Goal: Task Accomplishment & Management: Use online tool/utility

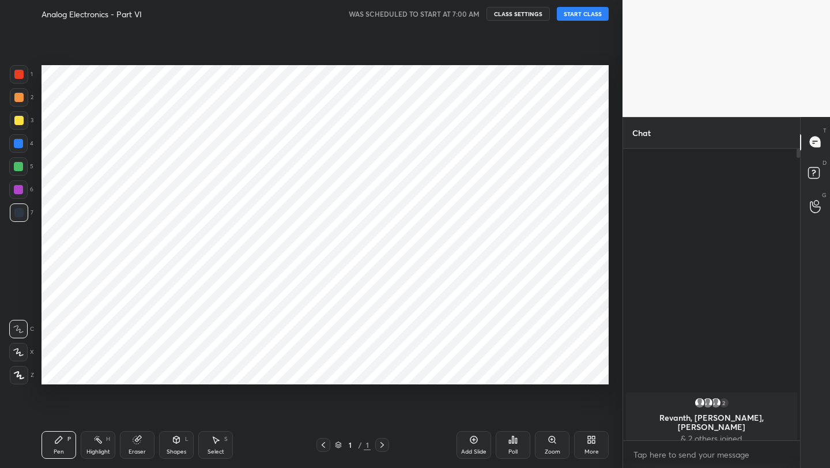
scroll to position [394, 576]
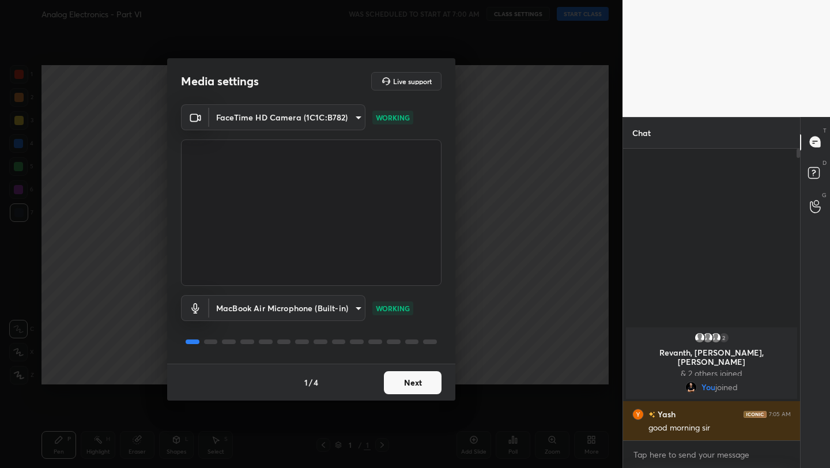
click at [411, 384] on button "Next" at bounding box center [413, 382] width 58 height 23
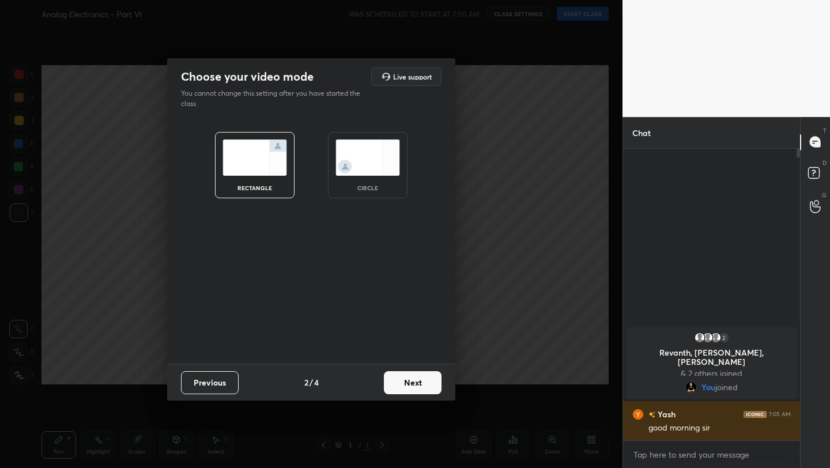
click at [411, 384] on button "Next" at bounding box center [413, 382] width 58 height 23
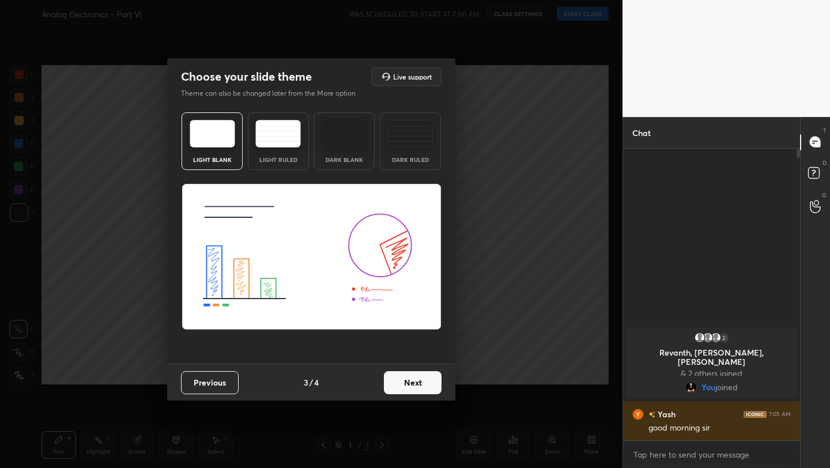
click at [411, 384] on button "Next" at bounding box center [413, 382] width 58 height 23
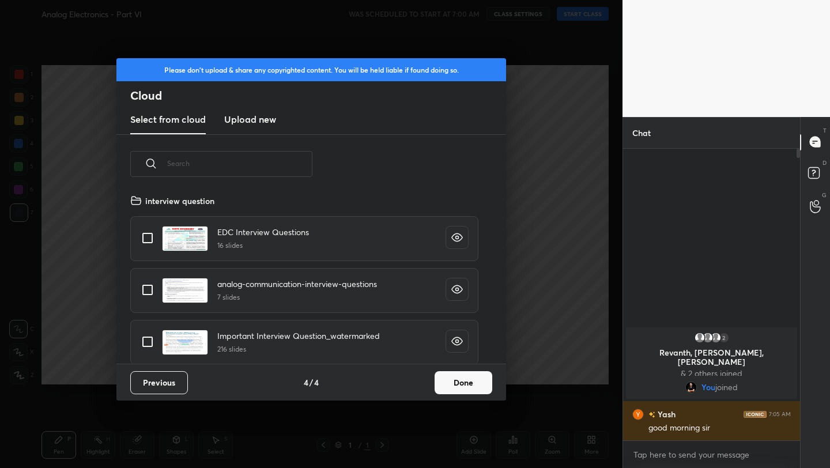
scroll to position [170, 370]
click at [460, 383] on button "Done" at bounding box center [464, 382] width 58 height 23
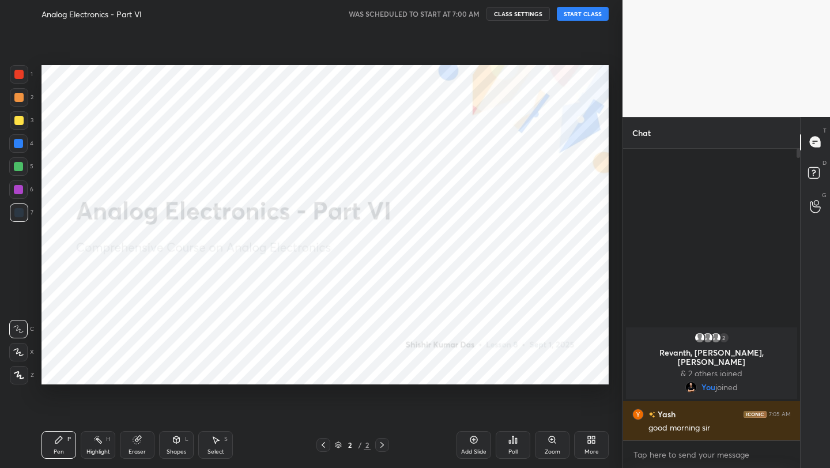
click at [586, 18] on button "START CLASS" at bounding box center [583, 14] width 52 height 14
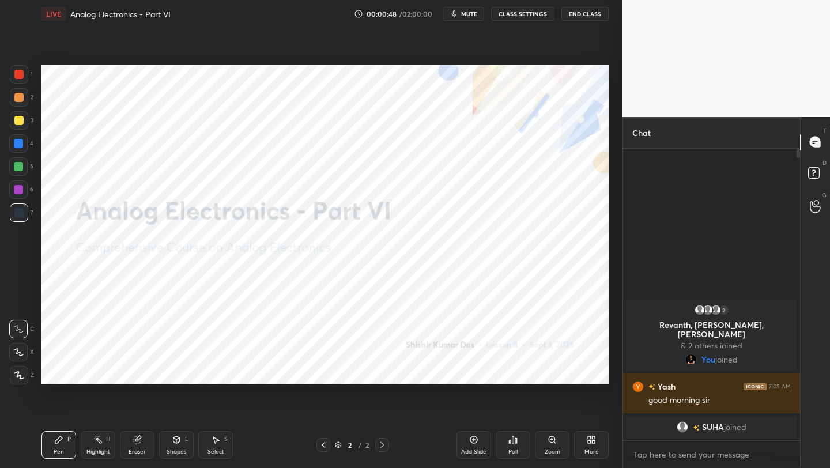
click at [20, 352] on icon at bounding box center [18, 352] width 9 height 7
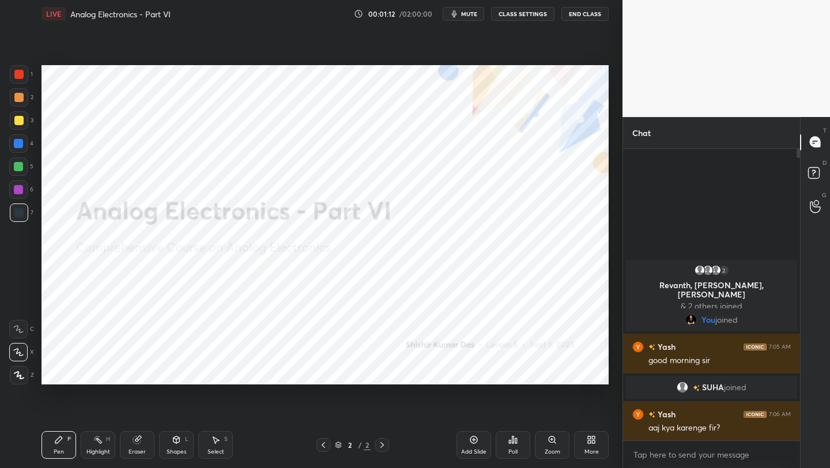
drag, startPoint x: 473, startPoint y: 442, endPoint x: 475, endPoint y: 425, distance: 16.9
click at [472, 441] on icon at bounding box center [473, 439] width 9 height 9
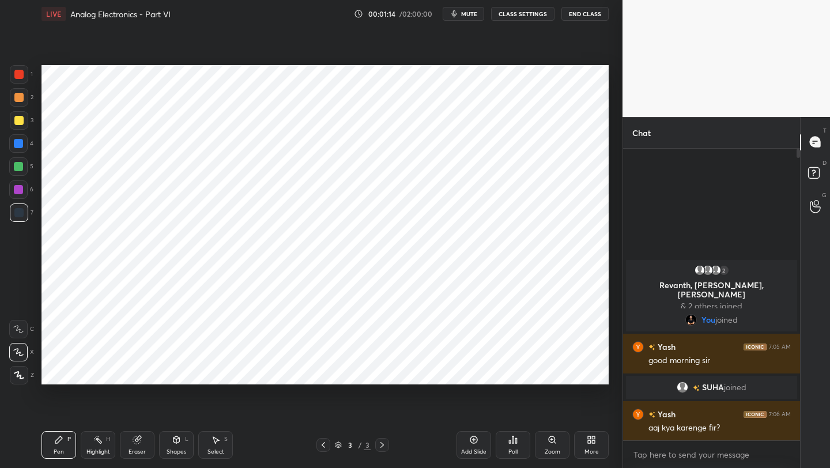
click at [18, 77] on div at bounding box center [18, 74] width 9 height 9
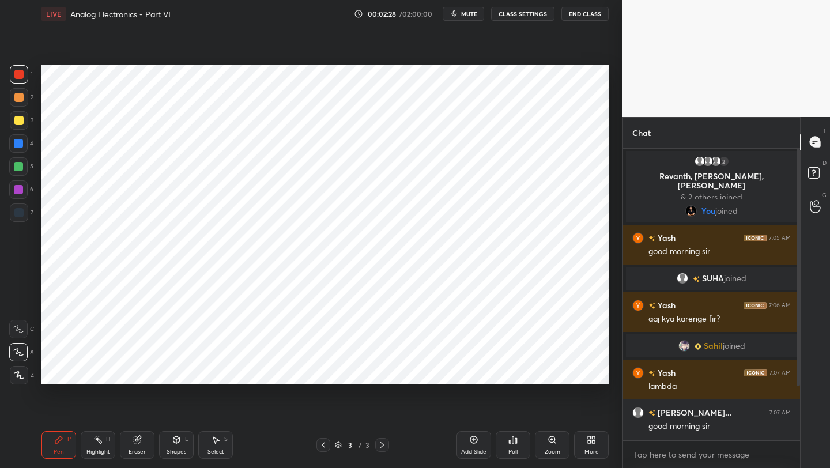
drag, startPoint x: 165, startPoint y: 444, endPoint x: 170, endPoint y: 434, distance: 11.1
click at [165, 442] on div "Shapes L" at bounding box center [176, 445] width 35 height 28
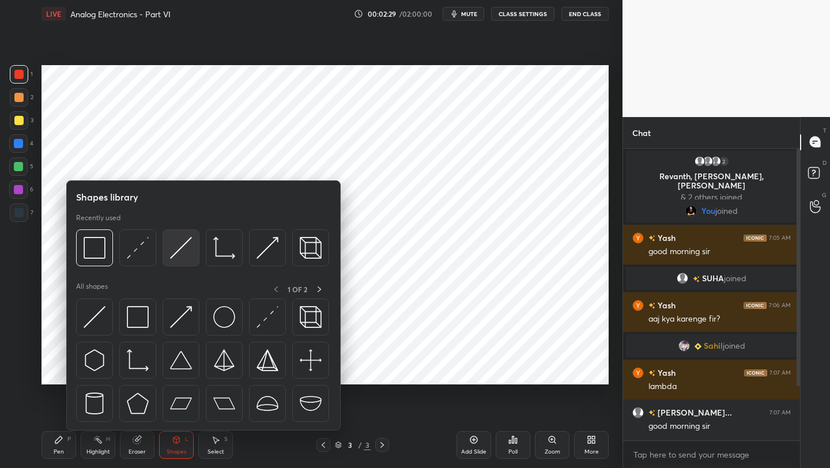
click at [174, 263] on div at bounding box center [181, 247] width 37 height 37
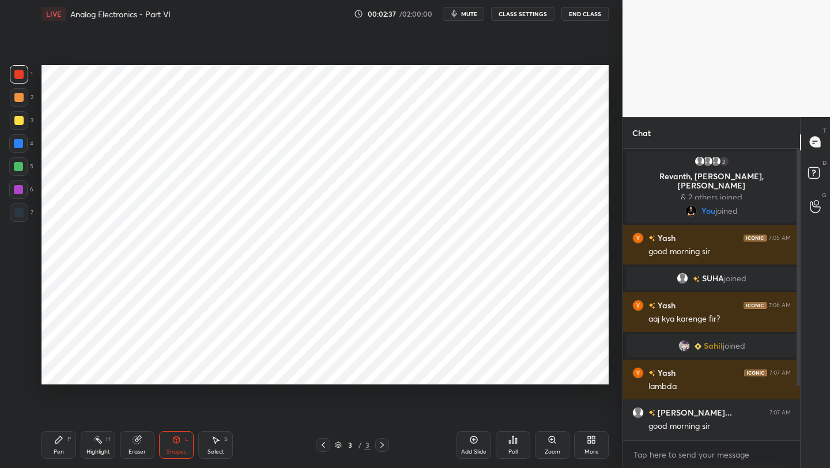
scroll to position [78, 0]
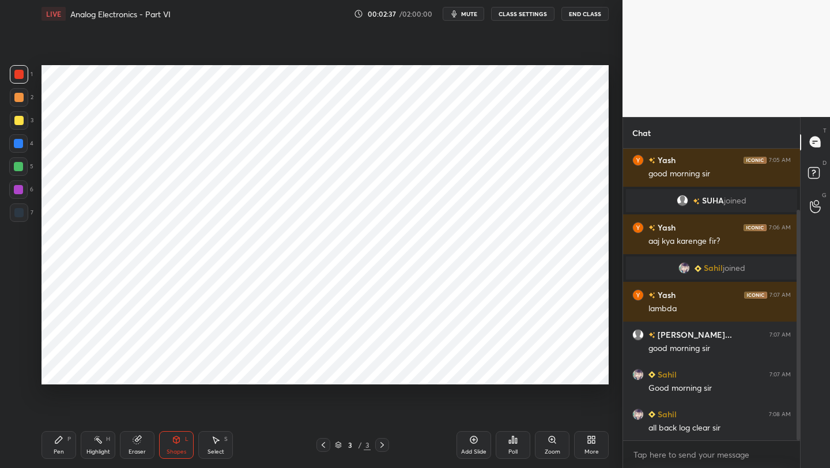
click at [798, 340] on div at bounding box center [798, 325] width 3 height 231
click at [24, 190] on div at bounding box center [18, 189] width 18 height 18
click at [50, 450] on div "Pen P" at bounding box center [59, 445] width 35 height 28
click at [134, 443] on icon at bounding box center [136, 439] width 7 height 7
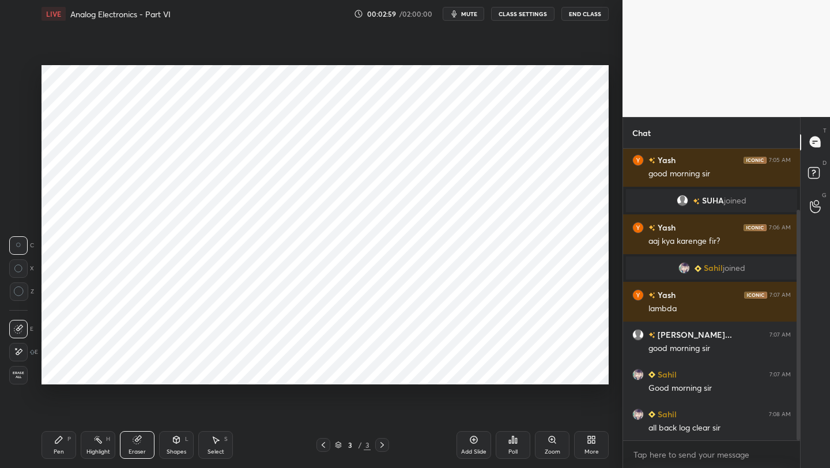
drag, startPoint x: 60, startPoint y: 440, endPoint x: 59, endPoint y: 413, distance: 27.1
click at [60, 439] on icon at bounding box center [58, 439] width 7 height 7
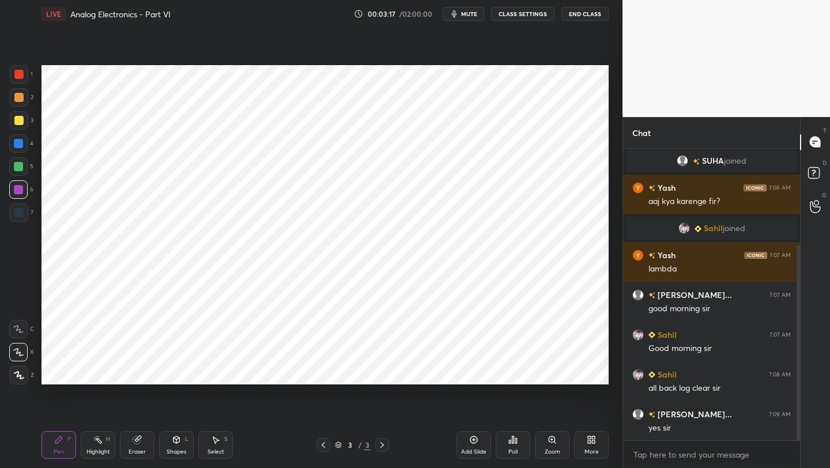
scroll to position [145, 0]
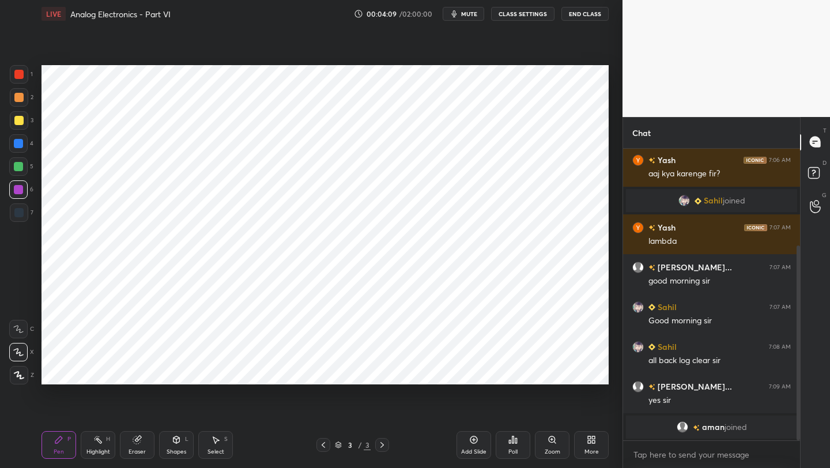
click at [163, 445] on div "Shapes L" at bounding box center [176, 445] width 35 height 28
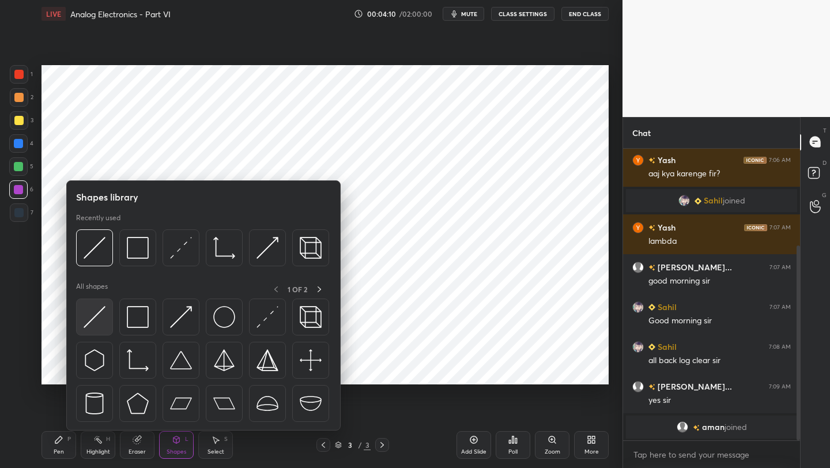
click at [97, 316] on img at bounding box center [95, 317] width 22 height 22
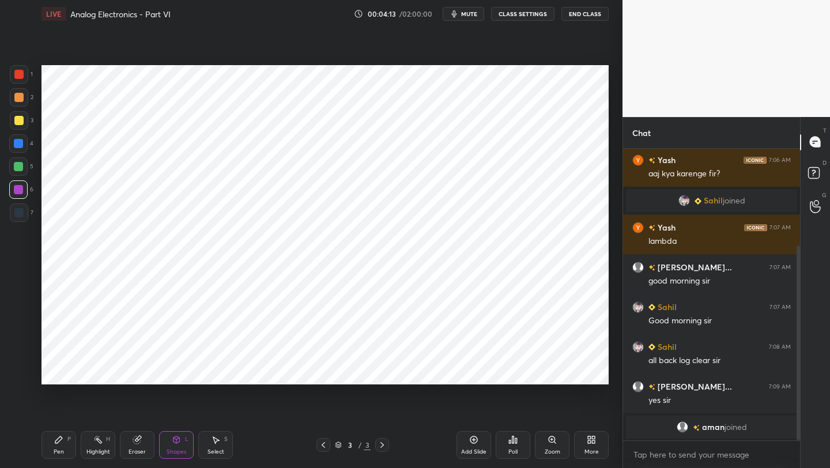
drag, startPoint x: 59, startPoint y: 446, endPoint x: 55, endPoint y: 435, distance: 11.9
click at [56, 444] on div "Pen P" at bounding box center [59, 445] width 35 height 28
drag, startPoint x: 476, startPoint y: 442, endPoint x: 481, endPoint y: 432, distance: 11.4
click at [477, 442] on icon at bounding box center [473, 439] width 7 height 7
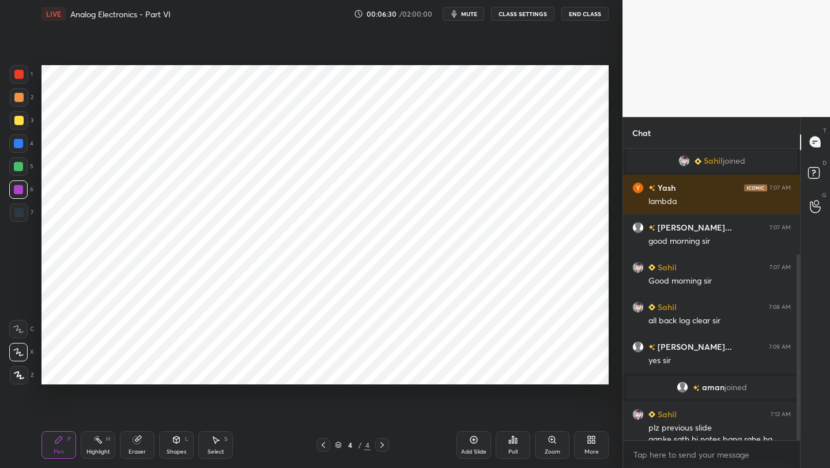
scroll to position [178, 0]
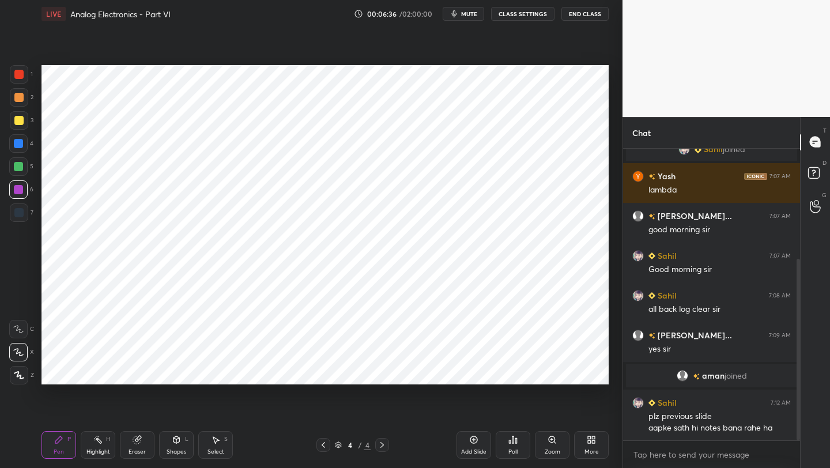
click at [18, 78] on div at bounding box center [18, 74] width 9 height 9
click at [21, 191] on div at bounding box center [18, 189] width 9 height 9
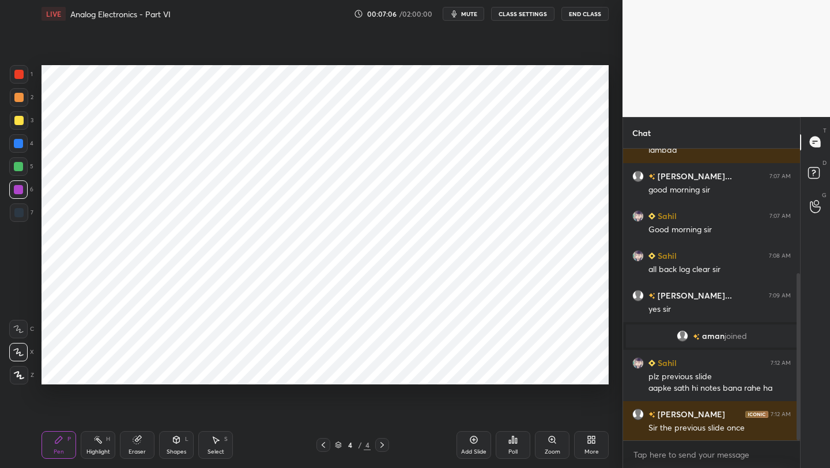
click at [318, 445] on div at bounding box center [323, 445] width 14 height 14
click at [176, 444] on div "Shapes L" at bounding box center [176, 445] width 35 height 28
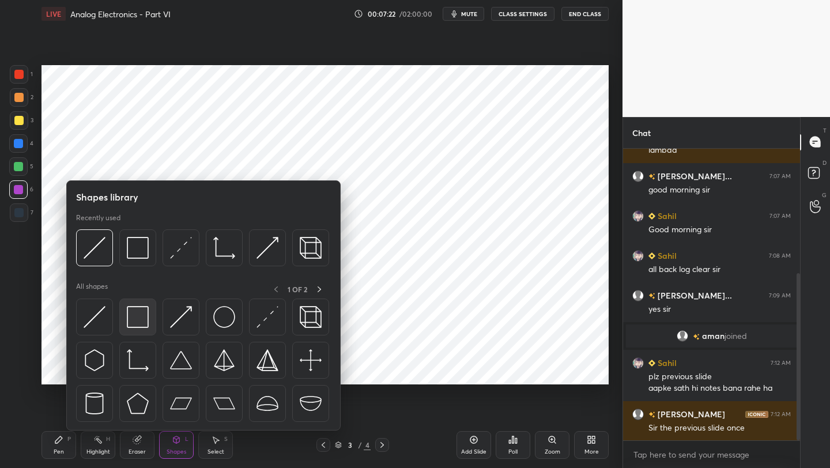
click at [132, 324] on img at bounding box center [138, 317] width 22 height 22
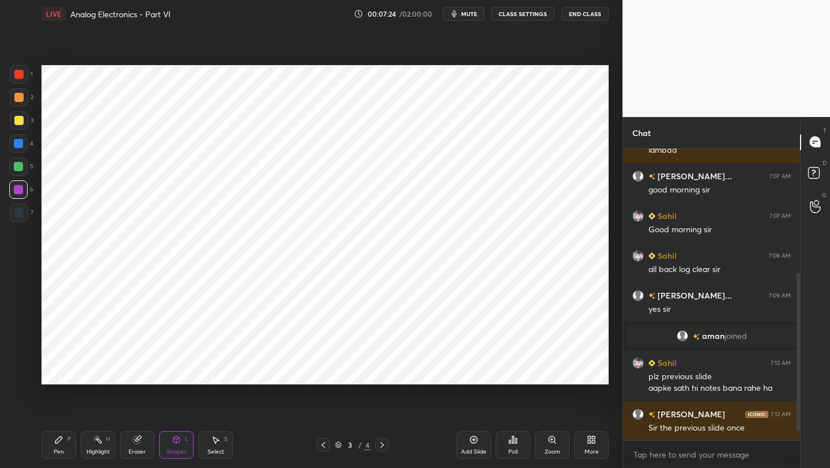
scroll to position [246, 0]
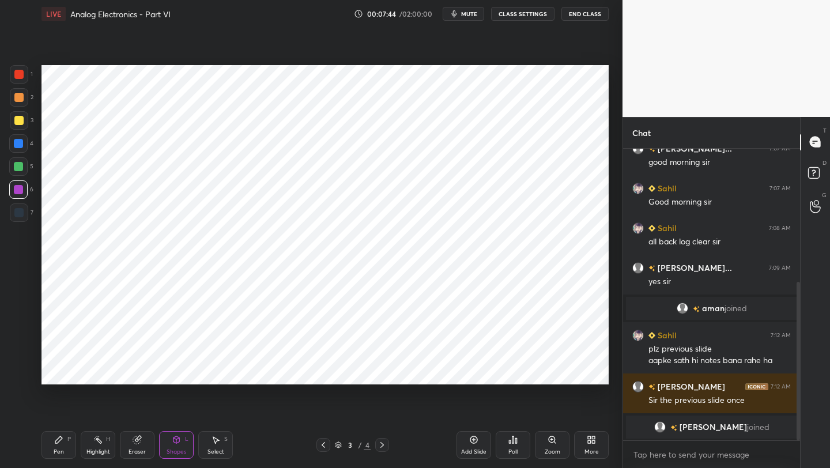
click at [381, 443] on icon at bounding box center [381, 445] width 3 height 6
click at [175, 443] on icon at bounding box center [176, 439] width 9 height 9
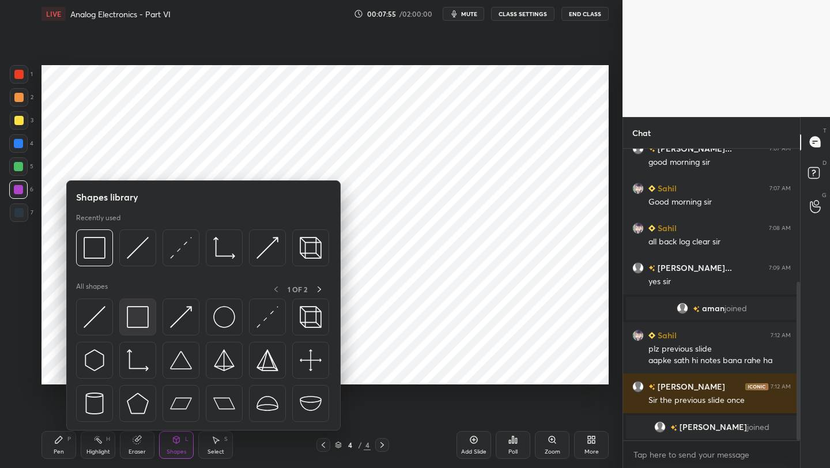
click at [134, 314] on img at bounding box center [138, 317] width 22 height 22
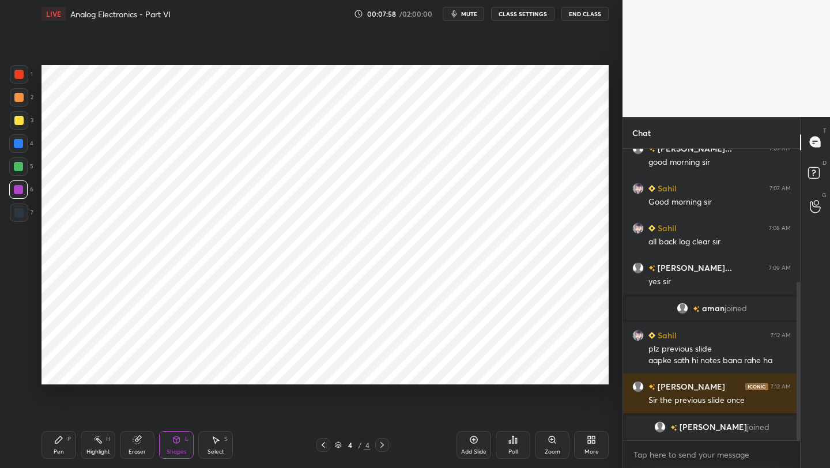
click at [180, 444] on div "Shapes L" at bounding box center [176, 445] width 35 height 28
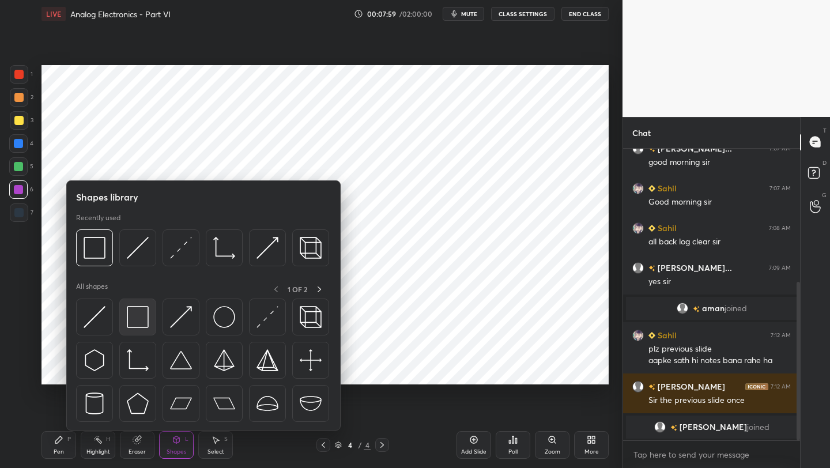
click at [143, 326] on img at bounding box center [138, 317] width 22 height 22
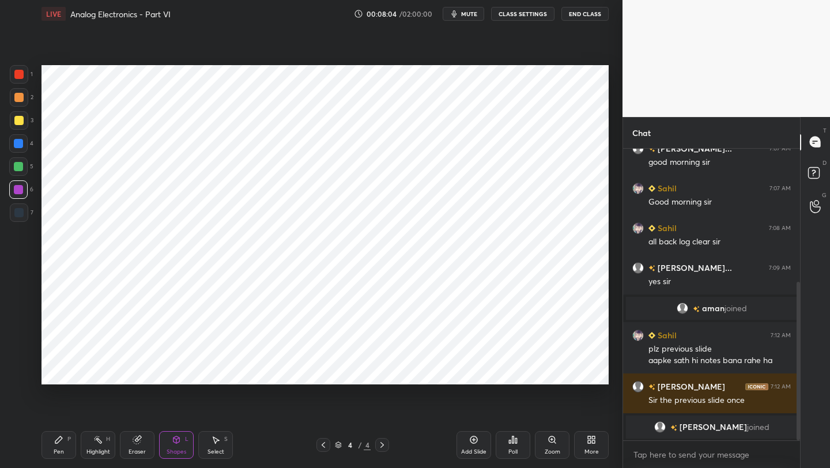
click at [174, 438] on icon at bounding box center [177, 439] width 6 height 2
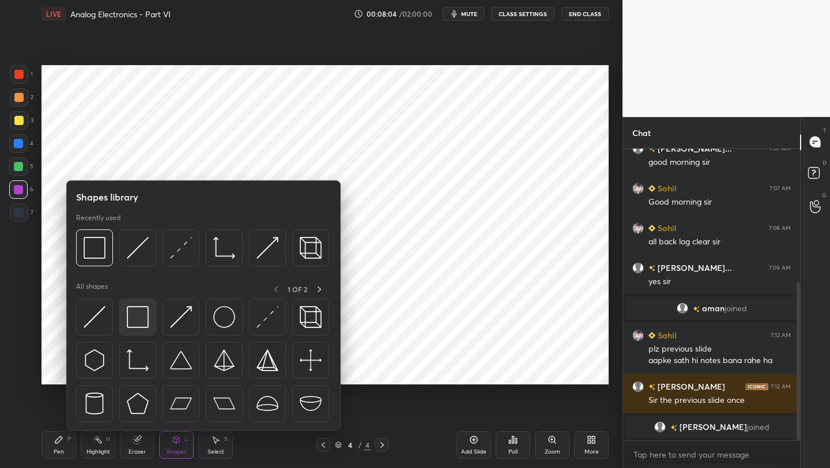
click at [141, 321] on img at bounding box center [138, 317] width 22 height 22
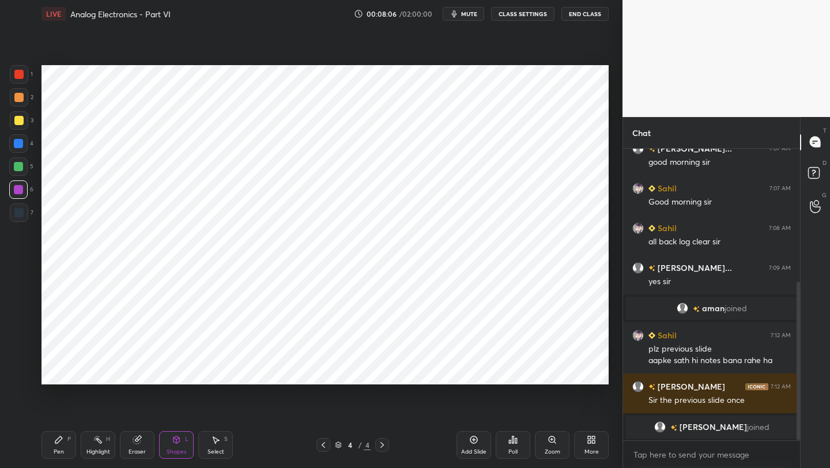
drag, startPoint x: 24, startPoint y: 163, endPoint x: 31, endPoint y: 162, distance: 7.0
click at [25, 163] on div at bounding box center [18, 166] width 18 height 18
click at [22, 212] on div at bounding box center [18, 212] width 9 height 9
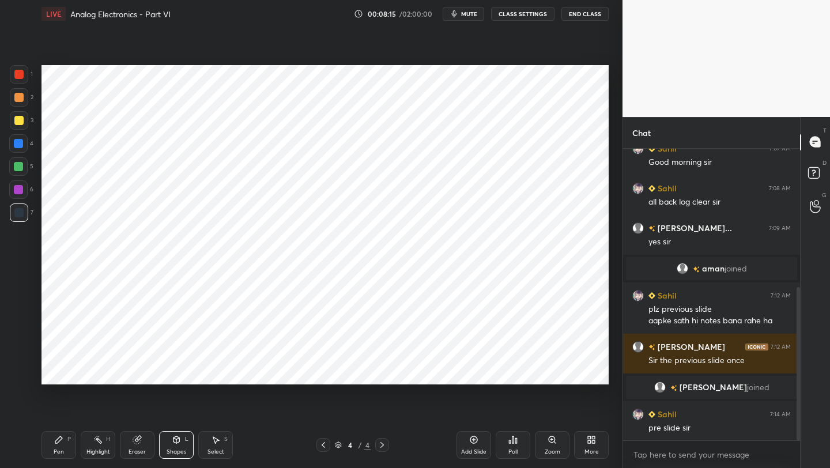
drag, startPoint x: 179, startPoint y: 445, endPoint x: 181, endPoint y: 434, distance: 11.8
click at [178, 443] on div "Shapes L" at bounding box center [176, 445] width 35 height 28
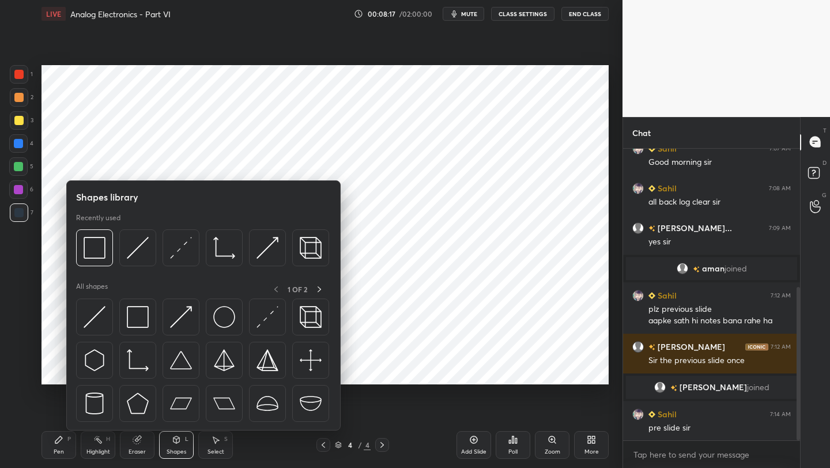
click at [323, 444] on icon at bounding box center [323, 444] width 9 height 9
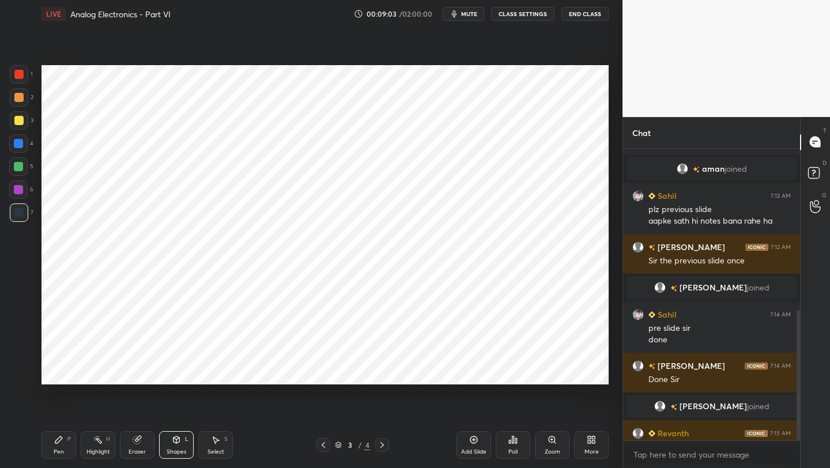
scroll to position [363, 0]
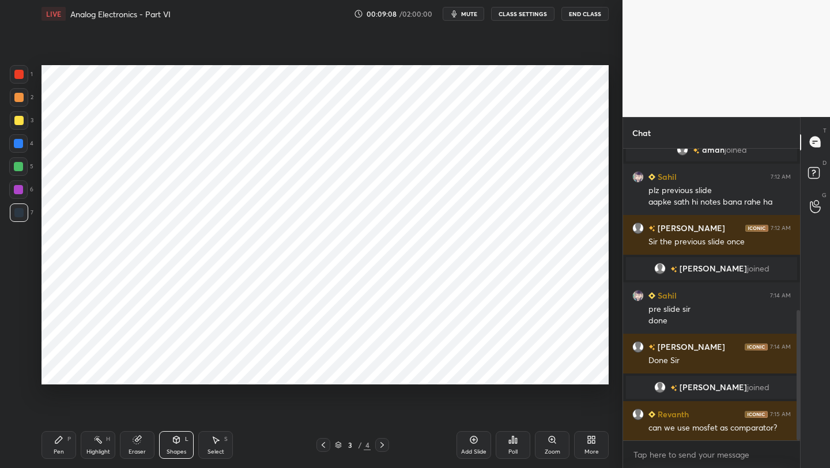
click at [382, 444] on icon at bounding box center [382, 444] width 9 height 9
click at [68, 442] on div "Pen P" at bounding box center [59, 445] width 35 height 28
click at [175, 442] on icon at bounding box center [177, 439] width 6 height 7
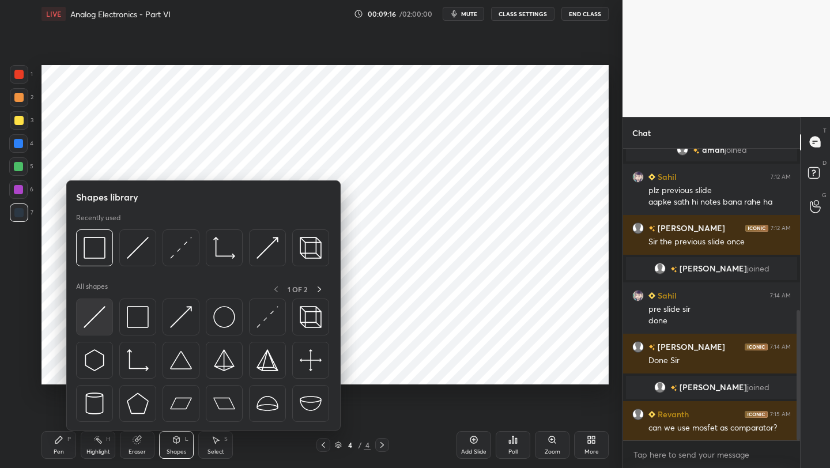
scroll to position [374, 0]
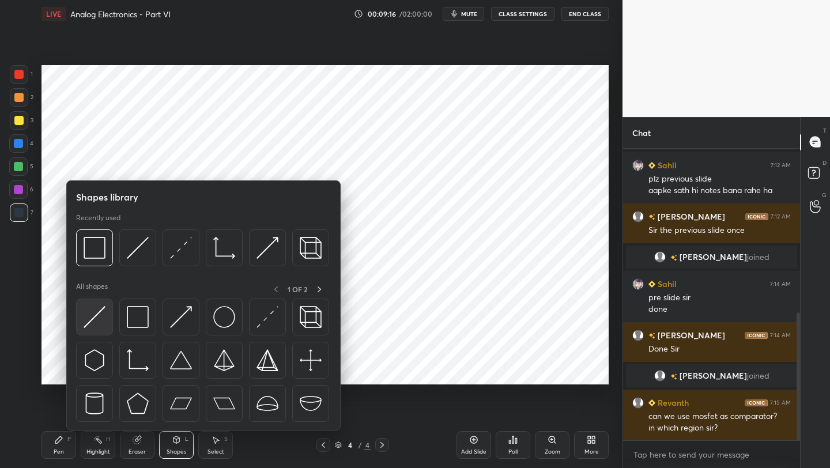
click at [99, 308] on img at bounding box center [95, 317] width 22 height 22
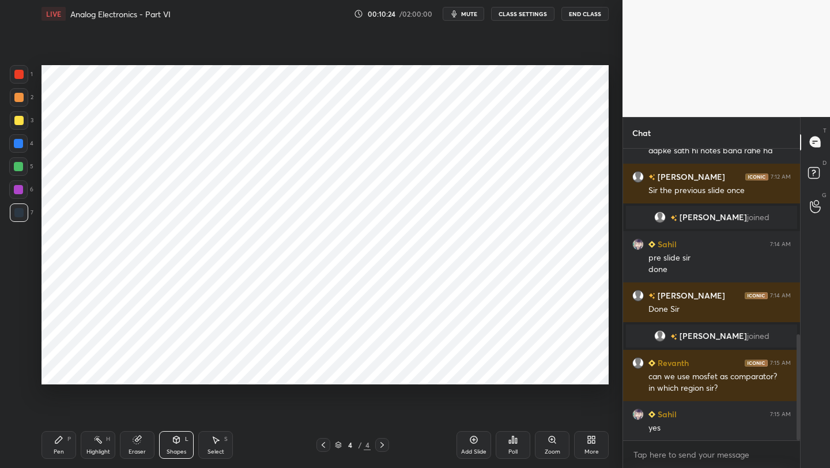
scroll to position [514, 0]
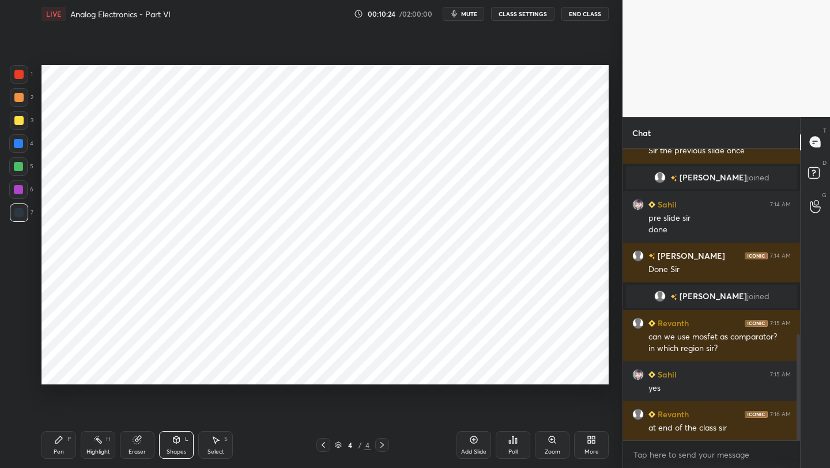
click at [56, 449] on div "Pen" at bounding box center [59, 452] width 10 height 6
click at [168, 446] on div "Shapes L" at bounding box center [176, 445] width 35 height 28
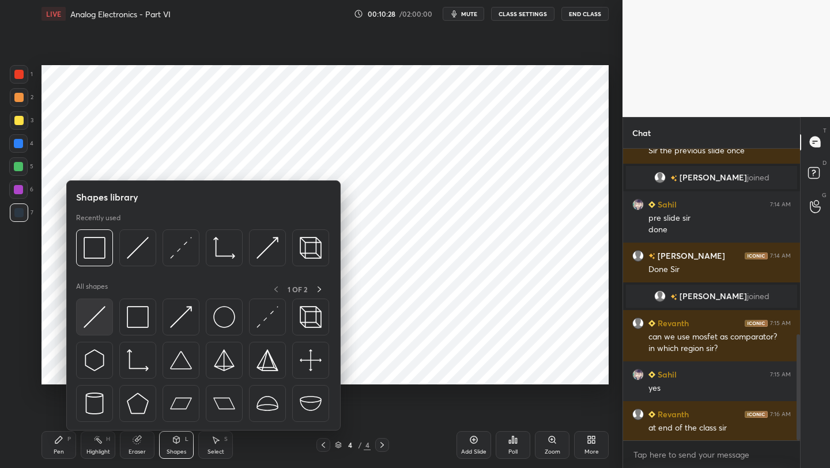
click at [95, 317] on img at bounding box center [95, 317] width 22 height 22
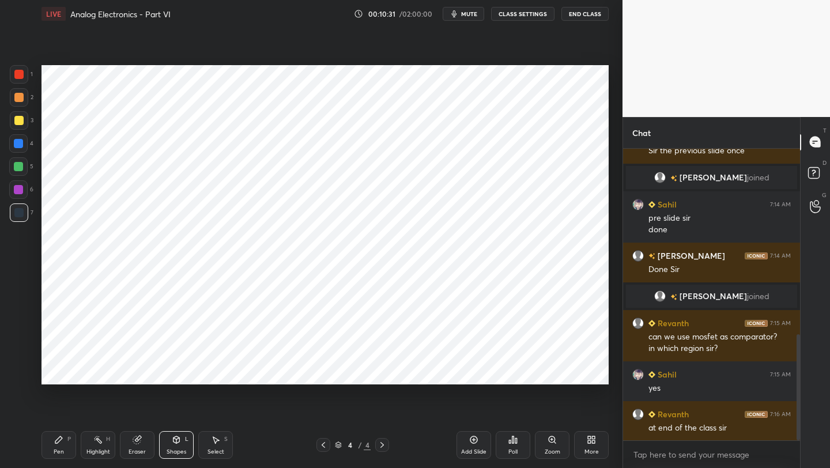
click at [54, 453] on div "Pen" at bounding box center [59, 452] width 10 height 6
click at [178, 441] on icon at bounding box center [177, 439] width 6 height 7
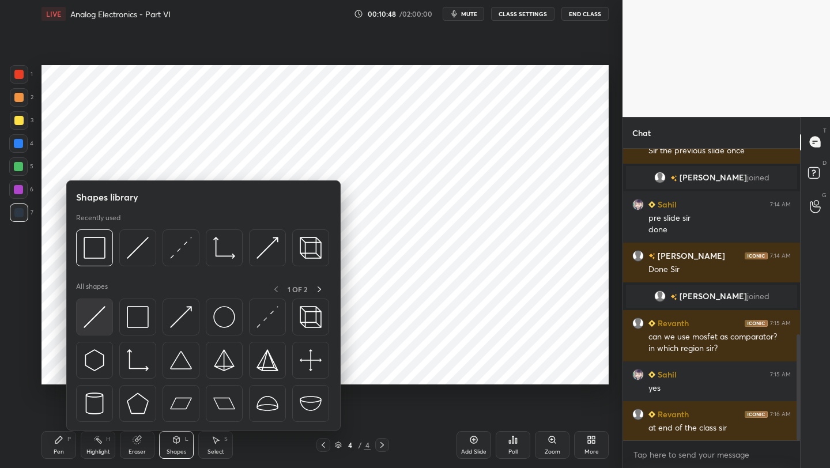
click at [95, 312] on img at bounding box center [95, 317] width 22 height 22
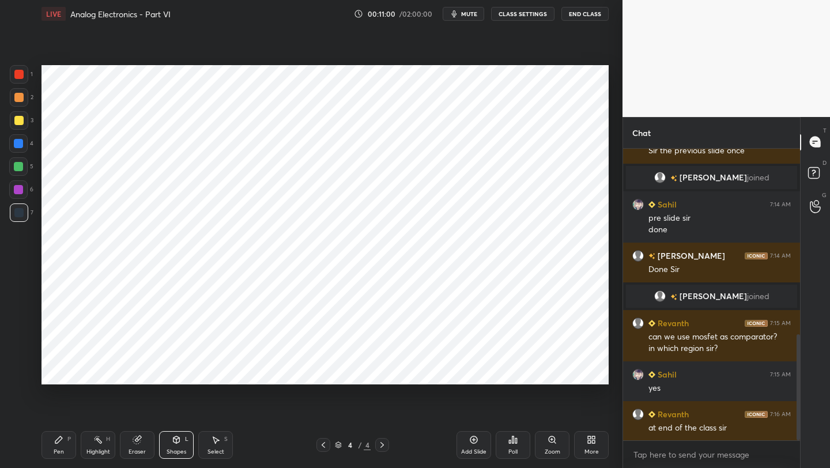
drag, startPoint x: 56, startPoint y: 445, endPoint x: 51, endPoint y: 392, distance: 53.3
click at [55, 445] on div "Pen P" at bounding box center [59, 445] width 35 height 28
click at [17, 193] on div at bounding box center [18, 189] width 9 height 9
click at [176, 435] on icon at bounding box center [176, 439] width 9 height 9
drag, startPoint x: 60, startPoint y: 444, endPoint x: 64, endPoint y: 436, distance: 9.0
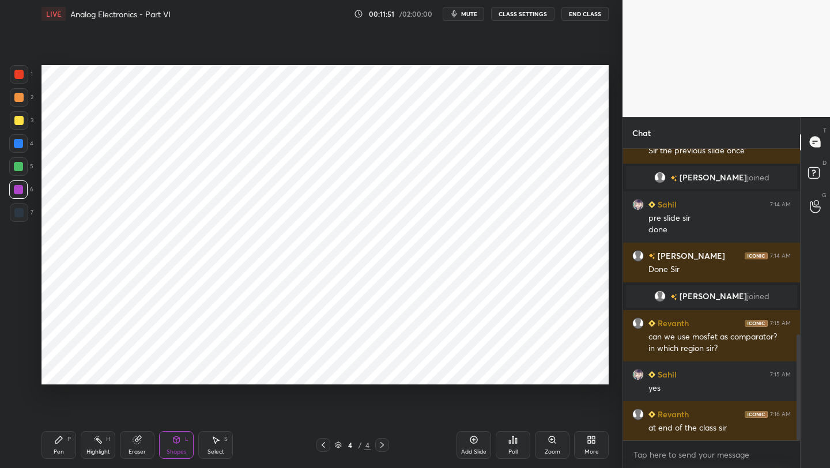
click at [59, 444] on icon at bounding box center [58, 439] width 9 height 9
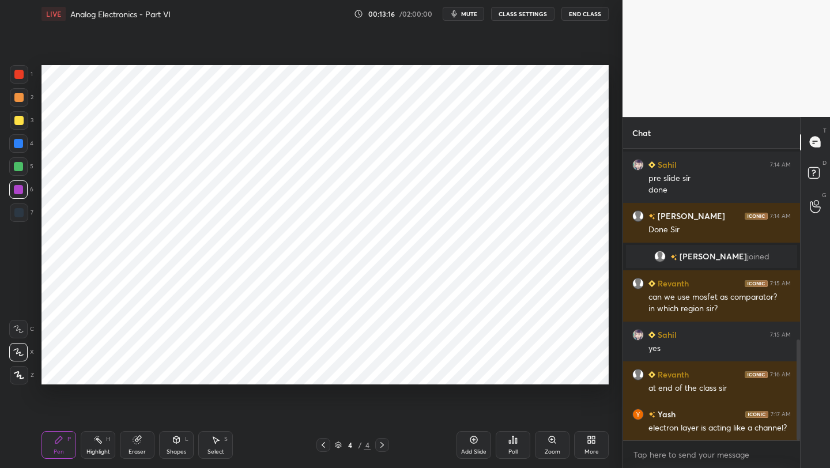
click at [477, 444] on icon at bounding box center [473, 439] width 9 height 9
drag, startPoint x: 175, startPoint y: 436, endPoint x: 172, endPoint y: 431, distance: 6.2
click at [175, 436] on icon at bounding box center [177, 439] width 6 height 7
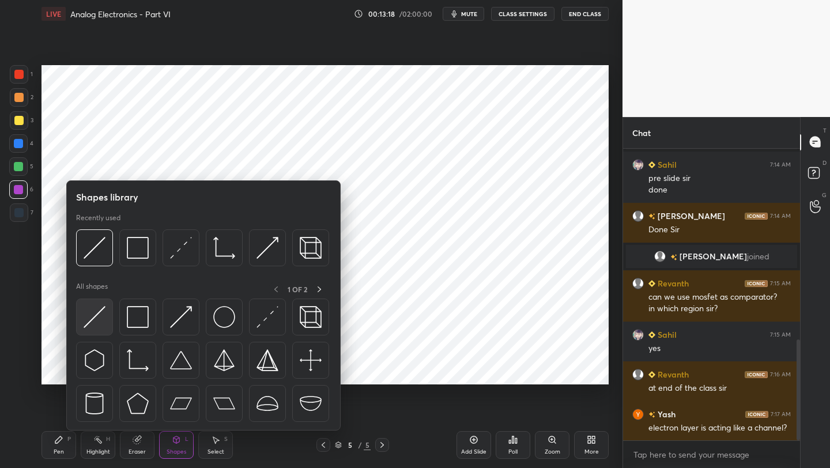
click at [94, 318] on img at bounding box center [95, 317] width 22 height 22
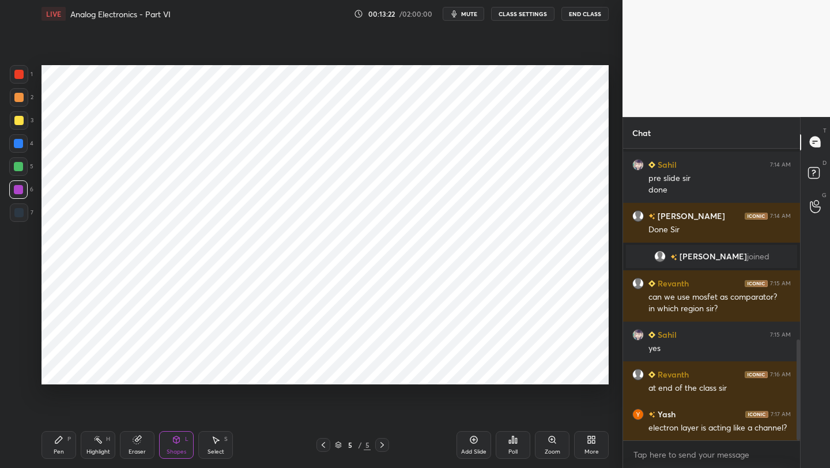
click at [59, 450] on div "Pen" at bounding box center [59, 452] width 10 height 6
click at [165, 450] on div "Shapes L" at bounding box center [176, 445] width 35 height 28
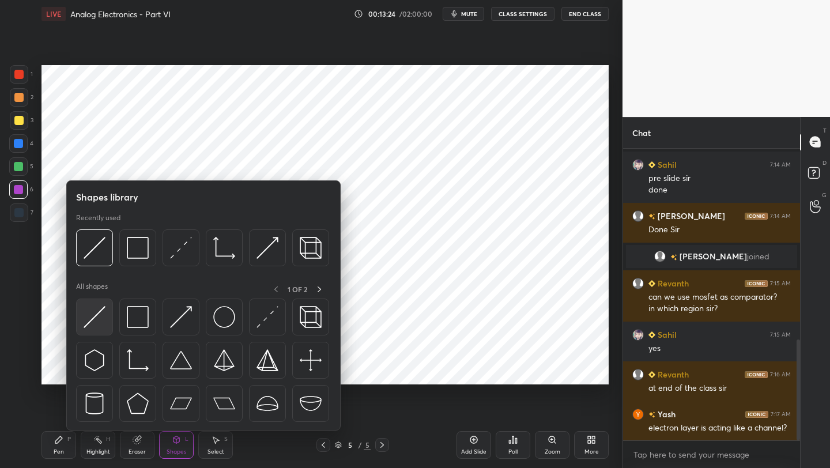
click at [97, 321] on img at bounding box center [95, 317] width 22 height 22
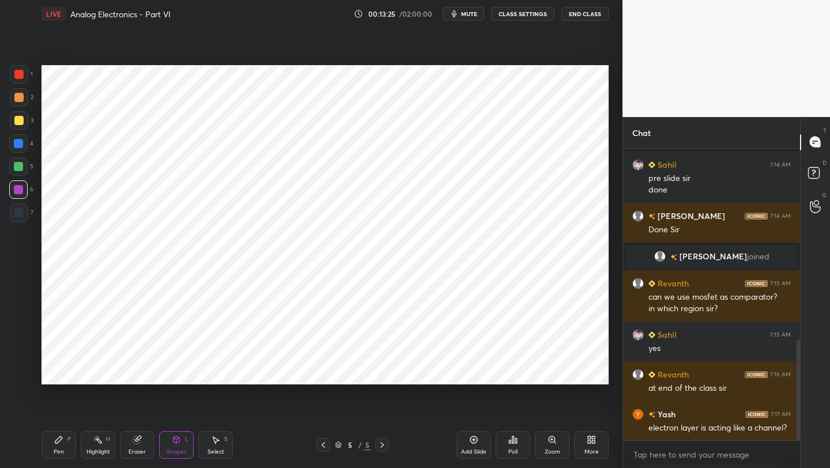
click at [12, 218] on div at bounding box center [19, 212] width 18 height 18
click at [60, 444] on div "Pen P" at bounding box center [59, 445] width 35 height 28
click at [178, 445] on div "Shapes L" at bounding box center [176, 445] width 35 height 28
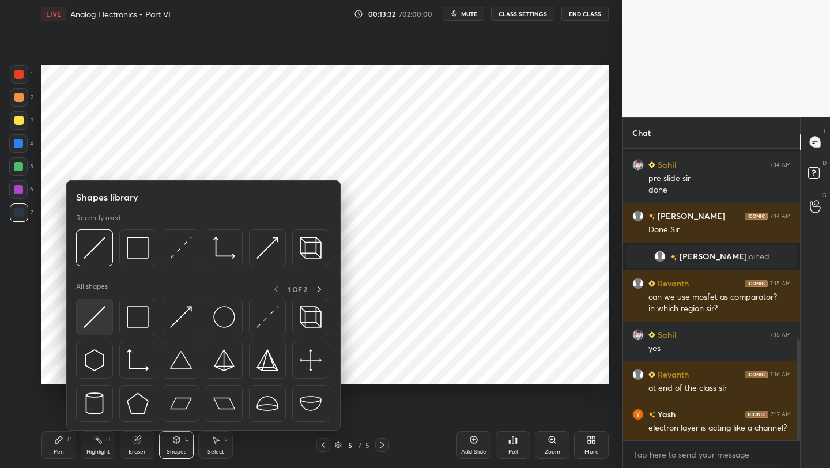
click at [100, 322] on img at bounding box center [95, 317] width 22 height 22
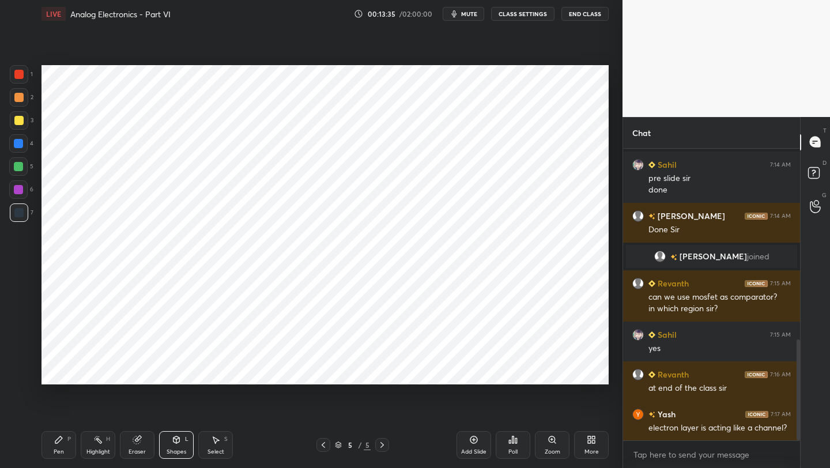
drag, startPoint x: 52, startPoint y: 450, endPoint x: 57, endPoint y: 429, distance: 21.3
click at [52, 447] on div "Pen P" at bounding box center [59, 445] width 35 height 28
click at [185, 450] on div "Shapes" at bounding box center [177, 452] width 20 height 6
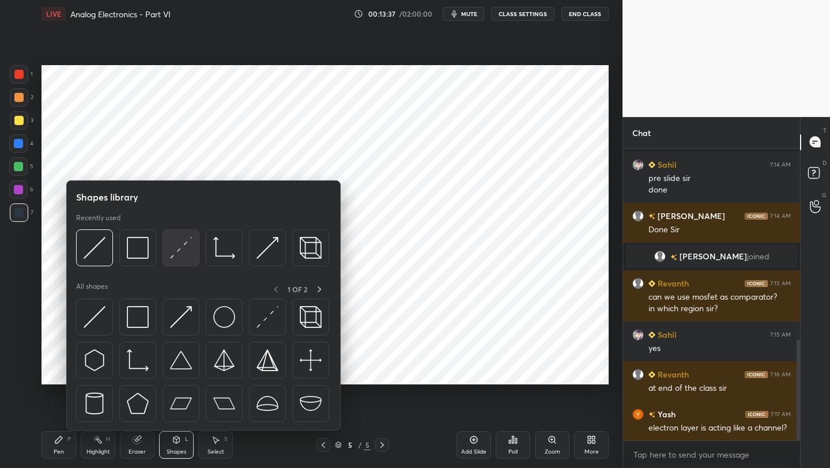
click at [172, 252] on img at bounding box center [181, 248] width 22 height 22
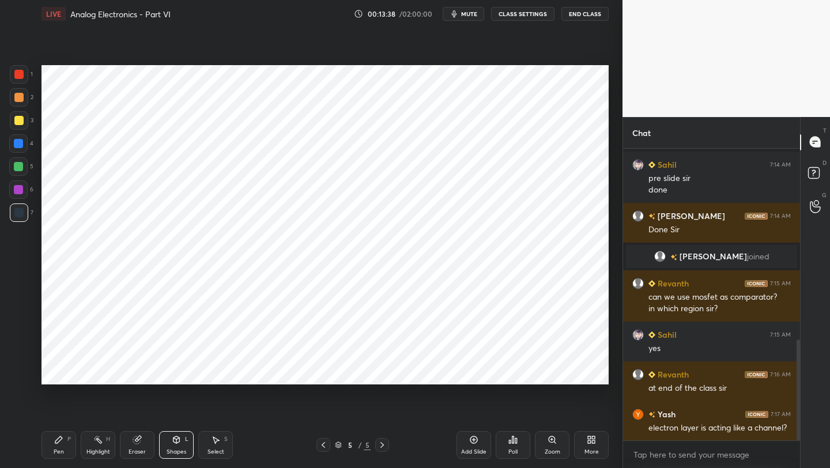
click at [21, 145] on div at bounding box center [18, 143] width 9 height 9
click at [51, 446] on div "Pen P" at bounding box center [59, 445] width 35 height 28
click at [322, 448] on icon at bounding box center [323, 444] width 9 height 9
click at [323, 450] on div at bounding box center [323, 445] width 14 height 14
click at [382, 444] on icon at bounding box center [382, 444] width 9 height 9
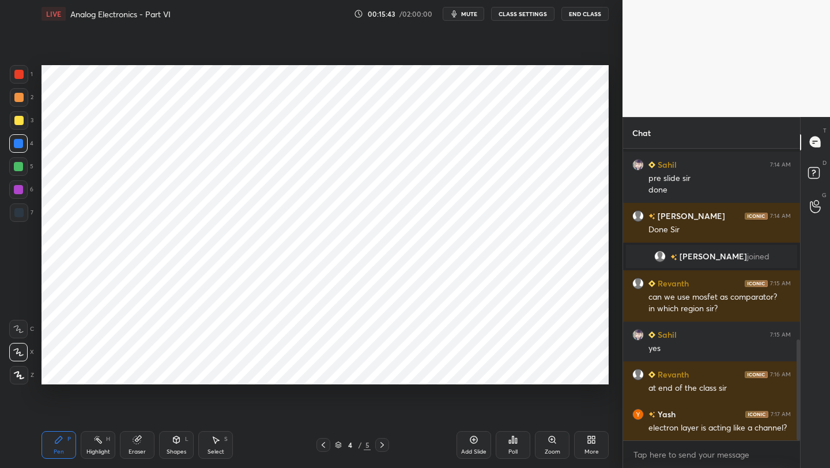
click at [60, 445] on div "Pen P" at bounding box center [59, 445] width 35 height 28
drag, startPoint x: 23, startPoint y: 220, endPoint x: 38, endPoint y: 217, distance: 15.4
click at [23, 220] on div at bounding box center [19, 212] width 18 height 18
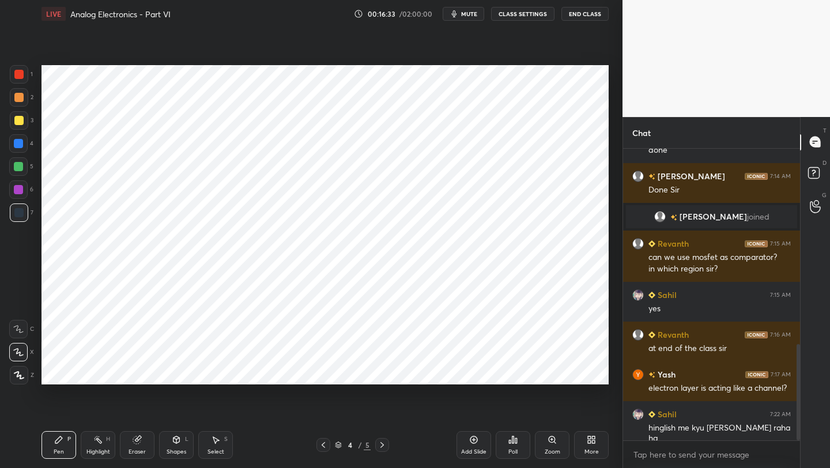
drag, startPoint x: 323, startPoint y: 452, endPoint x: 325, endPoint y: 446, distance: 6.6
click at [323, 451] on div "Pen P Highlight H Eraser Shapes L Select S 4 / 5 Add Slide Poll Zoom More" at bounding box center [325, 445] width 567 height 46
click at [323, 444] on icon at bounding box center [323, 445] width 3 height 6
click at [382, 443] on icon at bounding box center [382, 444] width 9 height 9
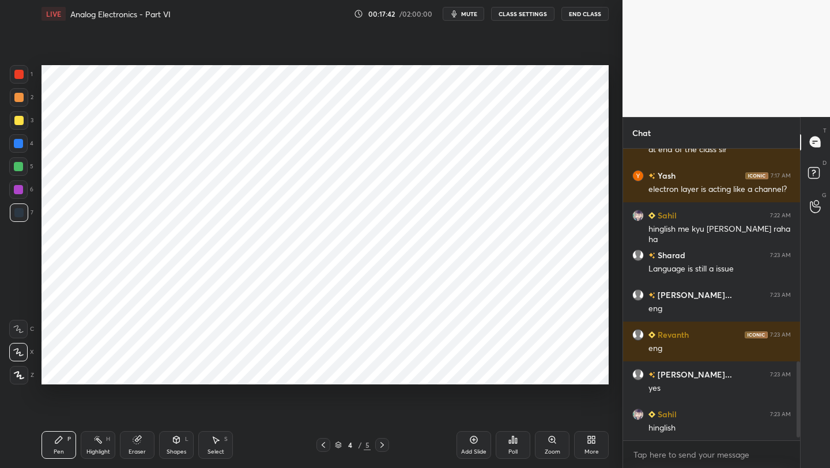
scroll to position [832, 0]
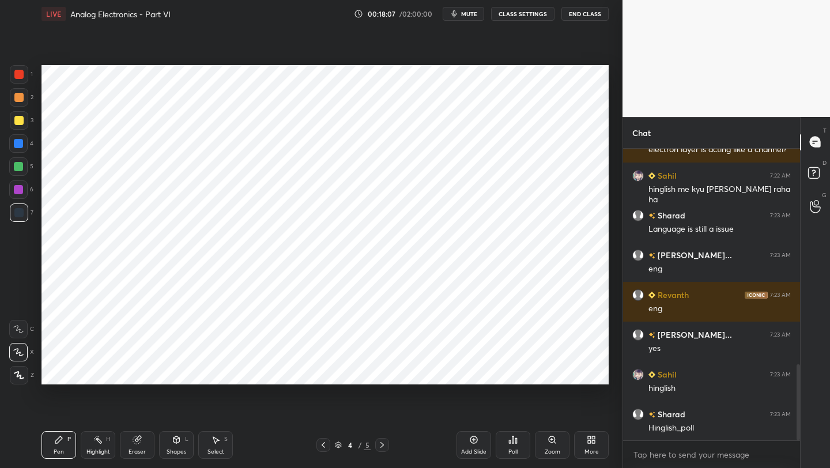
drag, startPoint x: 379, startPoint y: 446, endPoint x: 380, endPoint y: 434, distance: 11.6
click at [380, 444] on icon at bounding box center [382, 444] width 9 height 9
drag, startPoint x: 323, startPoint y: 446, endPoint x: 327, endPoint y: 434, distance: 12.4
click at [323, 446] on icon at bounding box center [323, 445] width 3 height 6
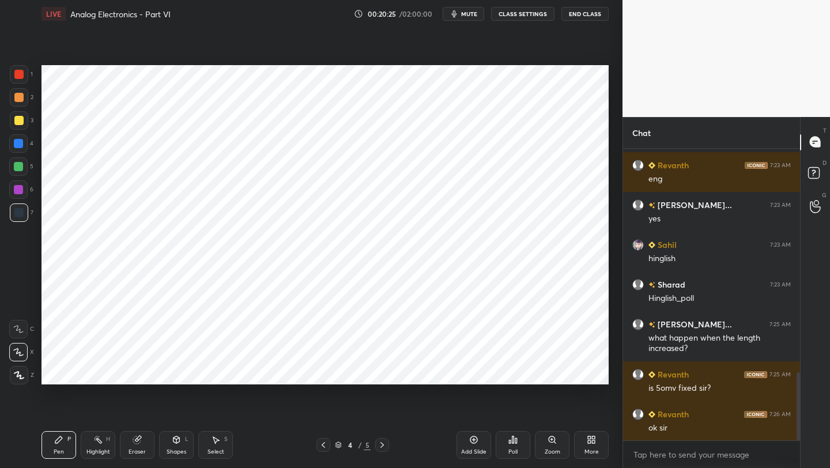
scroll to position [1001, 0]
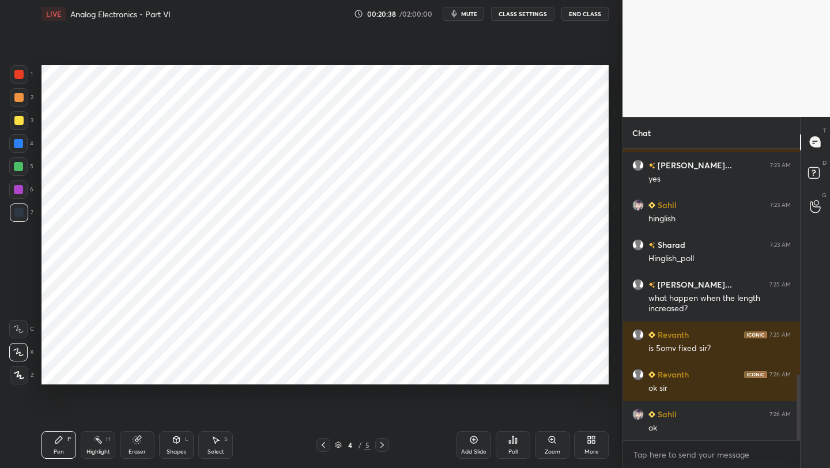
drag, startPoint x: 140, startPoint y: 447, endPoint x: 135, endPoint y: 434, distance: 13.9
click at [139, 446] on div "Eraser" at bounding box center [137, 445] width 35 height 28
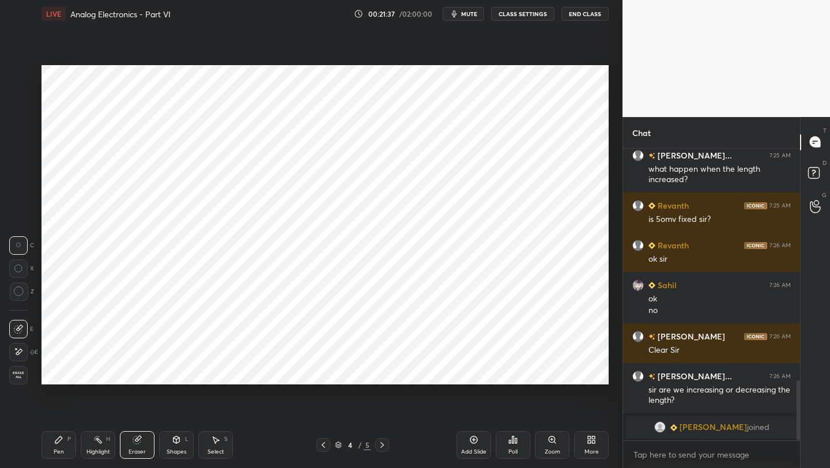
scroll to position [1034, 0]
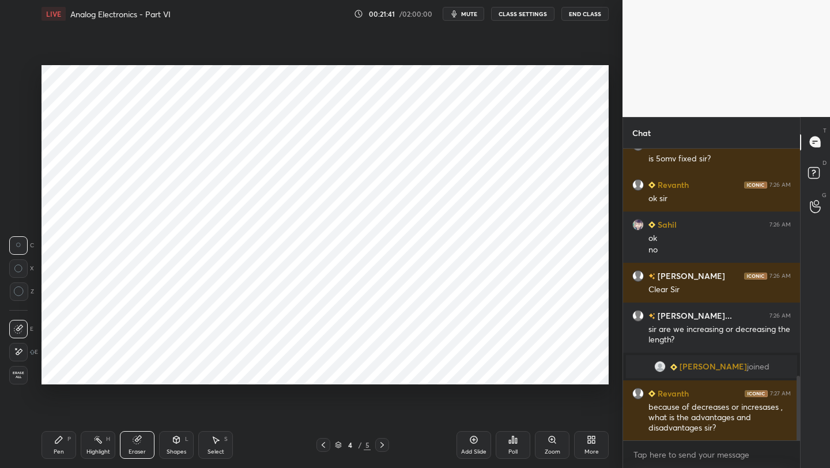
drag, startPoint x: 51, startPoint y: 447, endPoint x: 69, endPoint y: 418, distance: 34.1
click at [52, 447] on div "Pen P" at bounding box center [59, 445] width 35 height 28
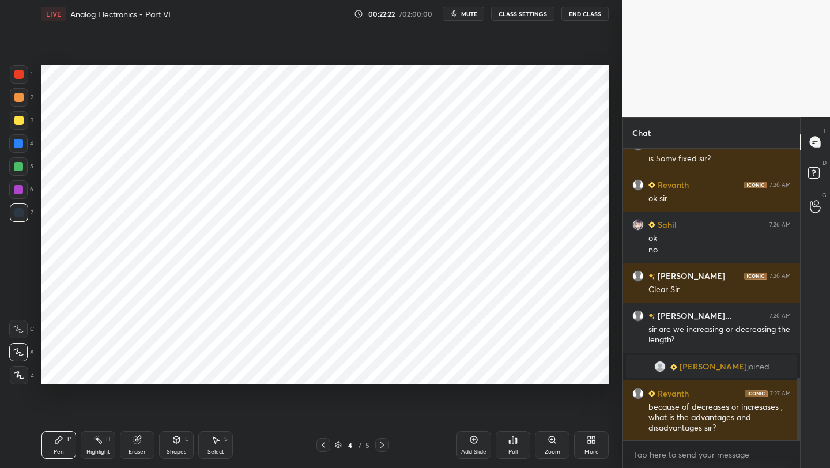
scroll to position [1061, 0]
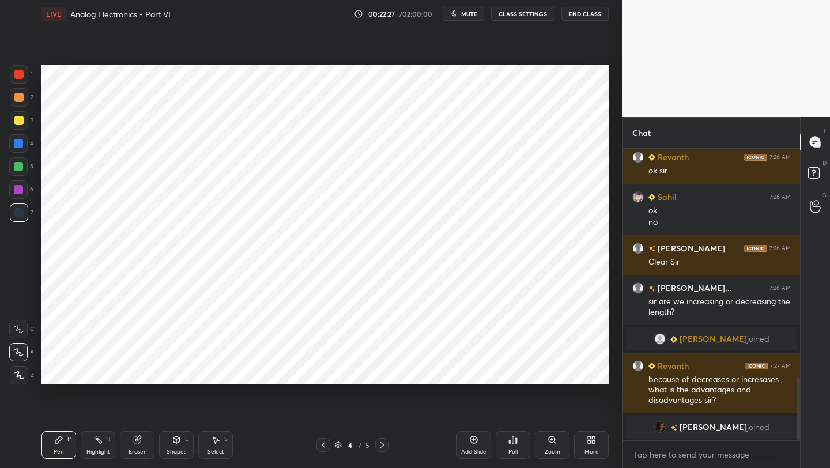
click at [385, 444] on icon at bounding box center [382, 444] width 9 height 9
click at [470, 440] on icon at bounding box center [473, 439] width 7 height 7
click at [21, 76] on div at bounding box center [18, 74] width 9 height 9
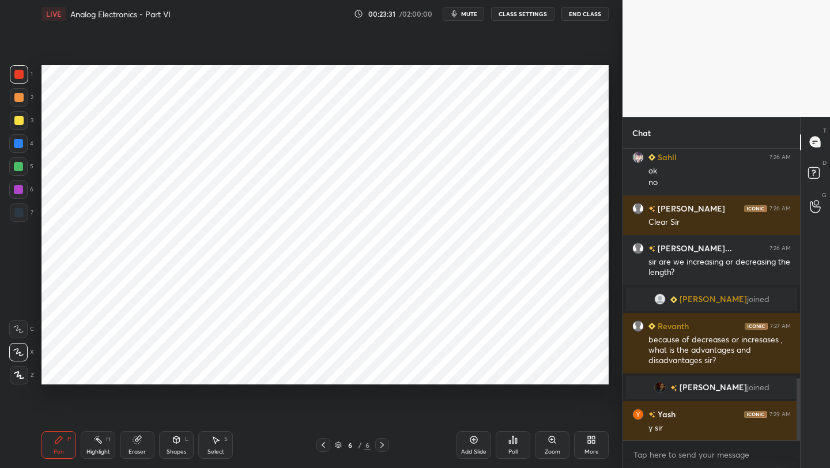
scroll to position [1120, 0]
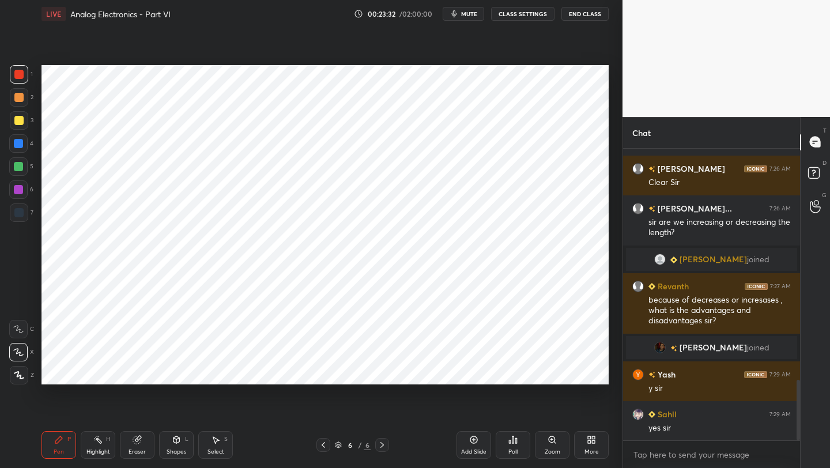
click at [173, 449] on div "Shapes" at bounding box center [177, 452] width 20 height 6
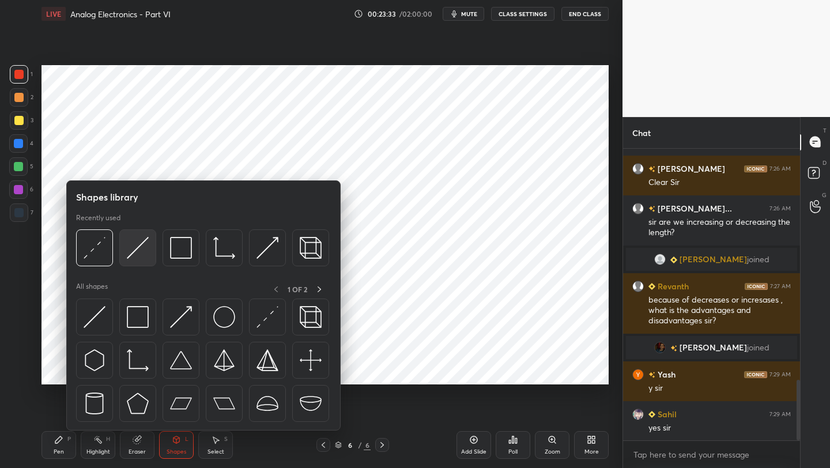
click at [142, 252] on img at bounding box center [138, 248] width 22 height 22
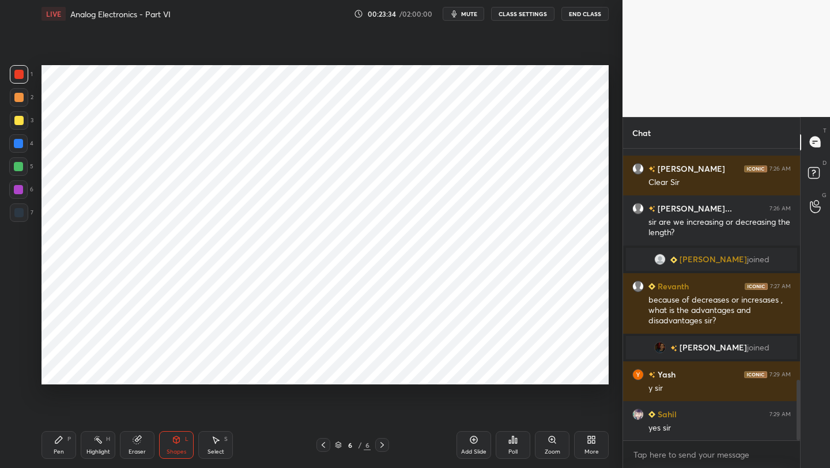
scroll to position [1159, 0]
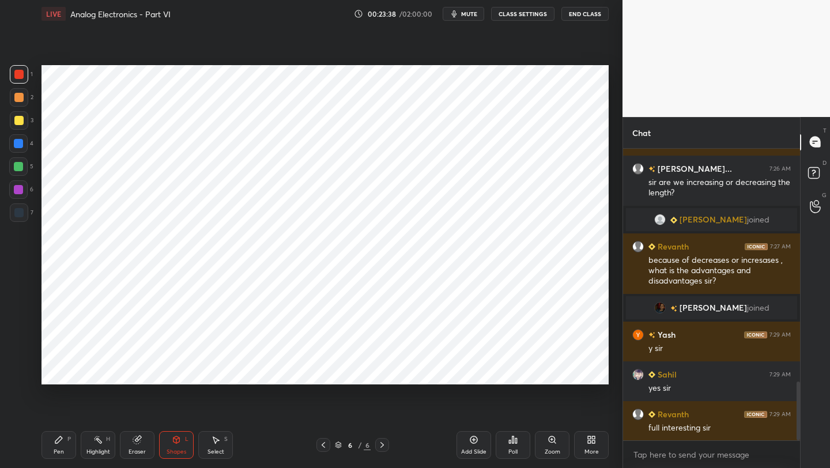
click at [51, 429] on div "Pen P Highlight H Eraser Shapes L Select S 6 / 6 Add Slide Poll Zoom More" at bounding box center [325, 445] width 567 height 46
click at [21, 142] on div at bounding box center [18, 143] width 9 height 9
click at [62, 440] on icon at bounding box center [58, 439] width 9 height 9
click at [324, 447] on icon at bounding box center [323, 444] width 9 height 9
click at [322, 446] on icon at bounding box center [323, 445] width 3 height 6
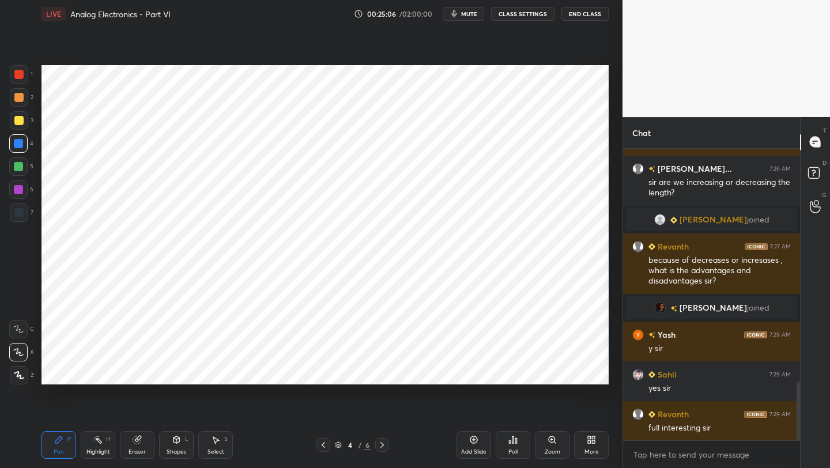
click at [385, 443] on icon at bounding box center [382, 444] width 9 height 9
click at [381, 441] on icon at bounding box center [382, 444] width 9 height 9
click at [174, 442] on icon at bounding box center [177, 439] width 6 height 7
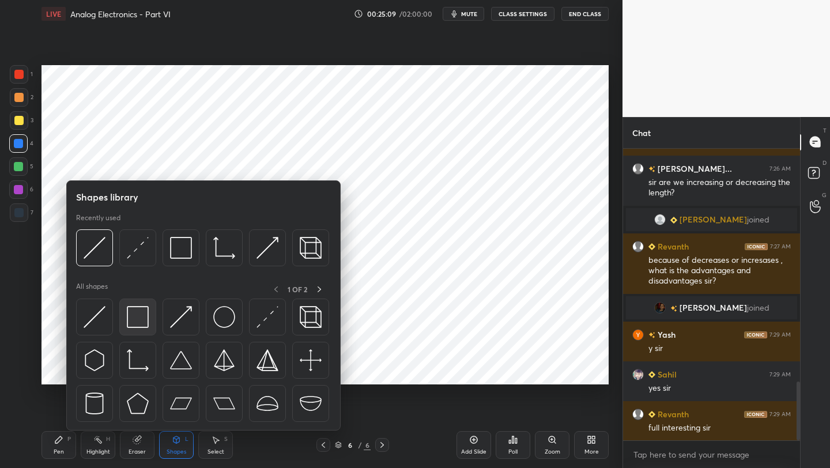
click at [134, 319] on img at bounding box center [138, 317] width 22 height 22
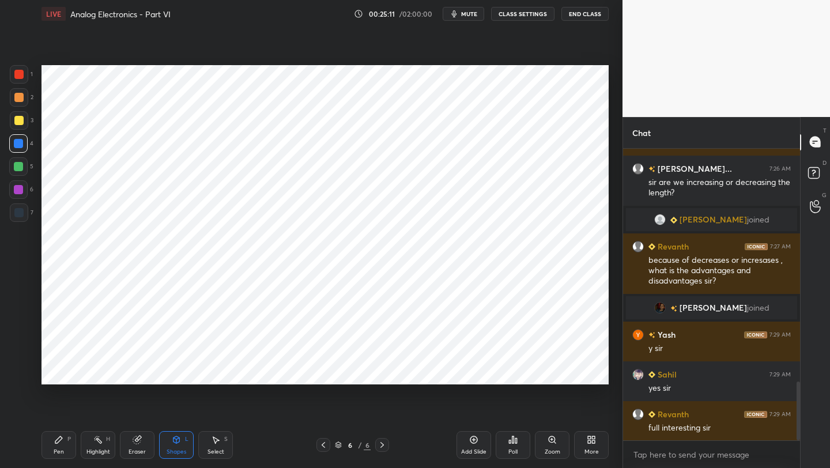
click at [169, 442] on div "Shapes L" at bounding box center [176, 445] width 35 height 28
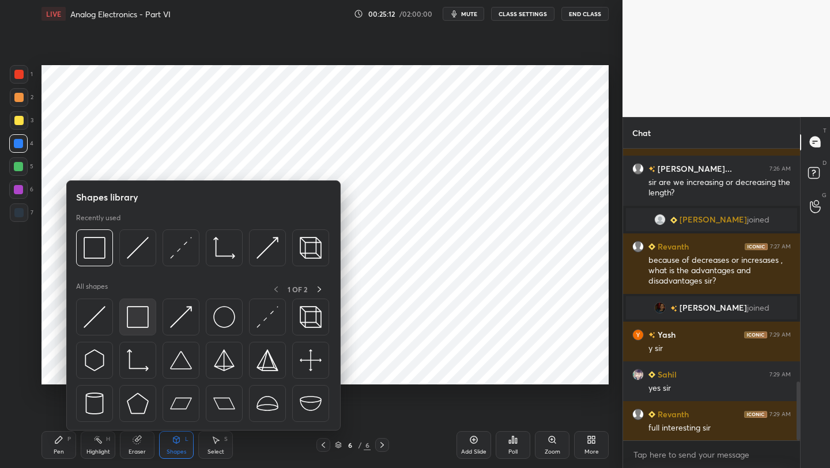
click at [126, 319] on div at bounding box center [137, 317] width 37 height 37
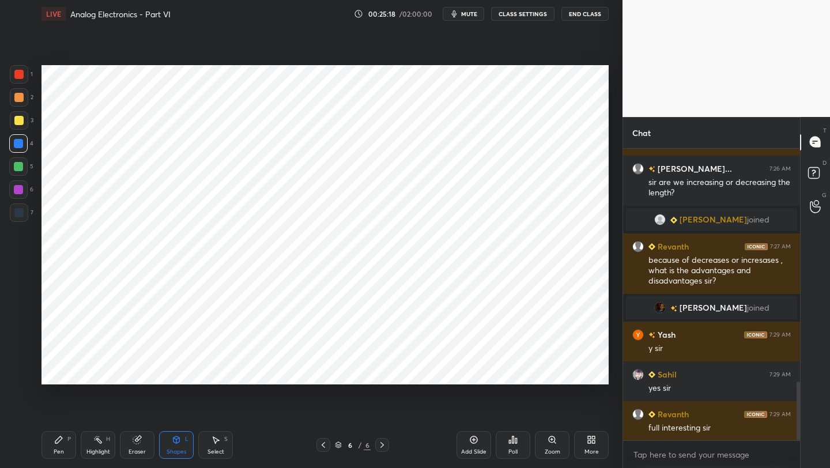
click at [169, 435] on div "Shapes L" at bounding box center [176, 445] width 35 height 28
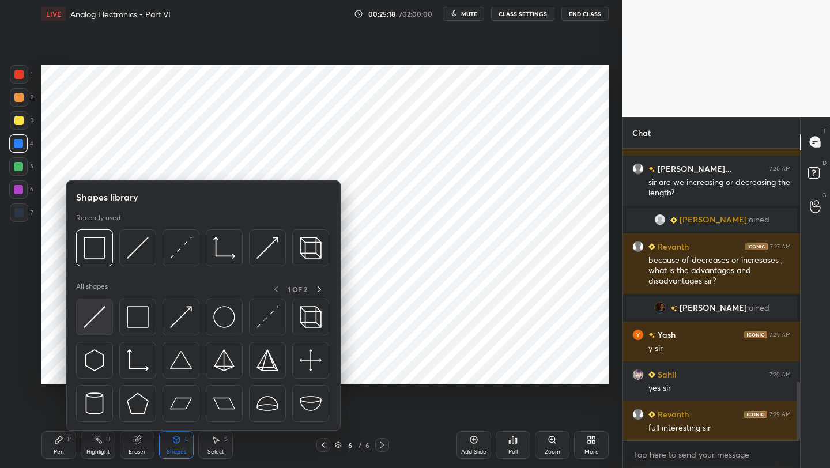
click at [105, 312] on img at bounding box center [95, 317] width 22 height 22
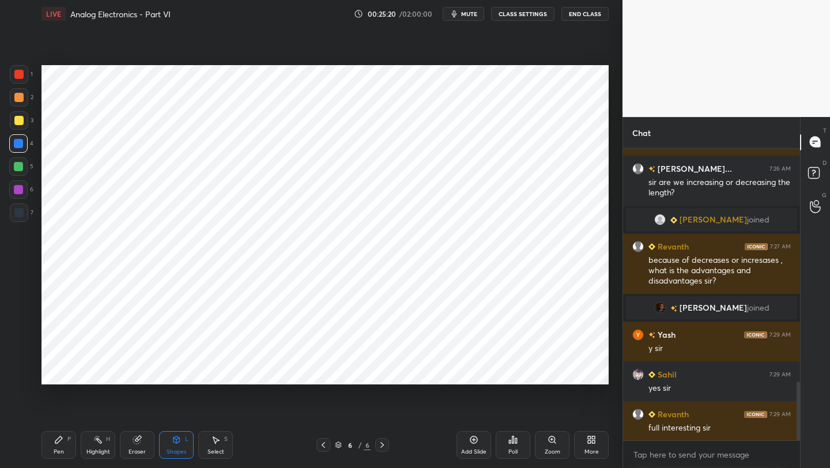
click at [16, 217] on div at bounding box center [19, 212] width 18 height 18
click at [63, 446] on div "Pen P" at bounding box center [59, 445] width 35 height 28
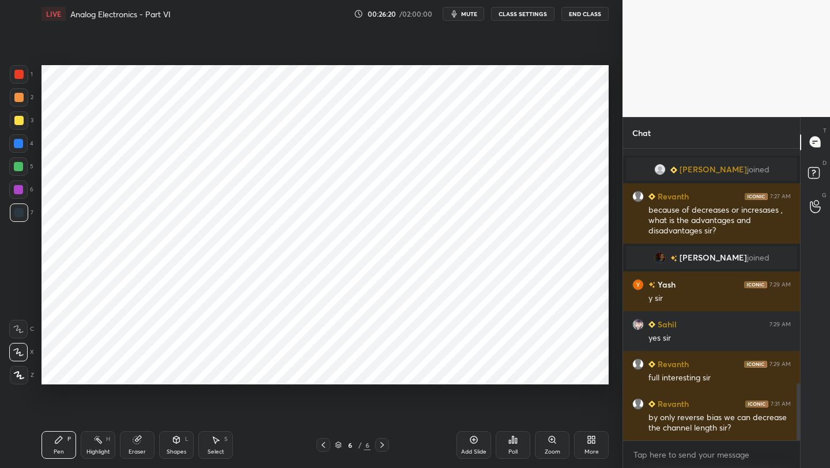
click at [171, 441] on div "Shapes L" at bounding box center [176, 445] width 35 height 28
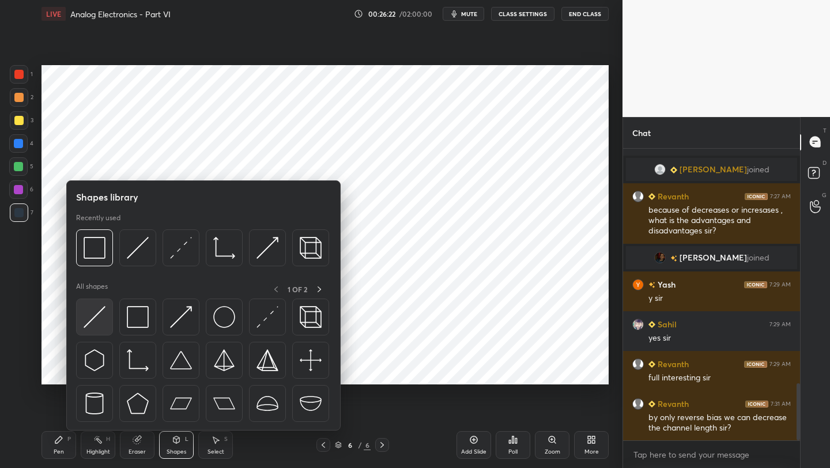
click at [86, 324] on img at bounding box center [95, 317] width 22 height 22
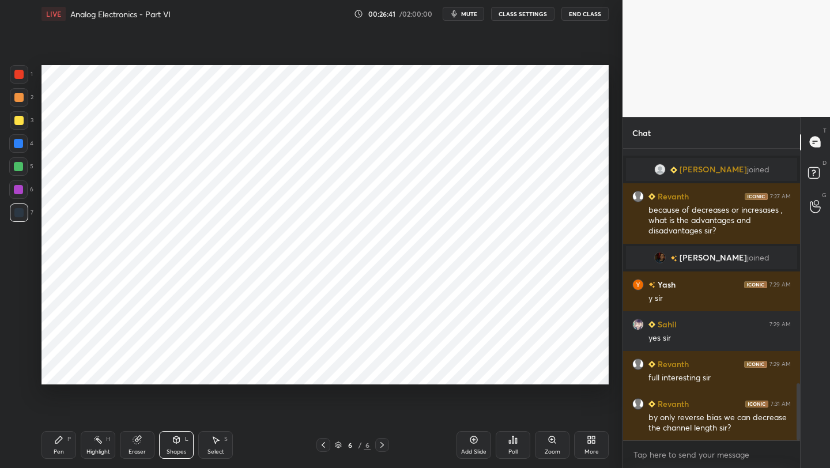
drag, startPoint x: 59, startPoint y: 445, endPoint x: 73, endPoint y: 427, distance: 23.4
click at [59, 444] on div "Pen P" at bounding box center [59, 445] width 35 height 28
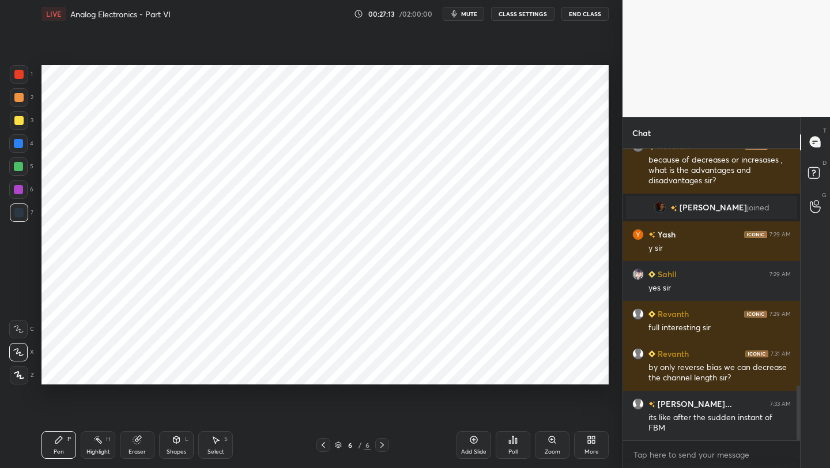
click at [21, 142] on div at bounding box center [18, 143] width 9 height 9
drag, startPoint x: 476, startPoint y: 439, endPoint x: 473, endPoint y: 428, distance: 11.8
click at [476, 438] on icon at bounding box center [473, 439] width 9 height 9
click at [326, 442] on icon at bounding box center [323, 444] width 9 height 9
click at [142, 449] on div "Eraser" at bounding box center [137, 452] width 17 height 6
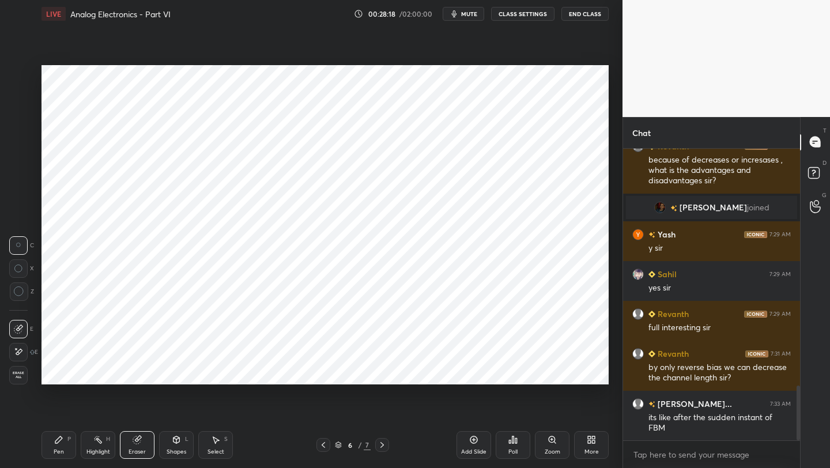
drag, startPoint x: 62, startPoint y: 446, endPoint x: 65, endPoint y: 441, distance: 5.9
click at [63, 446] on div "Pen P" at bounding box center [59, 445] width 35 height 28
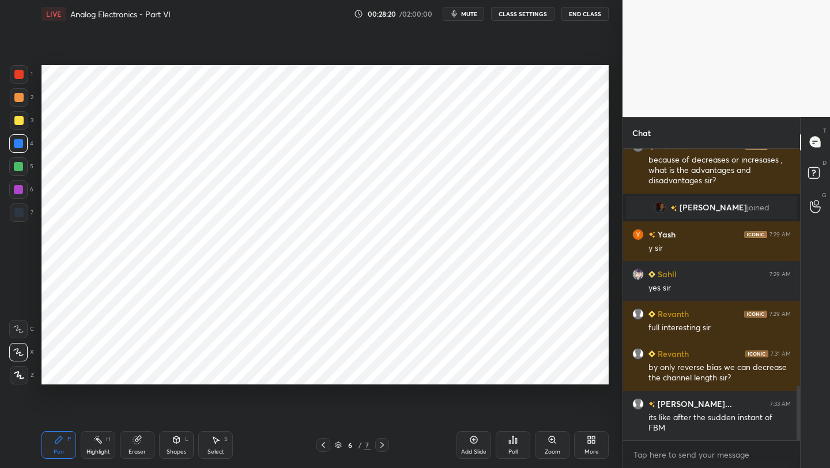
drag, startPoint x: 21, startPoint y: 144, endPoint x: 30, endPoint y: 144, distance: 9.2
click at [20, 145] on div at bounding box center [18, 143] width 9 height 9
click at [383, 443] on icon at bounding box center [382, 444] width 9 height 9
click at [320, 442] on icon at bounding box center [323, 444] width 9 height 9
click at [21, 218] on div at bounding box center [19, 212] width 18 height 18
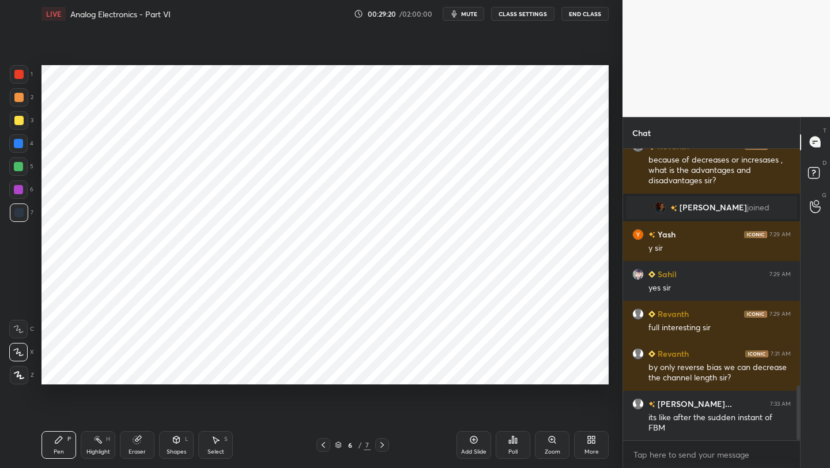
click at [178, 446] on div "Shapes L" at bounding box center [176, 445] width 35 height 28
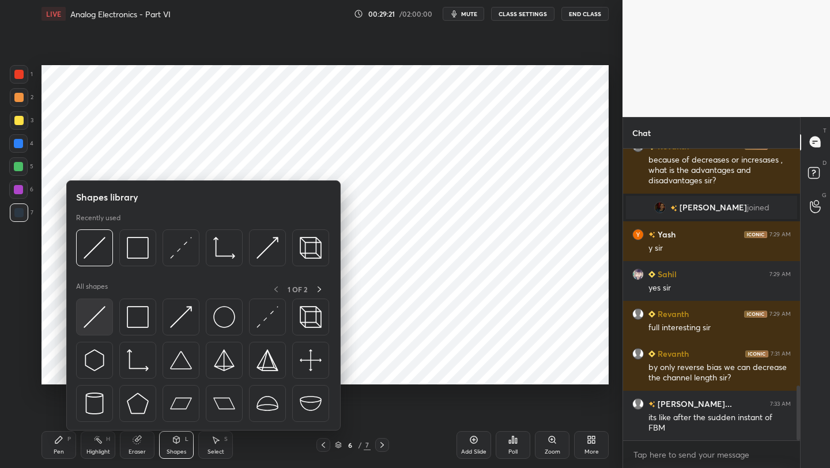
click at [101, 312] on img at bounding box center [95, 317] width 22 height 22
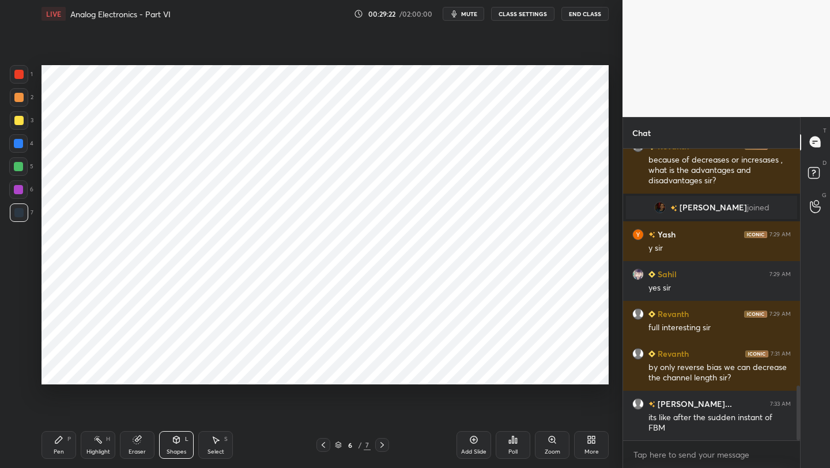
click at [18, 77] on div at bounding box center [18, 74] width 9 height 9
click at [58, 437] on icon at bounding box center [58, 439] width 9 height 9
click at [380, 444] on icon at bounding box center [382, 444] width 9 height 9
click at [64, 447] on div "Pen P" at bounding box center [59, 445] width 35 height 28
click at [23, 141] on div at bounding box center [18, 143] width 18 height 18
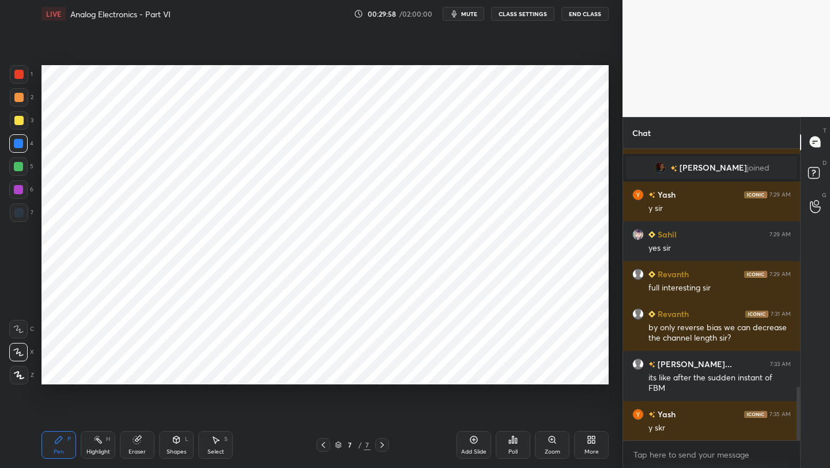
scroll to position [1311, 0]
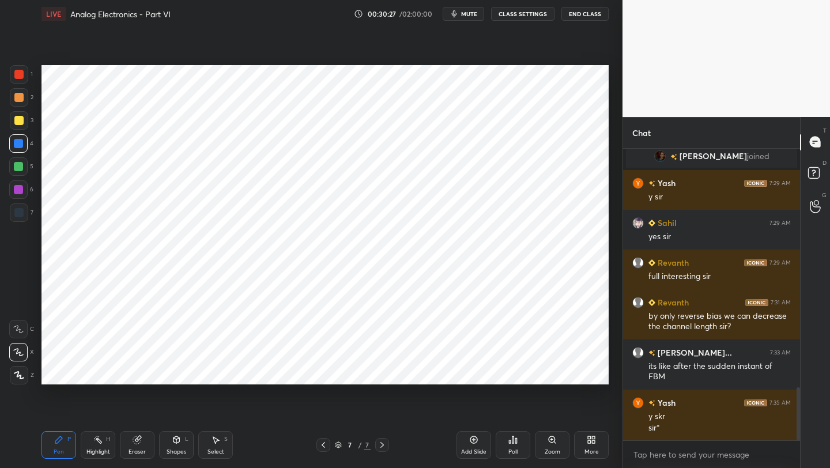
click at [26, 213] on div at bounding box center [19, 212] width 18 height 18
click at [18, 187] on div at bounding box center [18, 189] width 9 height 9
click at [61, 444] on div "Pen P" at bounding box center [59, 445] width 35 height 28
click at [27, 213] on div at bounding box center [19, 212] width 18 height 18
drag, startPoint x: 21, startPoint y: 149, endPoint x: 39, endPoint y: 155, distance: 19.0
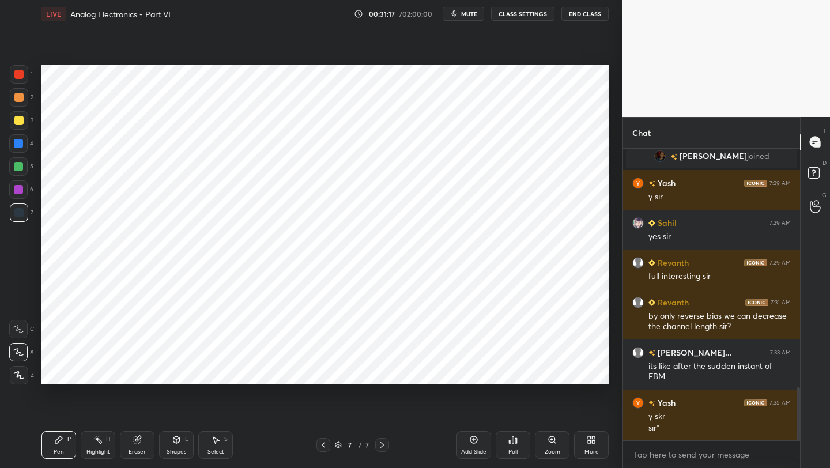
click at [21, 149] on div at bounding box center [18, 143] width 18 height 18
click at [321, 443] on icon at bounding box center [323, 444] width 9 height 9
click at [323, 443] on icon at bounding box center [323, 444] width 9 height 9
drag, startPoint x: 173, startPoint y: 445, endPoint x: 174, endPoint y: 438, distance: 7.6
click at [174, 444] on div "Shapes L" at bounding box center [176, 445] width 35 height 28
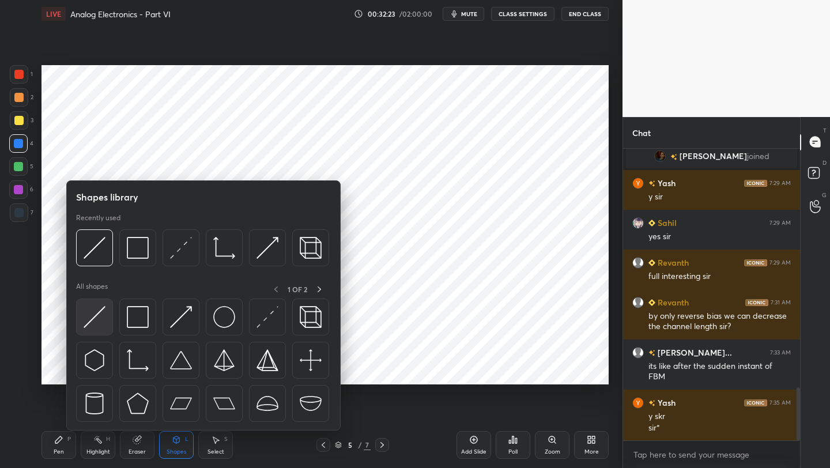
click at [108, 315] on div at bounding box center [94, 317] width 37 height 37
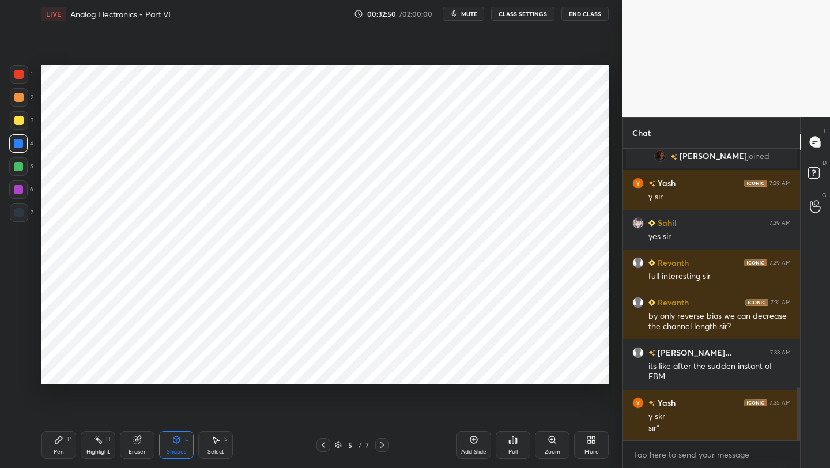
drag, startPoint x: 176, startPoint y: 443, endPoint x: 178, endPoint y: 436, distance: 6.7
click at [178, 440] on icon at bounding box center [177, 439] width 6 height 7
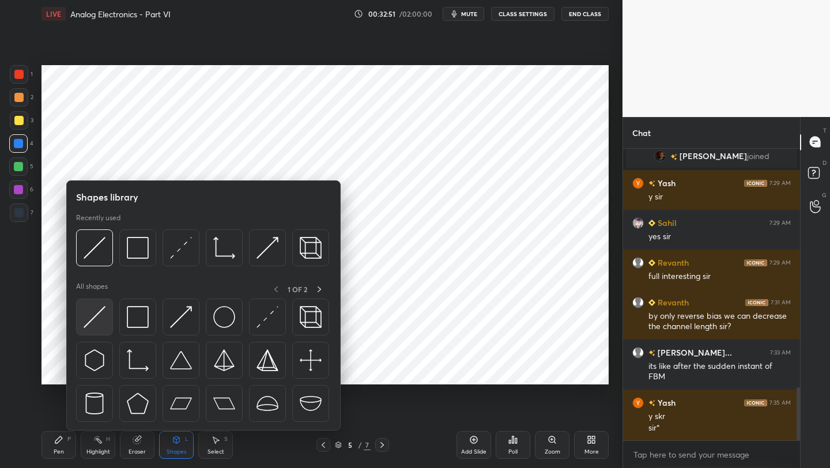
click at [88, 315] on img at bounding box center [95, 317] width 22 height 22
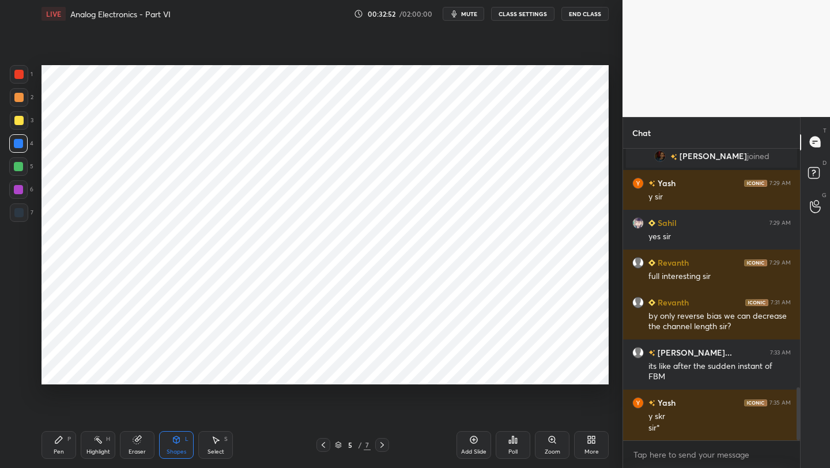
click at [17, 191] on div at bounding box center [18, 189] width 9 height 9
drag, startPoint x: 180, startPoint y: 451, endPoint x: 178, endPoint y: 431, distance: 20.8
click at [180, 451] on div "Shapes" at bounding box center [177, 452] width 20 height 6
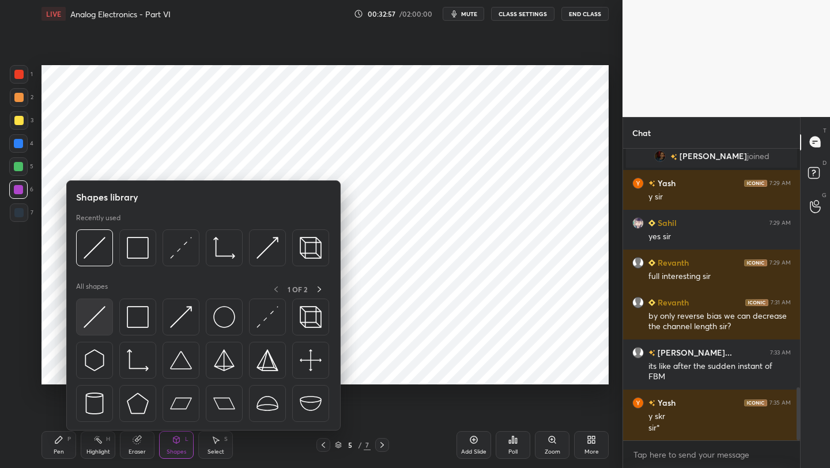
click at [107, 313] on div at bounding box center [94, 317] width 37 height 37
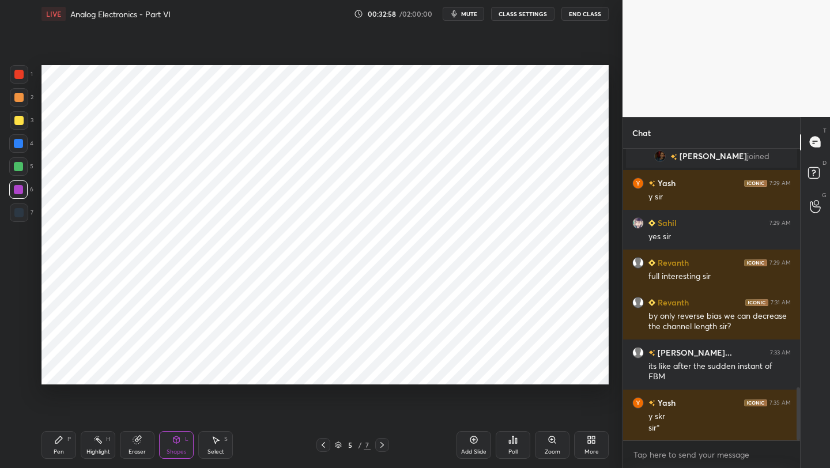
click at [18, 144] on div at bounding box center [18, 143] width 9 height 9
click at [19, 76] on div at bounding box center [18, 74] width 9 height 9
drag, startPoint x: 172, startPoint y: 450, endPoint x: 168, endPoint y: 435, distance: 15.7
click at [171, 450] on div "Shapes" at bounding box center [177, 452] width 20 height 6
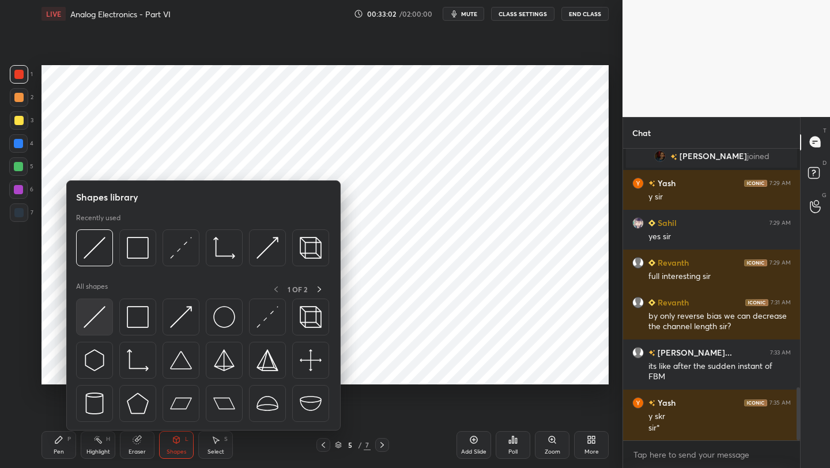
click at [93, 315] on img at bounding box center [95, 317] width 22 height 22
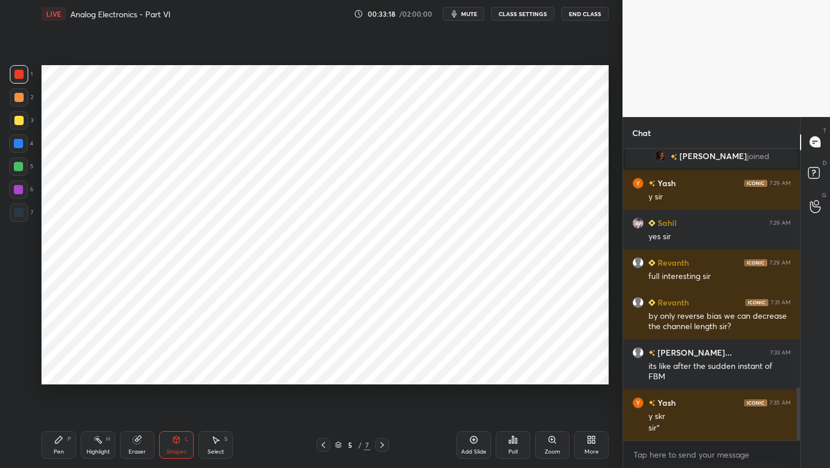
click at [135, 442] on div "Eraser" at bounding box center [137, 445] width 35 height 28
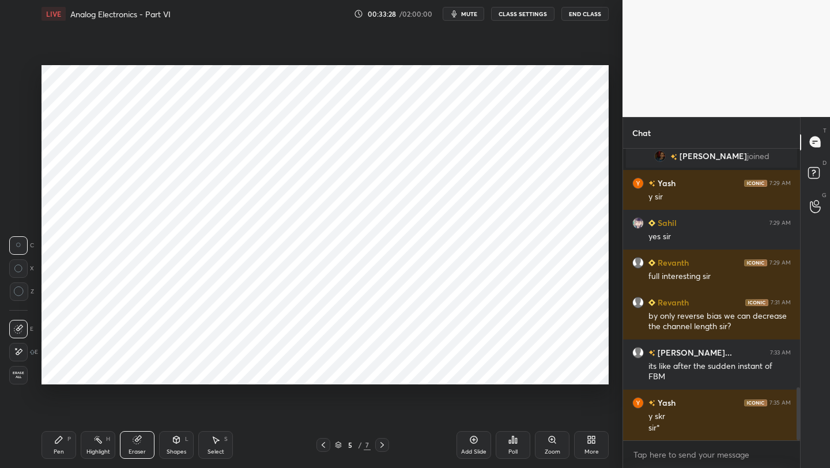
click at [177, 447] on div "Shapes L" at bounding box center [176, 445] width 35 height 28
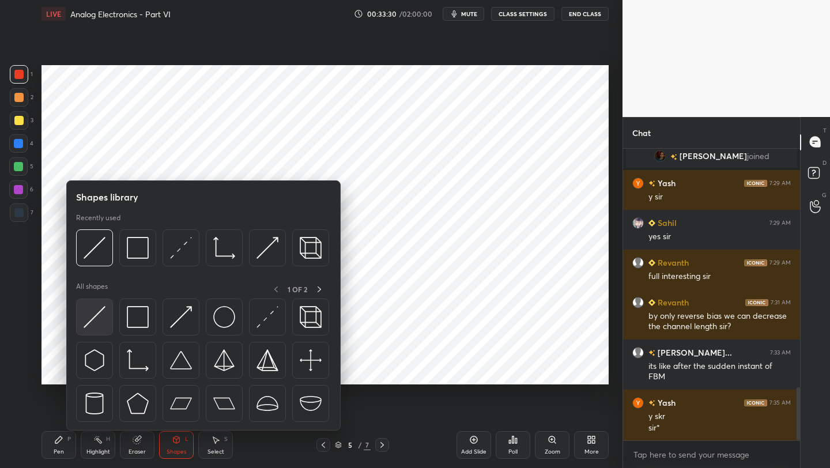
click at [93, 318] on img at bounding box center [95, 317] width 22 height 22
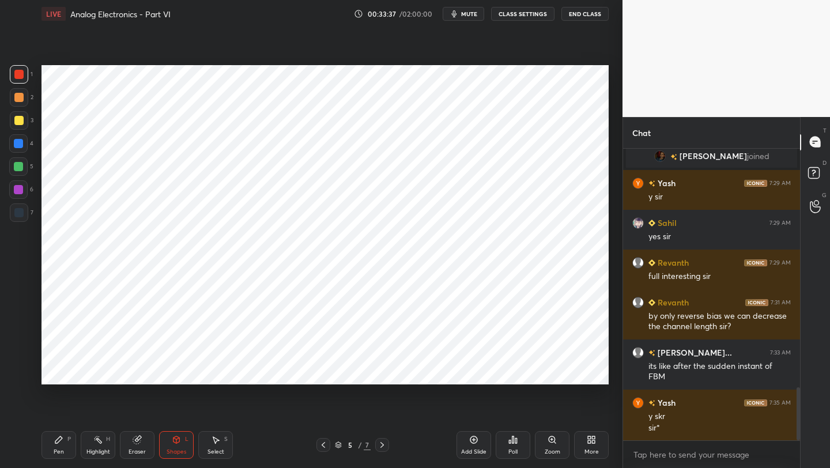
click at [176, 442] on icon at bounding box center [176, 439] width 9 height 9
click at [61, 449] on div "Pen" at bounding box center [59, 452] width 10 height 6
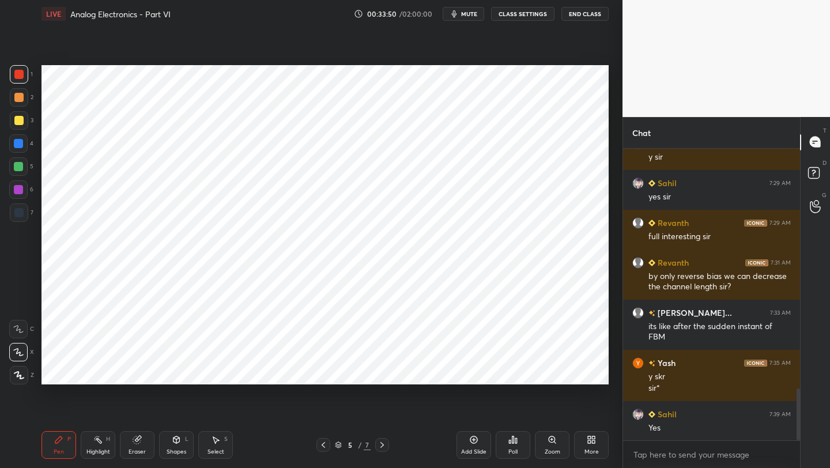
drag, startPoint x: 24, startPoint y: 144, endPoint x: 28, endPoint y: 137, distance: 8.0
click at [24, 144] on div at bounding box center [18, 143] width 18 height 18
drag, startPoint x: 142, startPoint y: 449, endPoint x: 145, endPoint y: 410, distance: 38.7
click at [140, 445] on div "Eraser" at bounding box center [137, 445] width 35 height 28
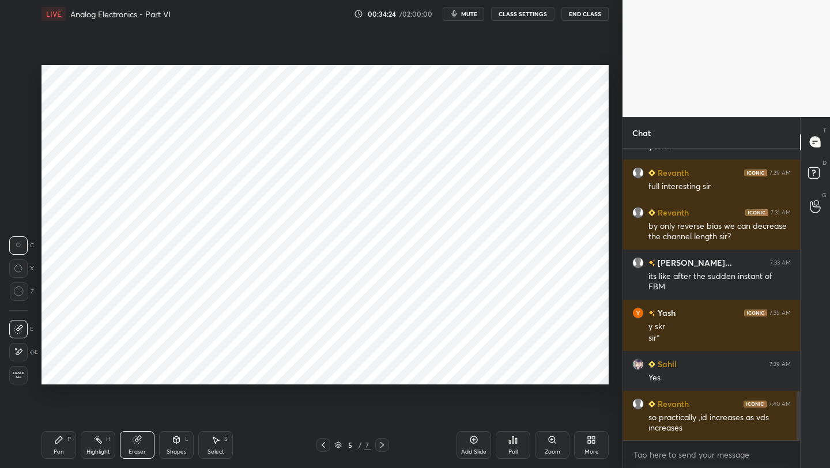
scroll to position [1441, 0]
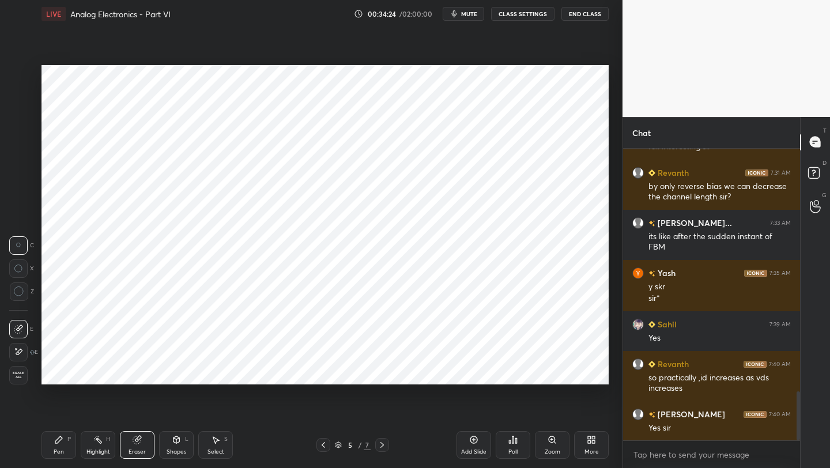
click at [382, 446] on icon at bounding box center [381, 445] width 3 height 6
click at [383, 443] on icon at bounding box center [382, 444] width 9 height 9
drag, startPoint x: 48, startPoint y: 446, endPoint x: 61, endPoint y: 413, distance: 35.2
click at [48, 446] on div "Pen P" at bounding box center [59, 445] width 35 height 28
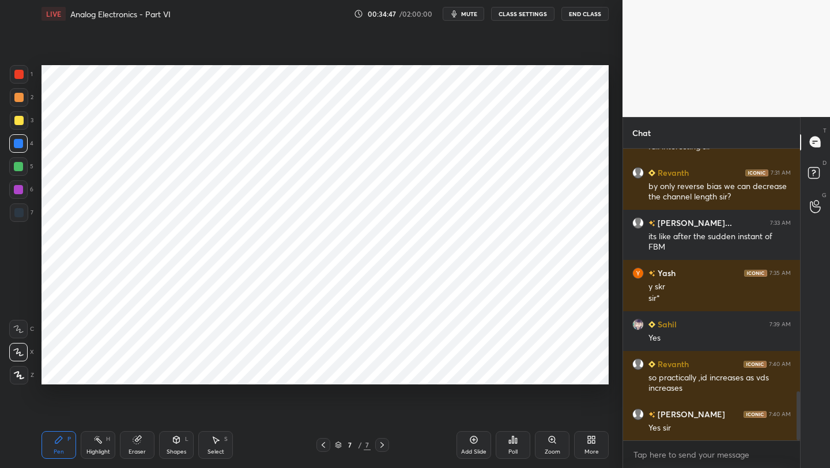
click at [18, 216] on div at bounding box center [18, 212] width 9 height 9
click at [210, 444] on div "Select S" at bounding box center [215, 445] width 35 height 28
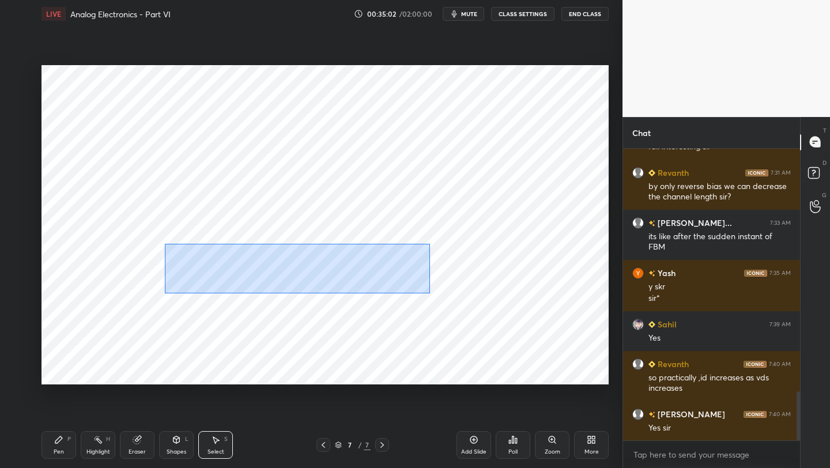
drag, startPoint x: 165, startPoint y: 243, endPoint x: 430, endPoint y: 291, distance: 269.6
click at [430, 293] on div "0 ° Undo Copy Duplicate Duplicate to new slide Delete" at bounding box center [325, 224] width 567 height 319
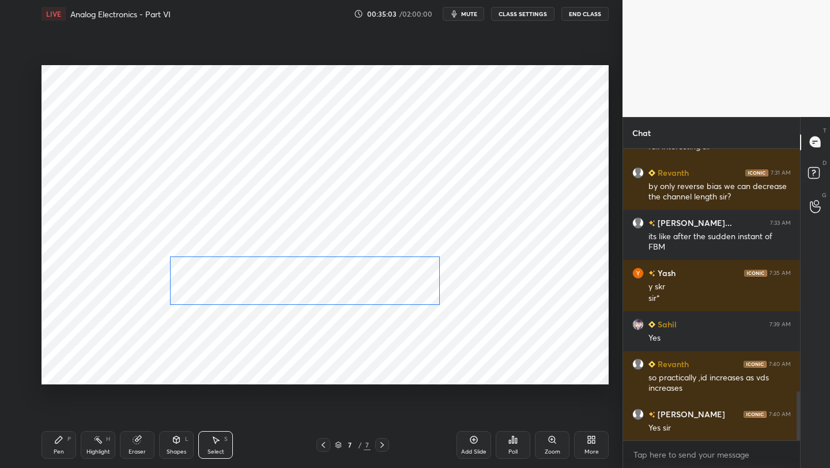
drag, startPoint x: 353, startPoint y: 259, endPoint x: 360, endPoint y: 281, distance: 22.4
click at [359, 281] on div "0 ° Undo Copy Duplicate Duplicate to new slide Delete" at bounding box center [325, 224] width 567 height 319
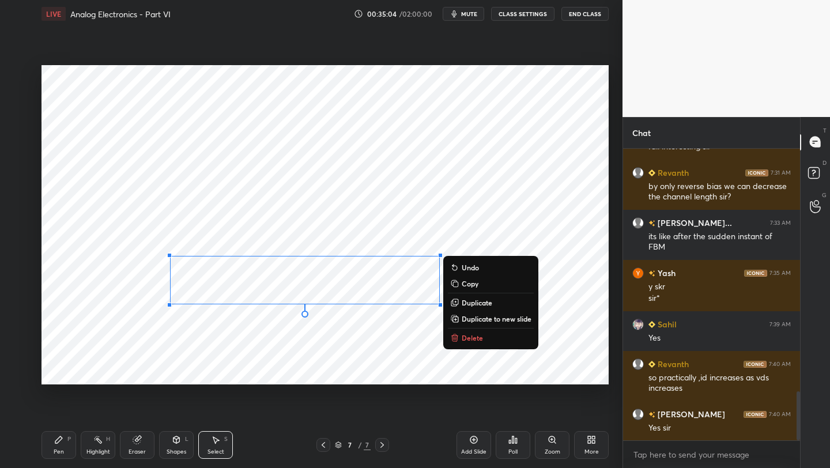
drag, startPoint x: 263, startPoint y: 341, endPoint x: 286, endPoint y: 330, distance: 24.8
click at [263, 341] on div "0 ° Undo Copy Duplicate Duplicate to new slide Delete" at bounding box center [325, 224] width 567 height 319
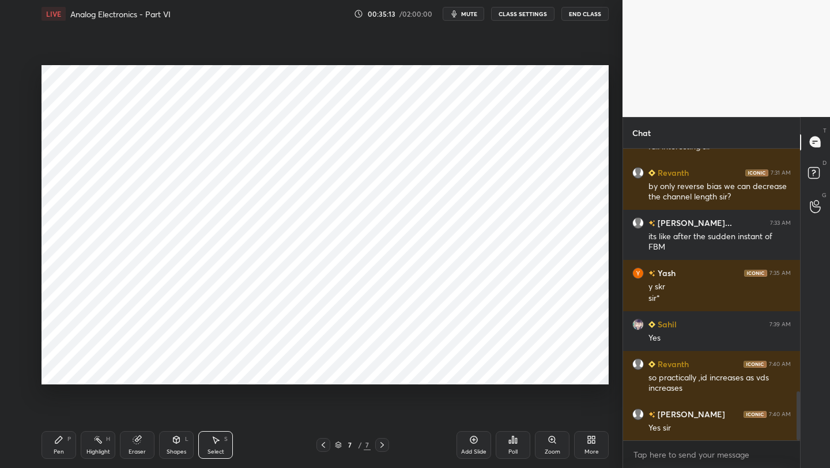
click at [52, 444] on div "Pen P" at bounding box center [59, 445] width 35 height 28
click at [26, 187] on div at bounding box center [18, 189] width 18 height 18
click at [48, 441] on div "Pen P" at bounding box center [59, 445] width 35 height 28
click at [318, 446] on div at bounding box center [323, 445] width 14 height 14
click at [325, 436] on div "Pen P Highlight H Eraser Shapes L Select S 6 / 7 Add Slide Poll Zoom More" at bounding box center [325, 445] width 567 height 46
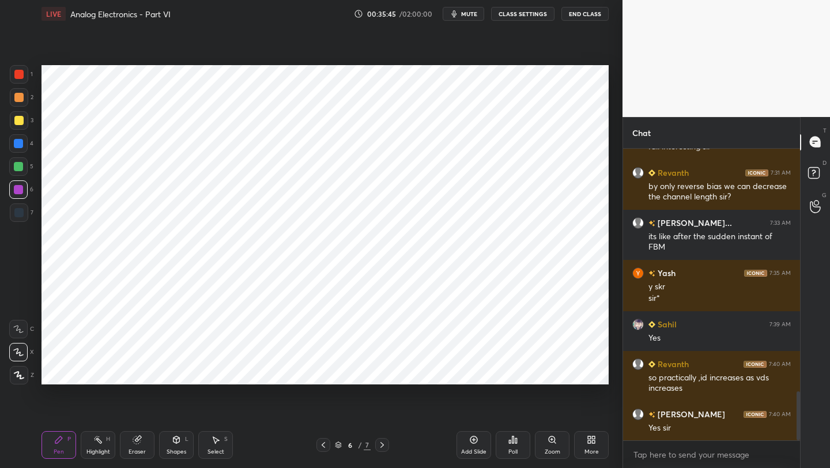
click at [321, 440] on icon at bounding box center [323, 444] width 9 height 9
click at [21, 76] on div at bounding box center [18, 74] width 9 height 9
click at [381, 446] on icon at bounding box center [382, 444] width 9 height 9
click at [380, 444] on icon at bounding box center [382, 444] width 9 height 9
drag, startPoint x: 176, startPoint y: 446, endPoint x: 179, endPoint y: 432, distance: 14.3
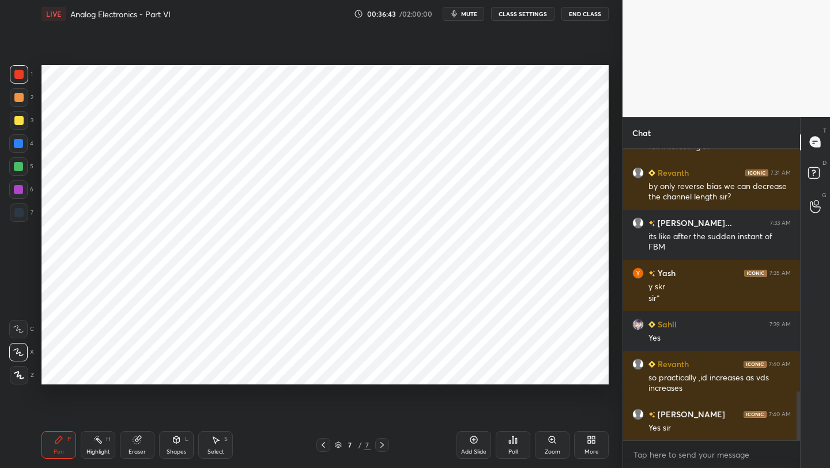
click at [175, 446] on div "Shapes L" at bounding box center [176, 445] width 35 height 28
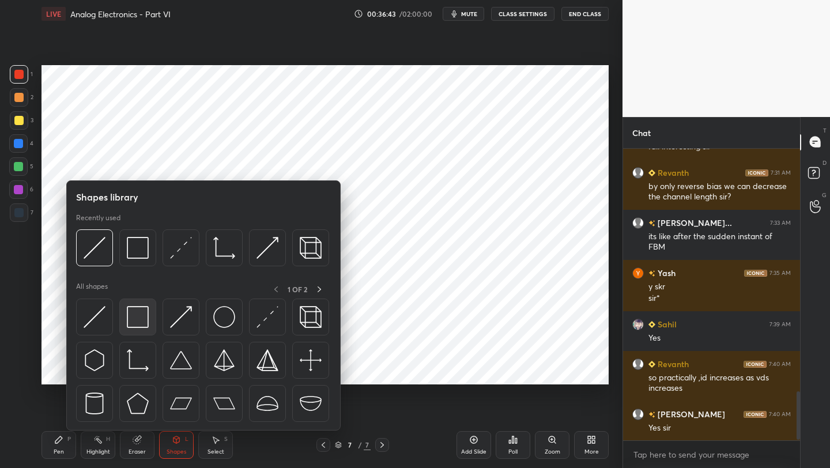
scroll to position [1480, 0]
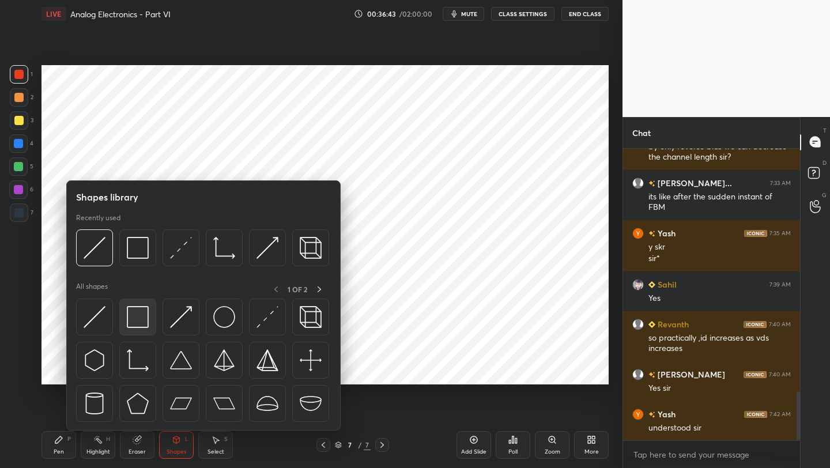
click at [145, 318] on img at bounding box center [138, 317] width 22 height 22
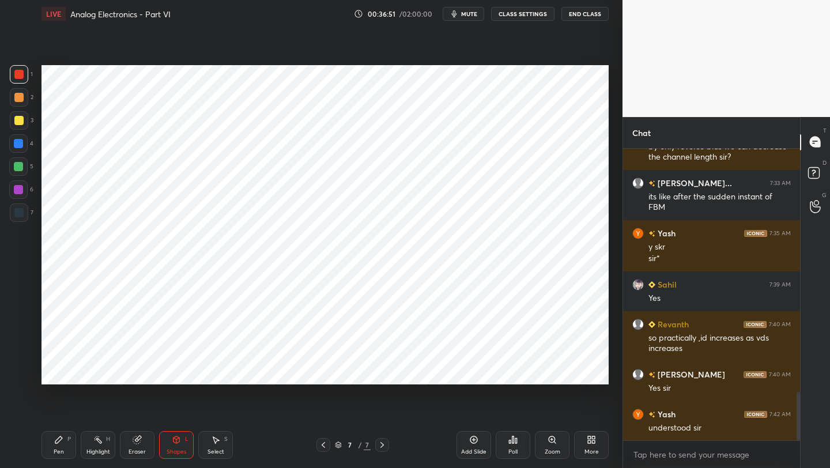
click at [480, 442] on div "Add Slide" at bounding box center [474, 445] width 35 height 28
click at [59, 436] on icon at bounding box center [58, 439] width 7 height 7
click at [23, 190] on div at bounding box center [18, 189] width 18 height 18
click at [325, 440] on icon at bounding box center [323, 444] width 9 height 9
click at [324, 441] on icon at bounding box center [323, 444] width 9 height 9
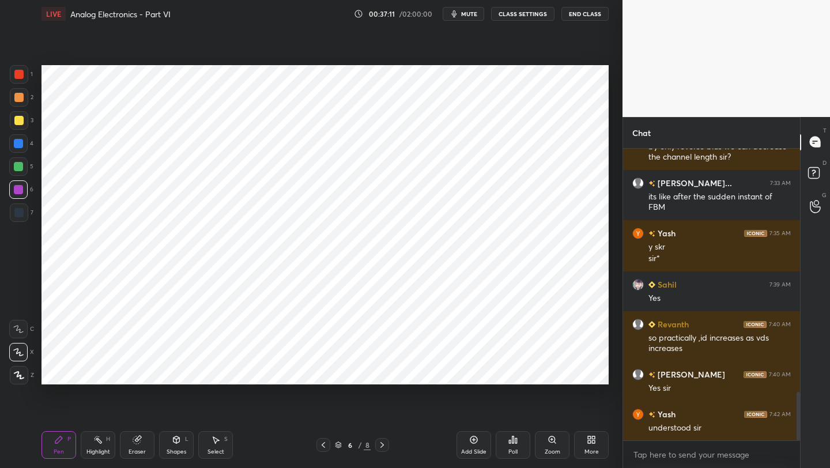
click at [322, 442] on icon at bounding box center [323, 444] width 9 height 9
click at [140, 446] on div "Eraser" at bounding box center [137, 445] width 35 height 28
drag, startPoint x: 63, startPoint y: 445, endPoint x: 71, endPoint y: 423, distance: 23.2
click at [63, 445] on div "Pen P" at bounding box center [59, 445] width 35 height 28
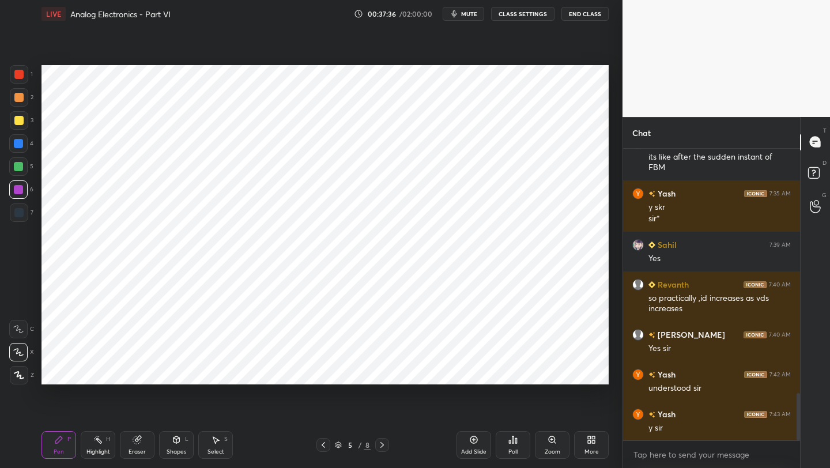
click at [176, 442] on icon at bounding box center [176, 441] width 0 height 4
click at [382, 443] on icon at bounding box center [382, 444] width 9 height 9
drag, startPoint x: 59, startPoint y: 446, endPoint x: 89, endPoint y: 412, distance: 45.3
click at [61, 445] on div "Pen P" at bounding box center [59, 445] width 35 height 28
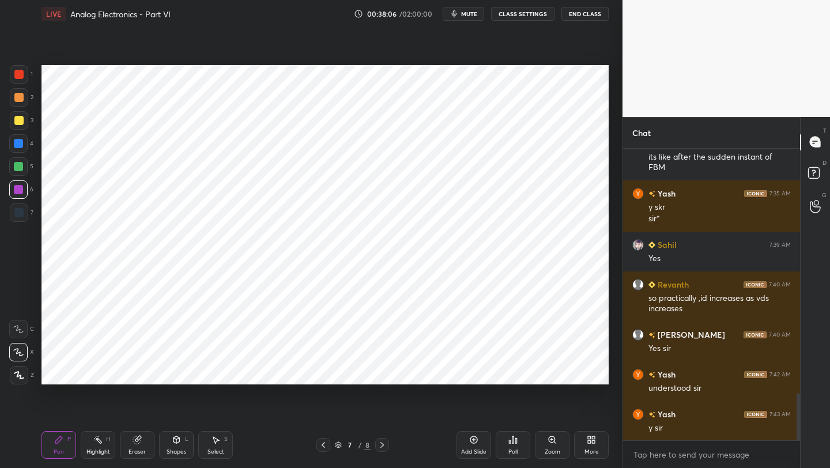
click at [379, 442] on icon at bounding box center [382, 444] width 9 height 9
drag, startPoint x: 137, startPoint y: 444, endPoint x: 138, endPoint y: 405, distance: 39.2
click at [137, 444] on div "Eraser" at bounding box center [137, 445] width 35 height 28
click at [51, 442] on div "Pen P" at bounding box center [59, 445] width 35 height 28
drag, startPoint x: 18, startPoint y: 78, endPoint x: 40, endPoint y: 92, distance: 26.4
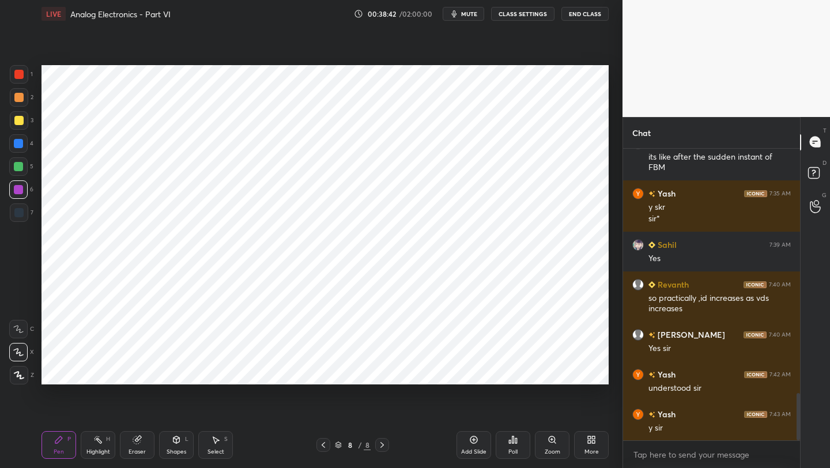
click at [17, 78] on div at bounding box center [19, 74] width 18 height 18
click at [18, 165] on div at bounding box center [18, 166] width 9 height 9
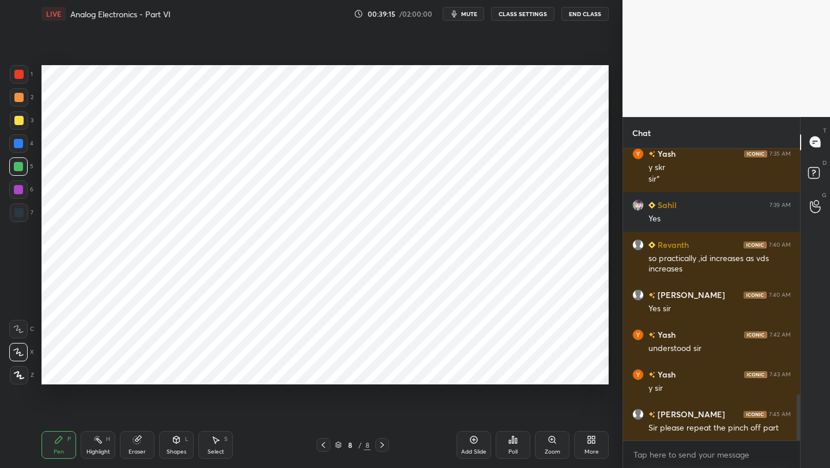
click at [168, 446] on div "Shapes L" at bounding box center [176, 445] width 35 height 28
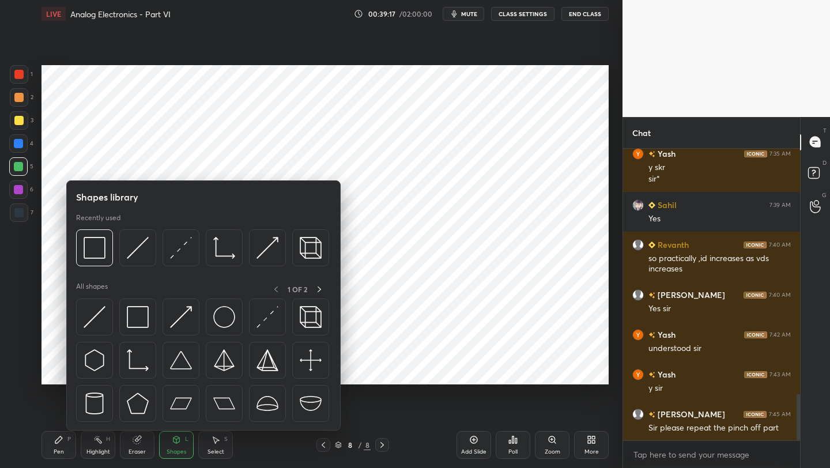
scroll to position [1600, 0]
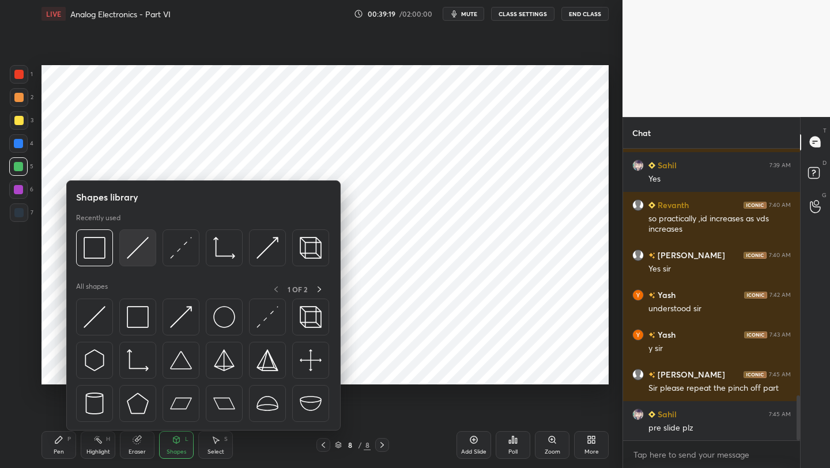
click at [134, 255] on img at bounding box center [138, 248] width 22 height 22
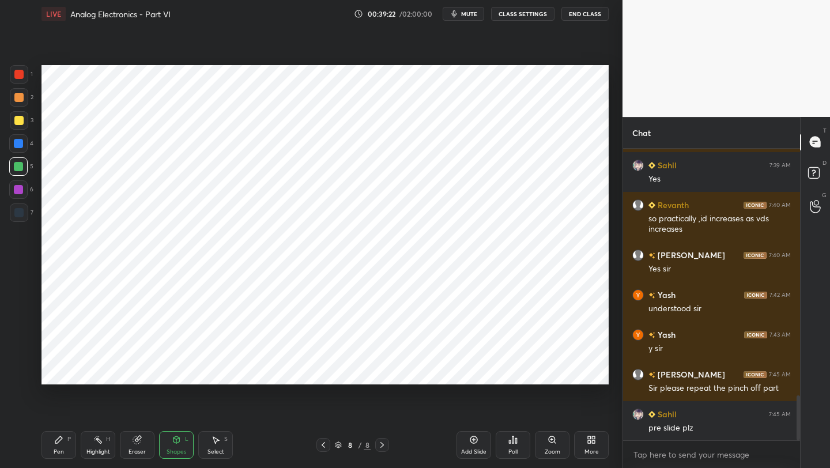
click at [322, 443] on icon at bounding box center [323, 444] width 9 height 9
click at [322, 444] on icon at bounding box center [323, 445] width 3 height 6
click at [51, 442] on div "Pen P" at bounding box center [59, 445] width 35 height 28
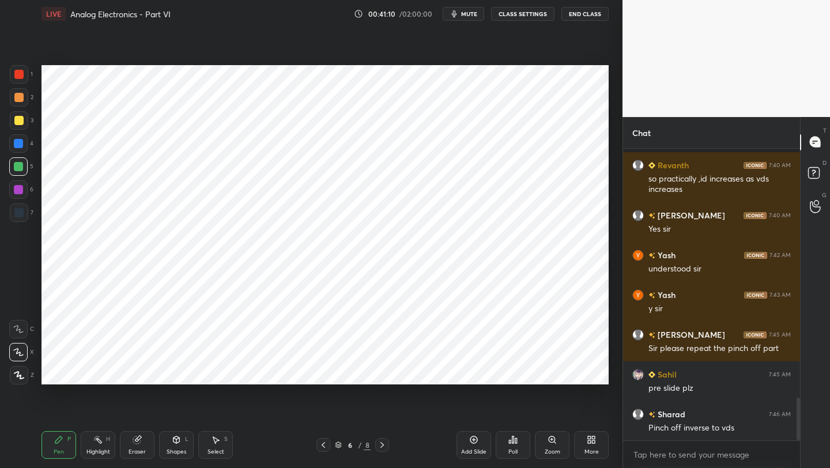
scroll to position [1710, 0]
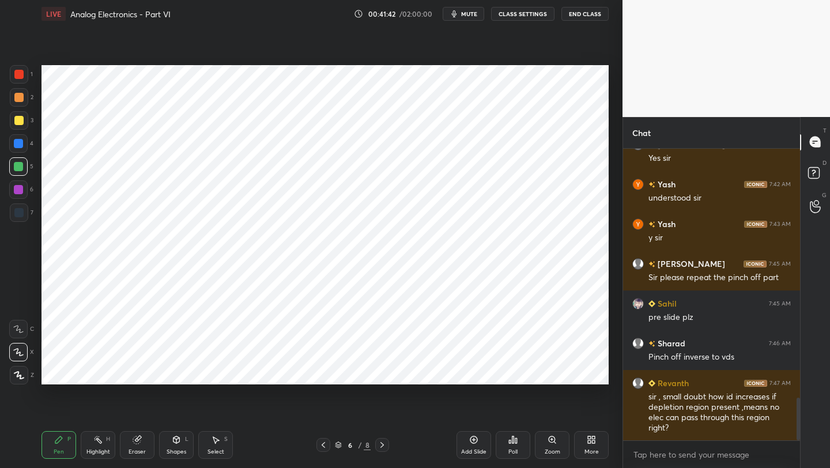
click at [21, 212] on div at bounding box center [18, 212] width 9 height 9
click at [137, 447] on div "Eraser" at bounding box center [137, 445] width 35 height 28
drag, startPoint x: 63, startPoint y: 444, endPoint x: 77, endPoint y: 421, distance: 27.2
click at [63, 444] on div "Pen P" at bounding box center [59, 445] width 35 height 28
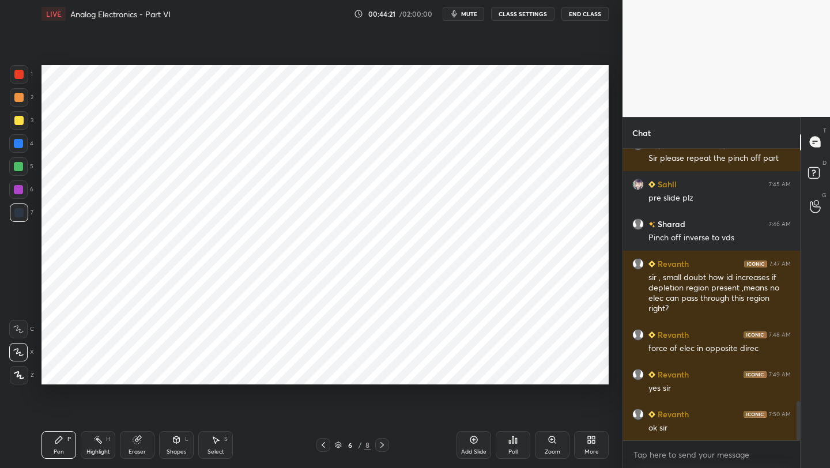
scroll to position [1870, 0]
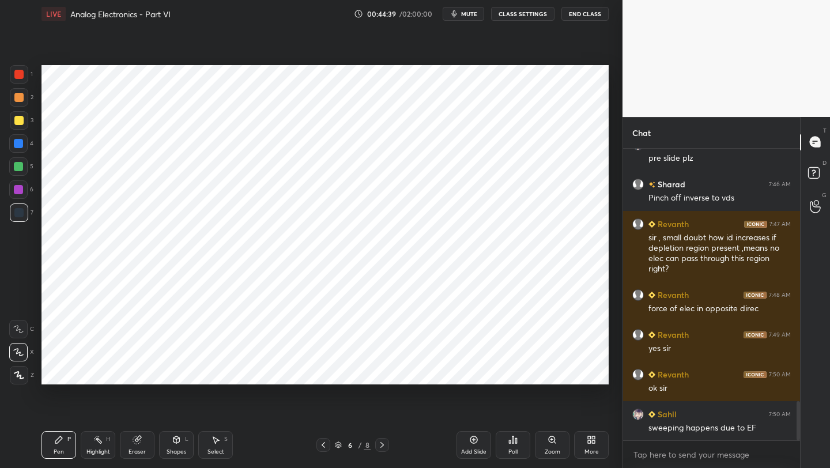
drag, startPoint x: 378, startPoint y: 443, endPoint x: 382, endPoint y: 435, distance: 8.5
click at [378, 444] on icon at bounding box center [382, 444] width 9 height 9
click at [379, 444] on icon at bounding box center [382, 444] width 9 height 9
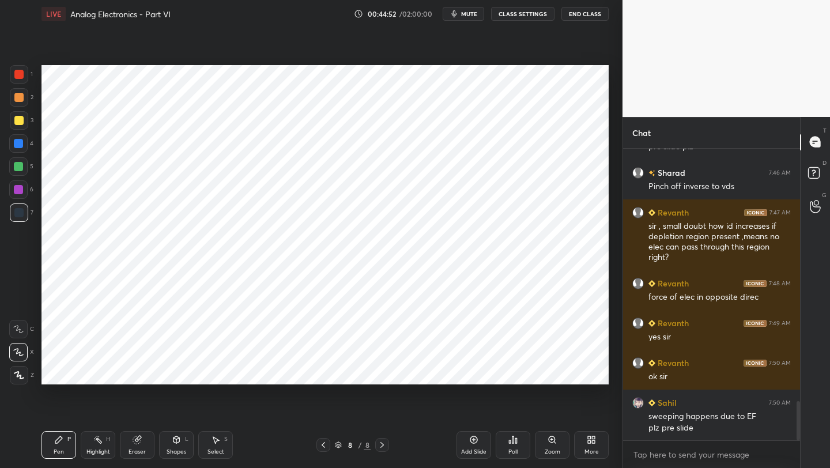
click at [327, 446] on div at bounding box center [323, 445] width 14 height 14
click at [321, 447] on icon at bounding box center [323, 444] width 9 height 9
click at [381, 443] on icon at bounding box center [382, 444] width 9 height 9
click at [319, 447] on icon at bounding box center [323, 444] width 9 height 9
click at [321, 443] on icon at bounding box center [323, 444] width 9 height 9
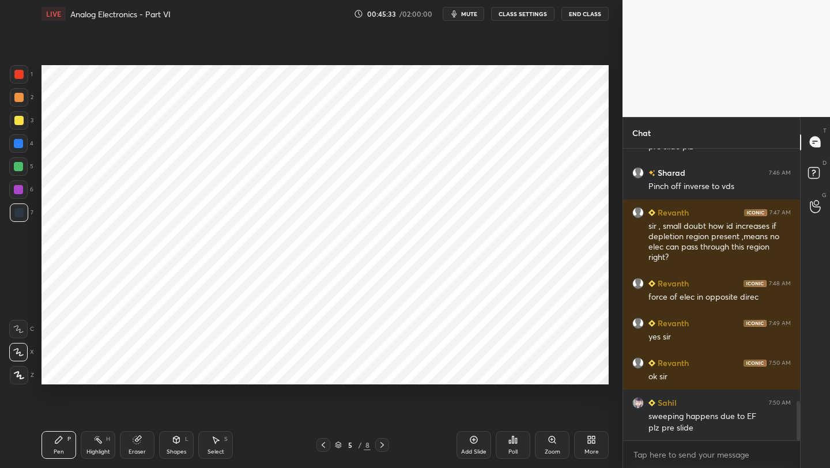
click at [321, 442] on icon at bounding box center [323, 444] width 9 height 9
click at [322, 441] on icon at bounding box center [323, 444] width 9 height 9
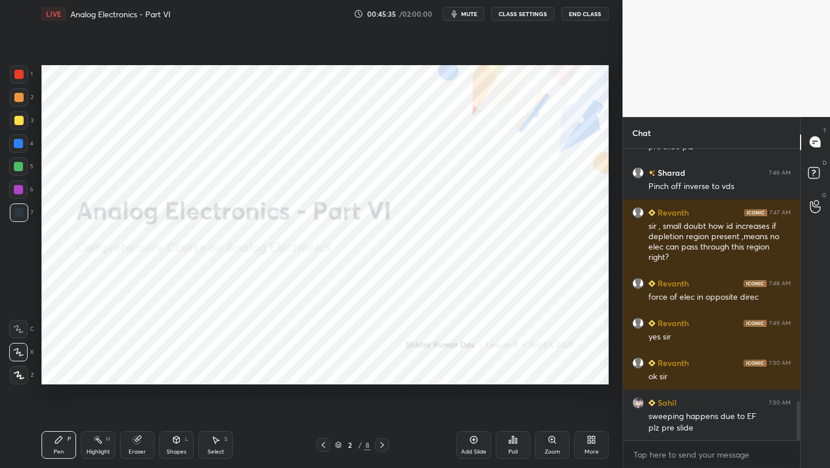
click at [383, 442] on icon at bounding box center [382, 444] width 9 height 9
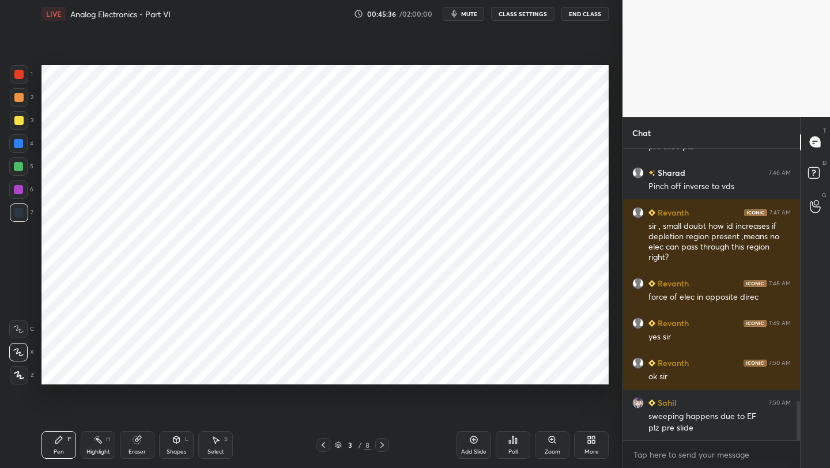
click at [382, 442] on icon at bounding box center [382, 444] width 9 height 9
click at [579, 64] on div "Setting up your live class Poll for secs No correct answer Start poll" at bounding box center [325, 225] width 576 height 394
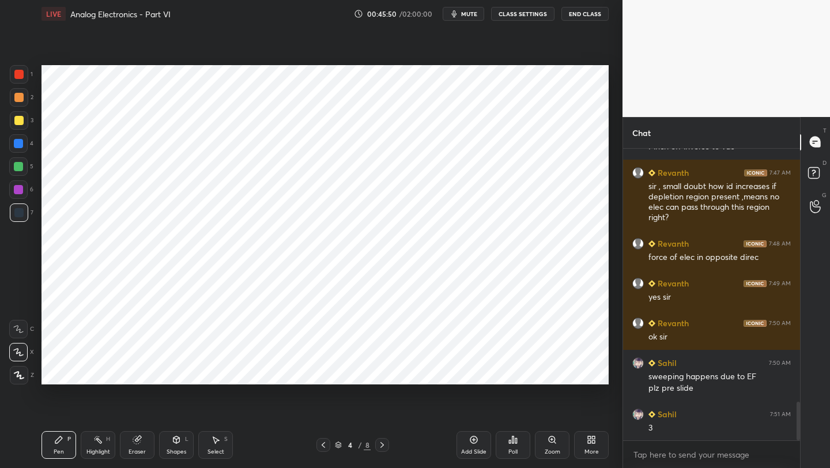
click at [381, 442] on icon at bounding box center [381, 445] width 3 height 6
click at [381, 446] on icon at bounding box center [382, 444] width 9 height 9
click at [325, 444] on icon at bounding box center [323, 444] width 9 height 9
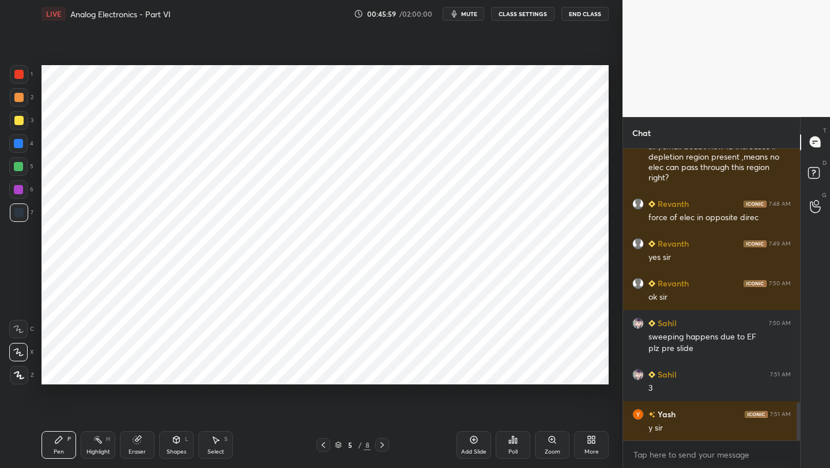
click at [381, 448] on div at bounding box center [382, 445] width 14 height 14
click at [379, 447] on icon at bounding box center [382, 444] width 9 height 9
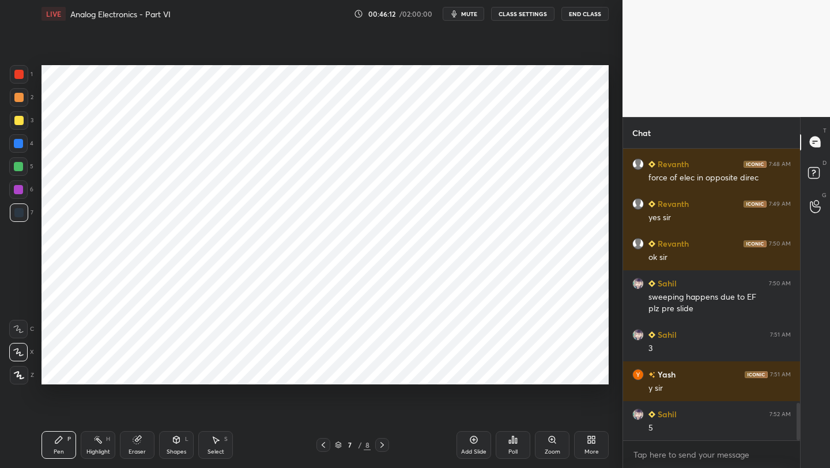
click at [380, 446] on icon at bounding box center [382, 444] width 9 height 9
click at [325, 443] on icon at bounding box center [323, 444] width 9 height 9
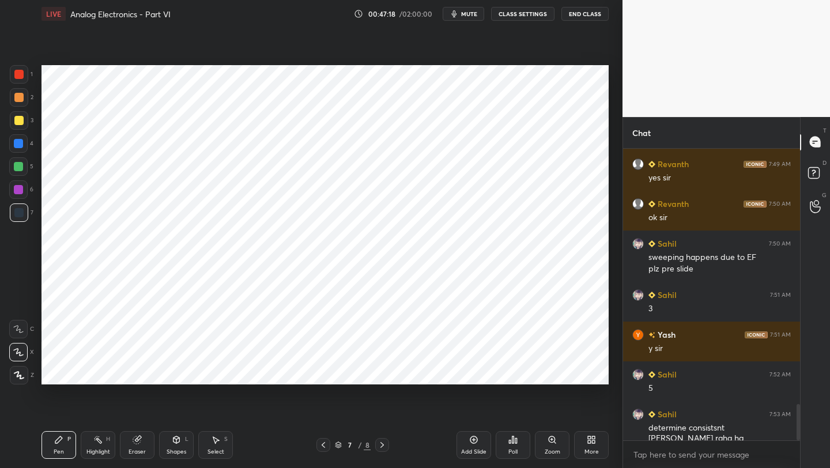
click at [381, 447] on icon at bounding box center [382, 444] width 9 height 9
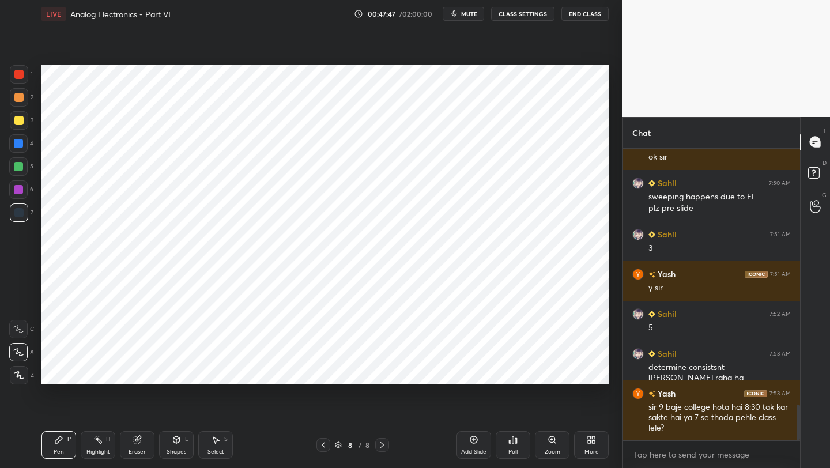
click at [141, 444] on div "Eraser" at bounding box center [137, 445] width 35 height 28
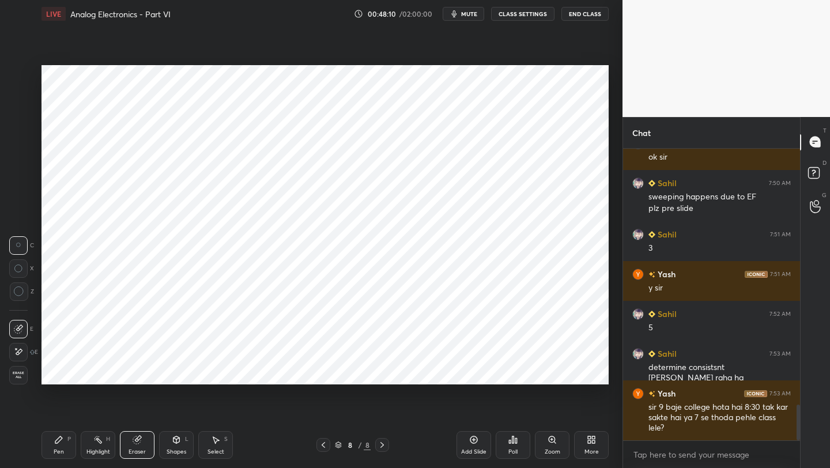
click at [63, 439] on icon at bounding box center [58, 439] width 9 height 9
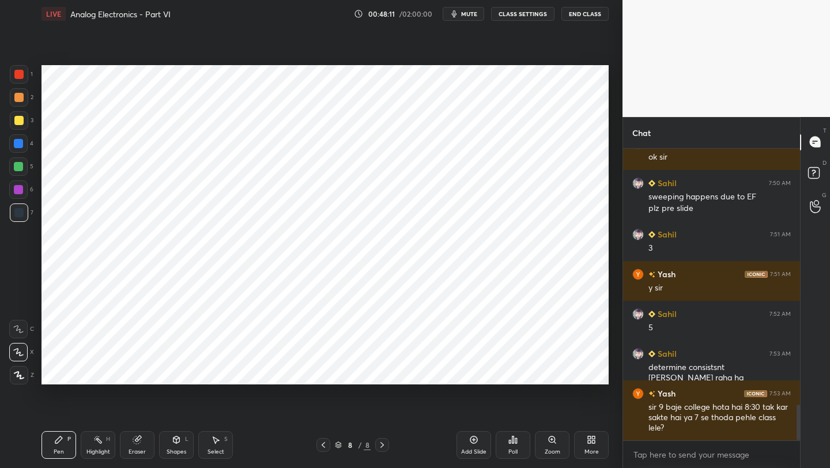
click at [21, 190] on div at bounding box center [18, 189] width 9 height 9
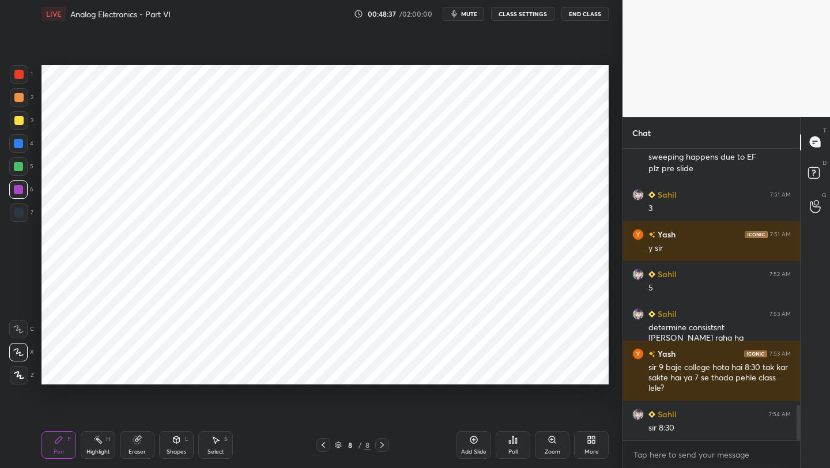
scroll to position [2180, 0]
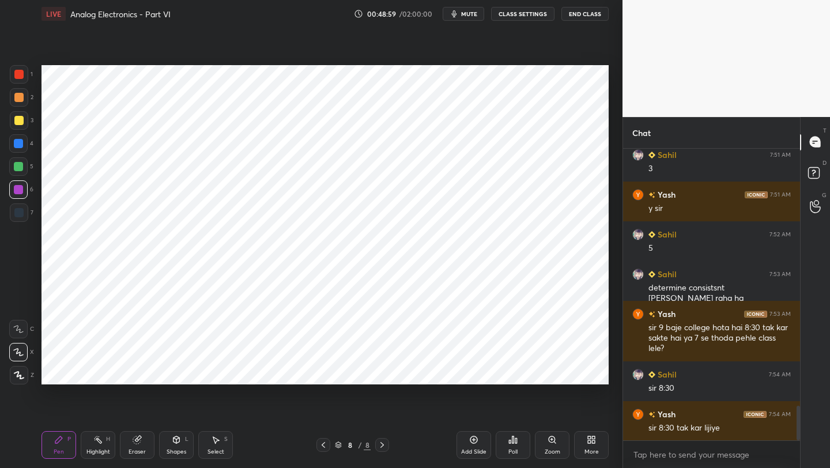
drag, startPoint x: 17, startPoint y: 166, endPoint x: 27, endPoint y: 175, distance: 13.1
click at [17, 167] on div at bounding box center [18, 166] width 9 height 9
drag, startPoint x: 21, startPoint y: 192, endPoint x: 29, endPoint y: 188, distance: 9.0
click at [21, 191] on div at bounding box center [18, 189] width 9 height 9
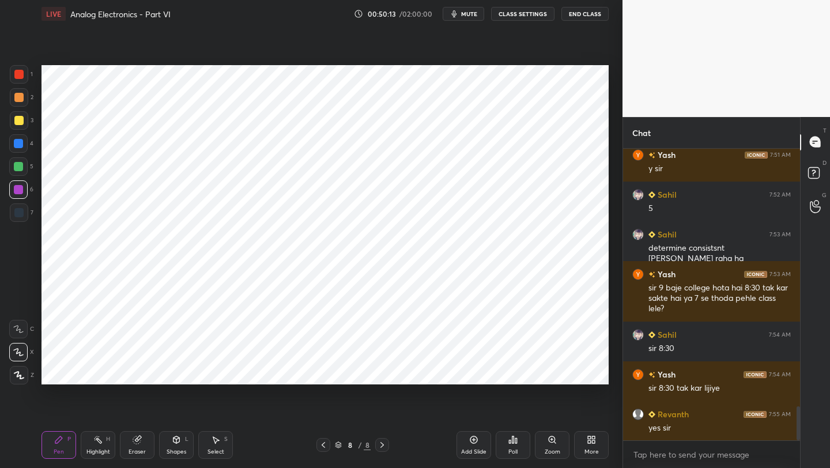
click at [327, 444] on icon at bounding box center [323, 444] width 9 height 9
click at [323, 446] on icon at bounding box center [323, 444] width 9 height 9
click at [326, 443] on icon at bounding box center [323, 444] width 9 height 9
click at [382, 444] on icon at bounding box center [382, 444] width 9 height 9
click at [382, 446] on icon at bounding box center [381, 445] width 3 height 6
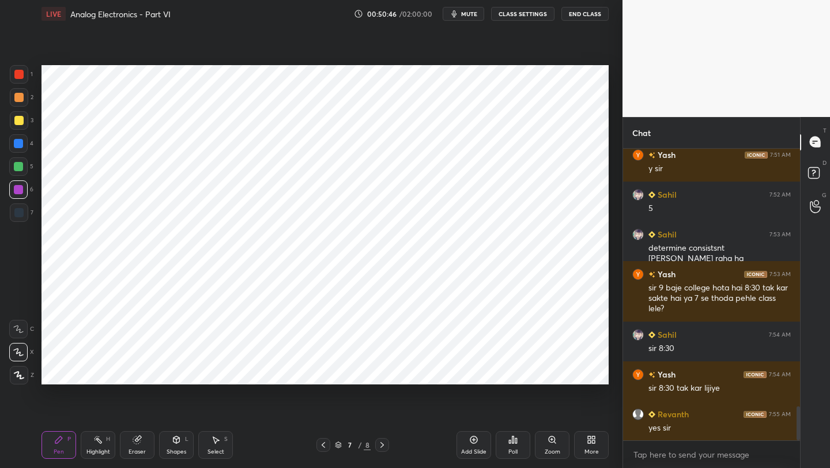
click at [384, 446] on icon at bounding box center [382, 444] width 9 height 9
click at [16, 214] on div at bounding box center [18, 212] width 9 height 9
click at [17, 76] on div at bounding box center [18, 74] width 9 height 9
click at [19, 144] on div at bounding box center [18, 143] width 9 height 9
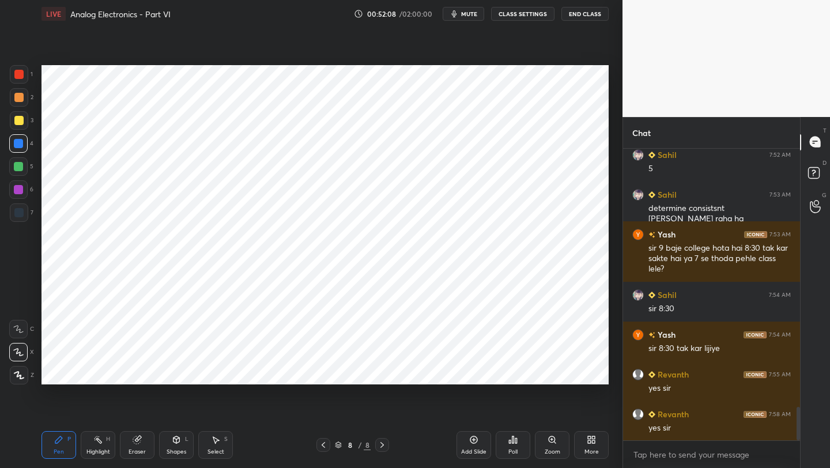
click at [324, 441] on icon at bounding box center [323, 444] width 9 height 9
click at [326, 443] on icon at bounding box center [323, 444] width 9 height 9
drag, startPoint x: 18, startPoint y: 214, endPoint x: 33, endPoint y: 220, distance: 16.1
click at [19, 214] on div at bounding box center [18, 212] width 9 height 9
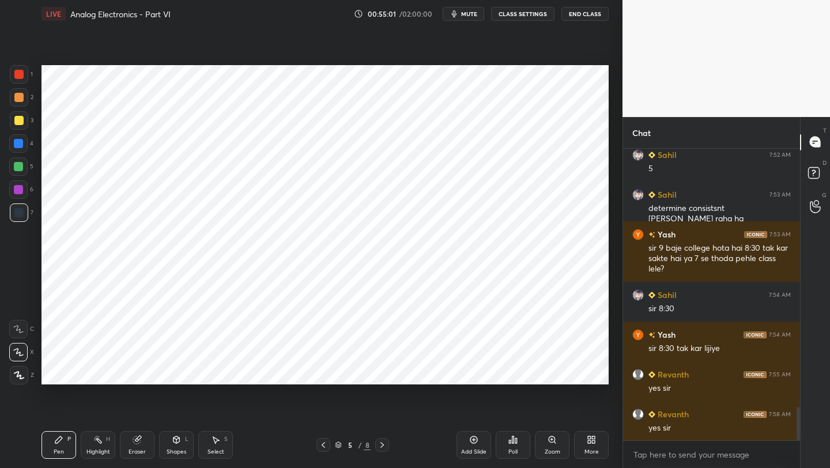
drag, startPoint x: 179, startPoint y: 444, endPoint x: 178, endPoint y: 435, distance: 9.2
click at [179, 443] on icon at bounding box center [176, 439] width 9 height 9
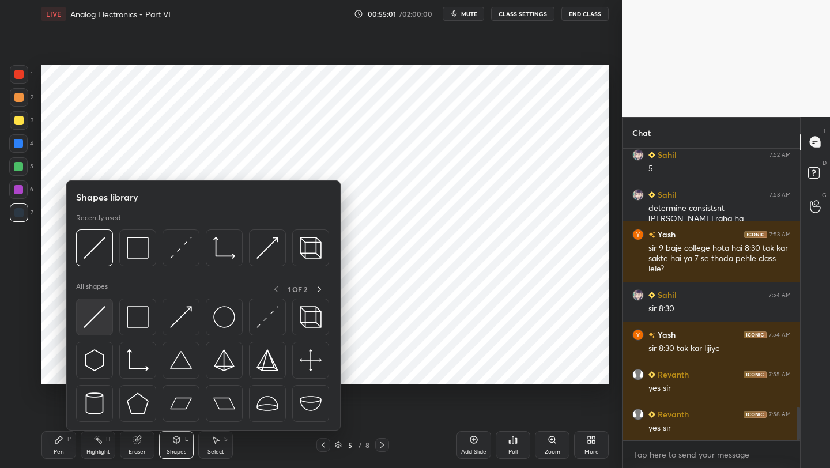
click at [91, 317] on img at bounding box center [95, 317] width 22 height 22
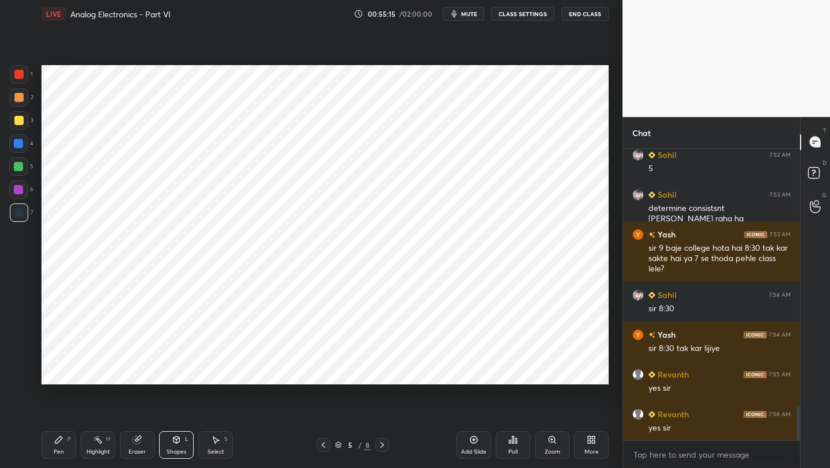
click at [55, 450] on div "Pen" at bounding box center [59, 452] width 10 height 6
click at [138, 444] on icon at bounding box center [137, 439] width 9 height 9
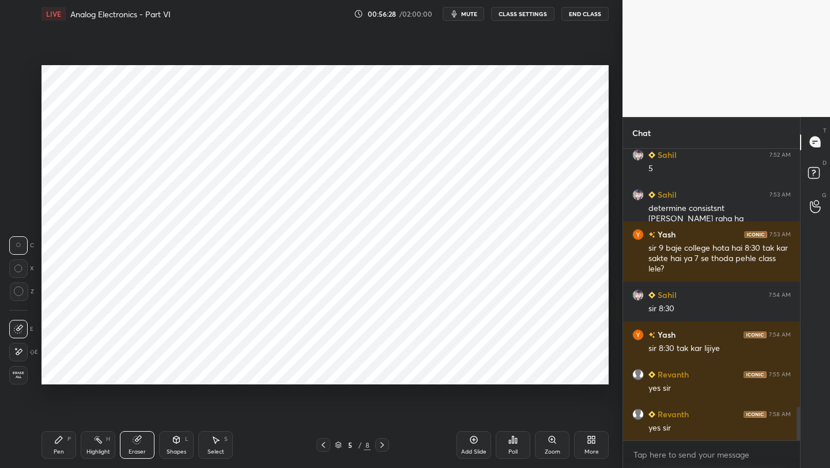
click at [58, 451] on div "Pen" at bounding box center [59, 452] width 10 height 6
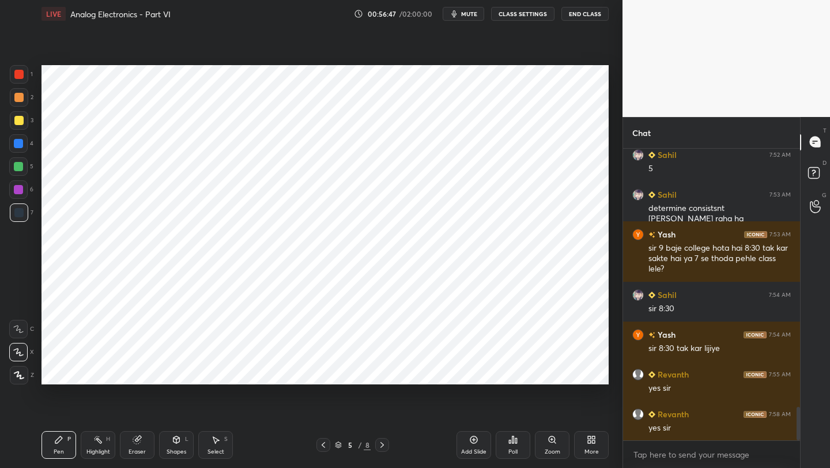
click at [386, 444] on icon at bounding box center [382, 444] width 9 height 9
click at [382, 444] on icon at bounding box center [382, 444] width 9 height 9
click at [380, 444] on icon at bounding box center [382, 444] width 9 height 9
click at [379, 443] on icon at bounding box center [382, 444] width 9 height 9
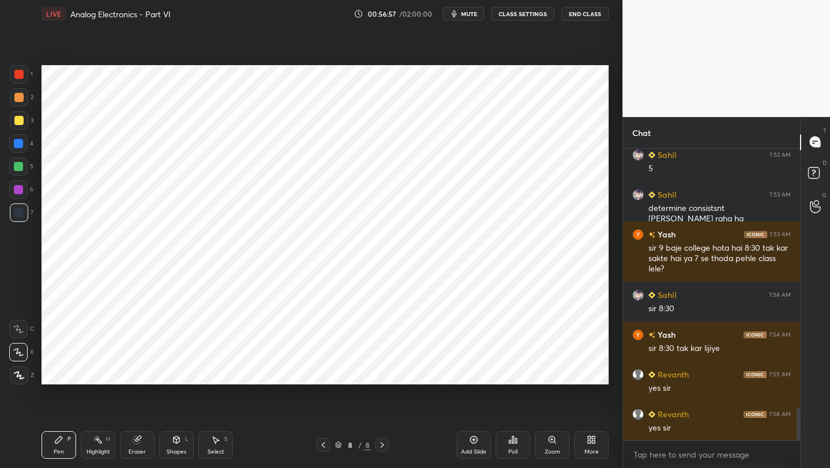
scroll to position [2320, 0]
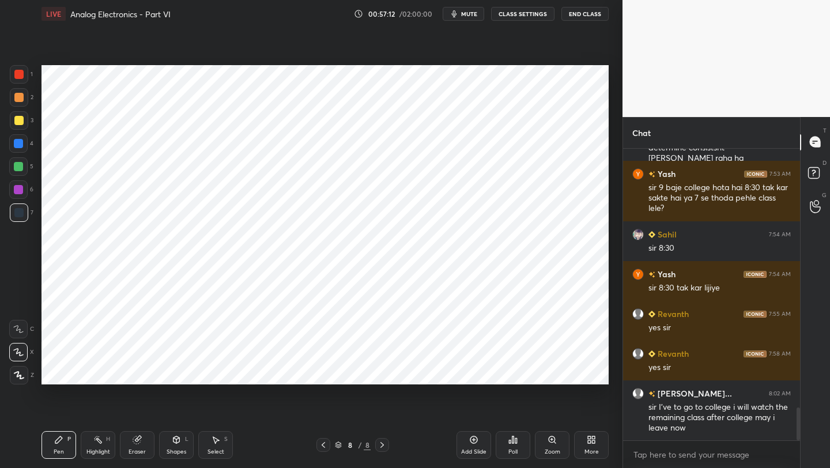
click at [381, 444] on icon at bounding box center [382, 444] width 9 height 9
drag, startPoint x: 470, startPoint y: 442, endPoint x: 470, endPoint y: 418, distance: 24.2
click at [469, 440] on icon at bounding box center [473, 439] width 9 height 9
drag, startPoint x: 9, startPoint y: 168, endPoint x: 40, endPoint y: 167, distance: 31.7
click at [12, 168] on div at bounding box center [18, 166] width 18 height 18
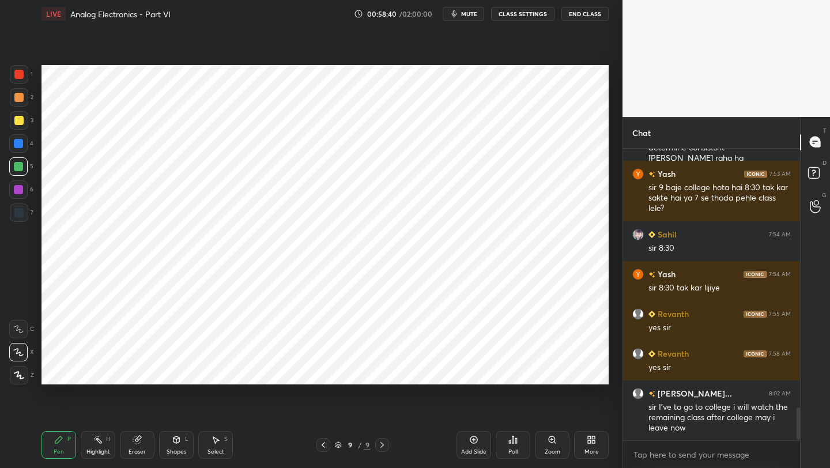
scroll to position [2360, 0]
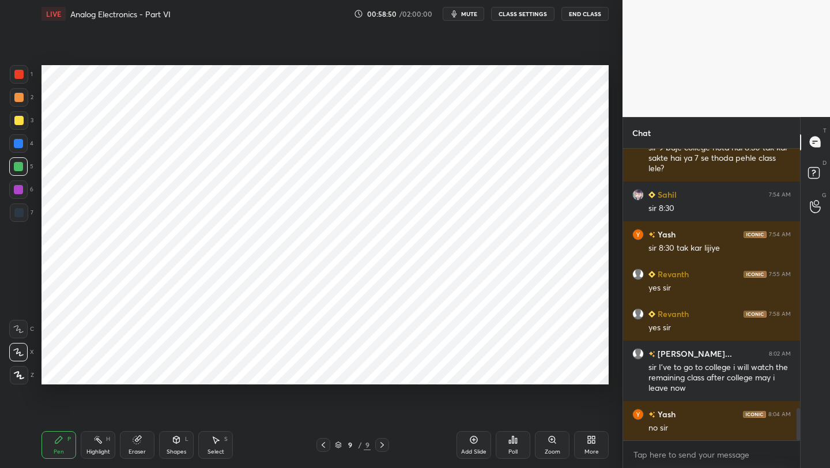
click at [14, 213] on div at bounding box center [19, 212] width 18 height 18
click at [471, 441] on icon at bounding box center [473, 439] width 9 height 9
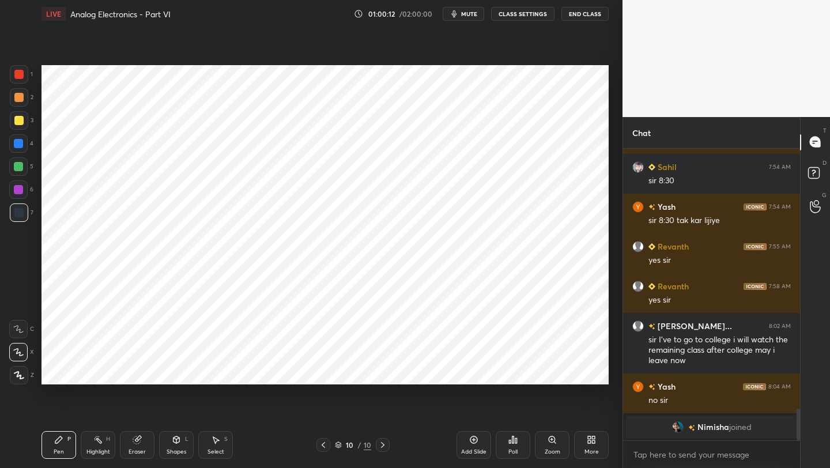
drag, startPoint x: 164, startPoint y: 442, endPoint x: 168, endPoint y: 431, distance: 12.0
click at [162, 443] on div "Shapes L" at bounding box center [176, 445] width 35 height 28
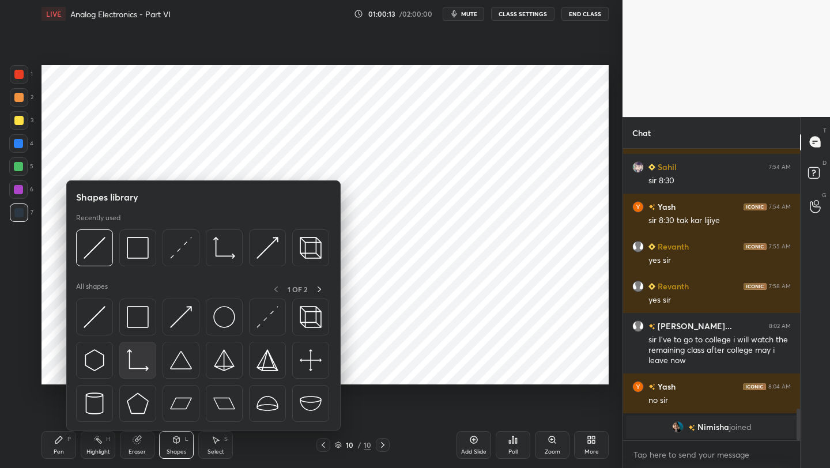
scroll to position [2027, 0]
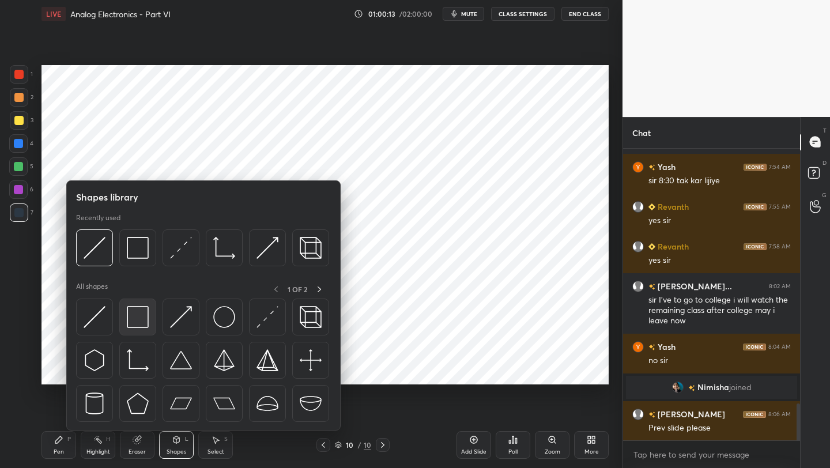
click at [148, 326] on img at bounding box center [138, 317] width 22 height 22
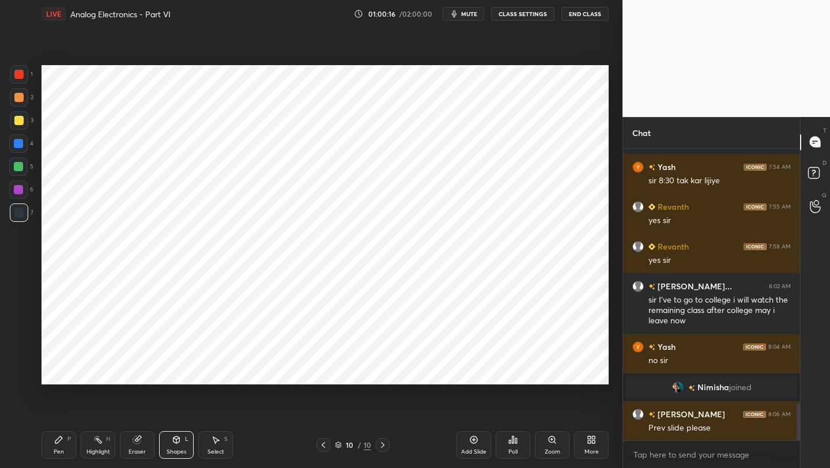
click at [63, 448] on div "Pen P" at bounding box center [59, 445] width 35 height 28
click at [21, 194] on div at bounding box center [18, 189] width 9 height 9
click at [322, 446] on icon at bounding box center [323, 444] width 9 height 9
click at [322, 444] on icon at bounding box center [323, 444] width 9 height 9
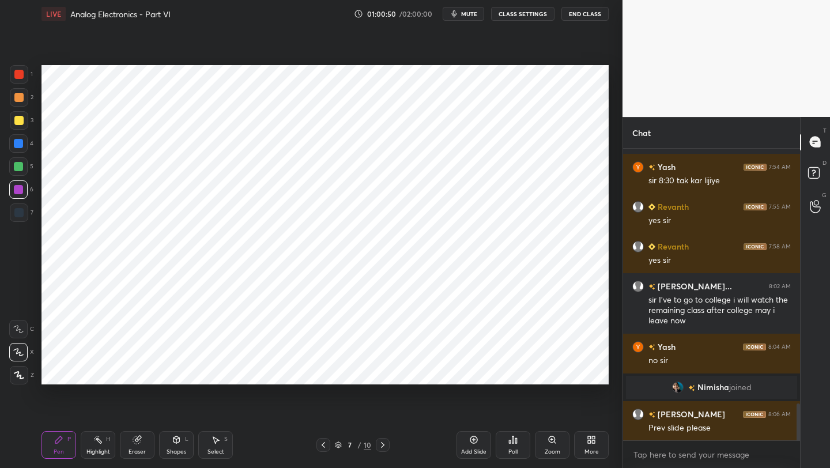
click at [322, 444] on icon at bounding box center [323, 444] width 9 height 9
click at [322, 444] on icon at bounding box center [323, 445] width 3 height 6
click at [321, 443] on icon at bounding box center [323, 444] width 9 height 9
click at [383, 443] on icon at bounding box center [382, 444] width 9 height 9
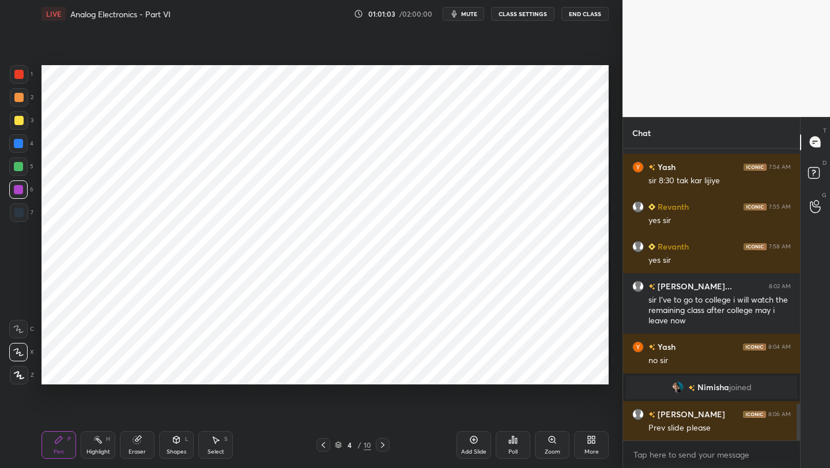
click at [383, 444] on icon at bounding box center [382, 445] width 3 height 6
click at [382, 444] on icon at bounding box center [382, 444] width 9 height 9
click at [381, 446] on icon at bounding box center [382, 444] width 9 height 9
click at [382, 446] on icon at bounding box center [382, 445] width 3 height 6
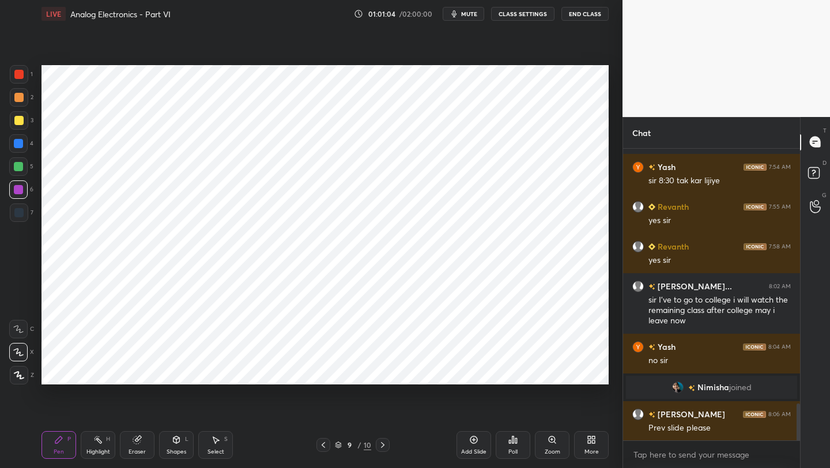
click at [382, 446] on icon at bounding box center [382, 444] width 9 height 9
click at [383, 445] on icon at bounding box center [382, 444] width 9 height 9
click at [474, 443] on icon at bounding box center [473, 439] width 7 height 7
drag, startPoint x: 61, startPoint y: 444, endPoint x: 68, endPoint y: 403, distance: 41.5
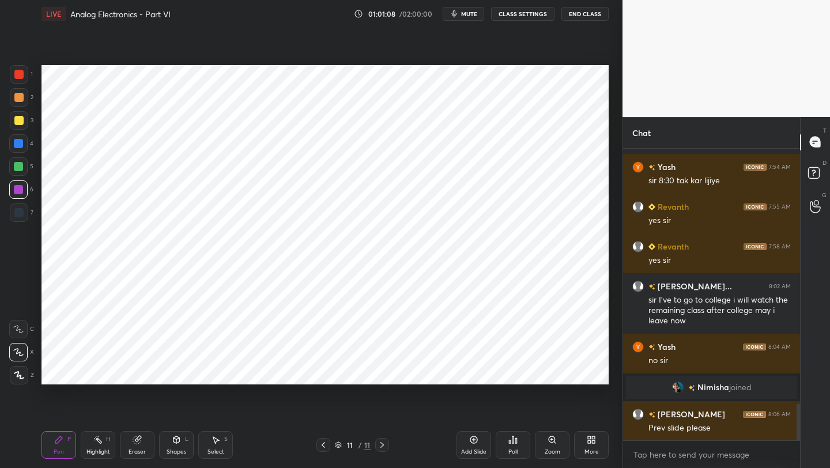
click at [59, 444] on icon at bounding box center [58, 439] width 9 height 9
click at [13, 216] on div at bounding box center [19, 212] width 18 height 18
click at [168, 438] on div "Shapes L" at bounding box center [176, 445] width 35 height 28
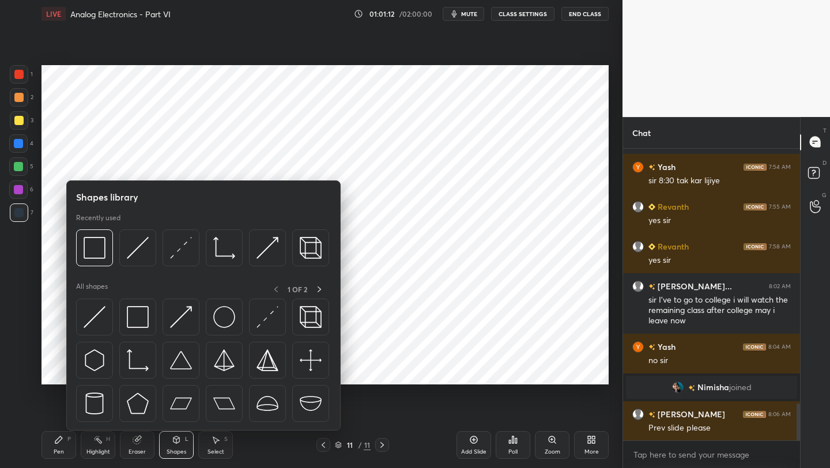
click at [51, 441] on div "Pen P" at bounding box center [59, 445] width 35 height 28
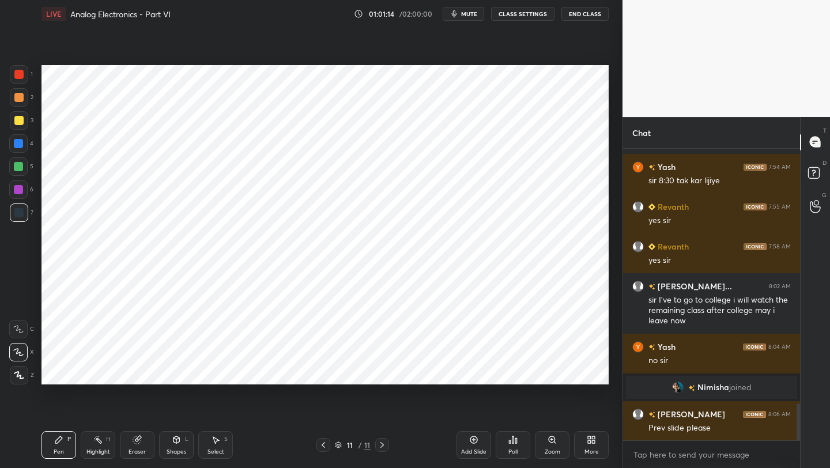
click at [171, 450] on div "Shapes" at bounding box center [177, 452] width 20 height 6
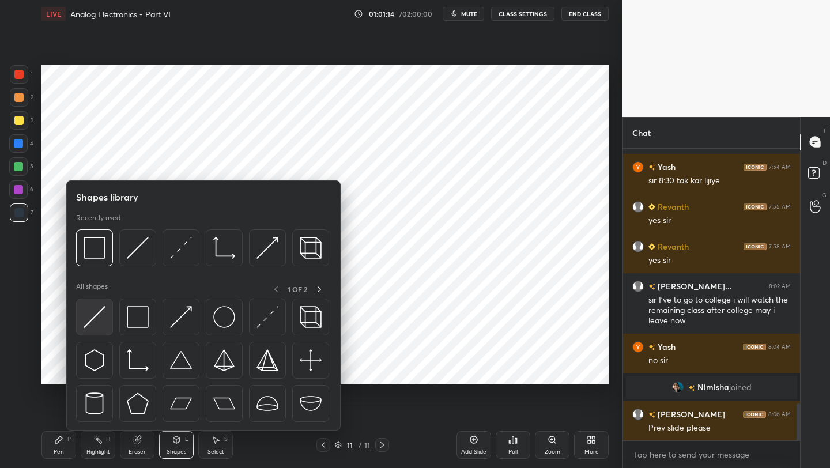
click at [101, 315] on img at bounding box center [95, 317] width 22 height 22
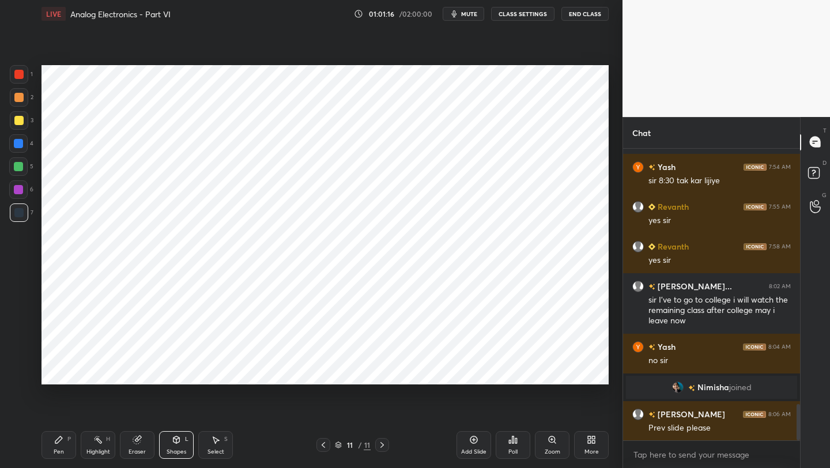
scroll to position [2067, 0]
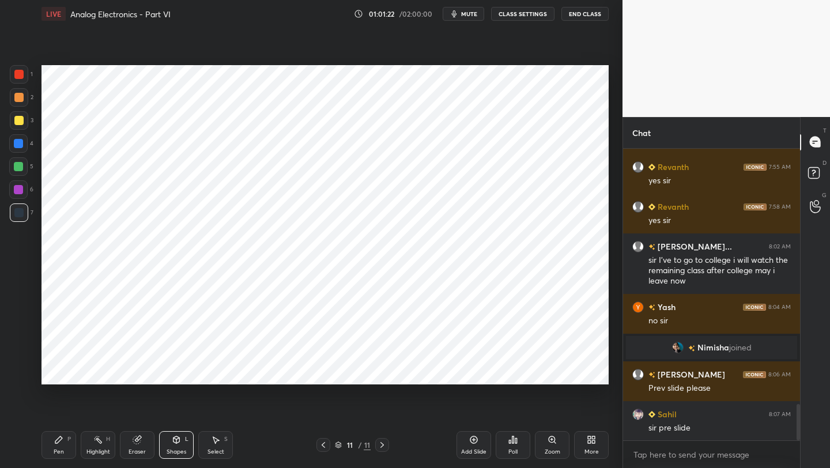
click at [326, 442] on icon at bounding box center [323, 444] width 9 height 9
click at [326, 443] on icon at bounding box center [323, 444] width 9 height 9
click at [325, 443] on icon at bounding box center [323, 444] width 9 height 9
click at [388, 444] on div at bounding box center [382, 445] width 14 height 14
drag, startPoint x: 71, startPoint y: 439, endPoint x: 71, endPoint y: 432, distance: 6.9
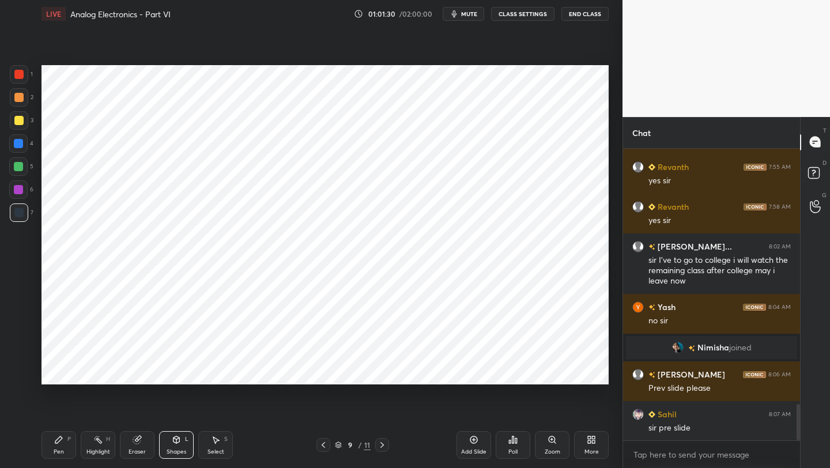
click at [70, 438] on div "Pen P" at bounding box center [59, 445] width 35 height 28
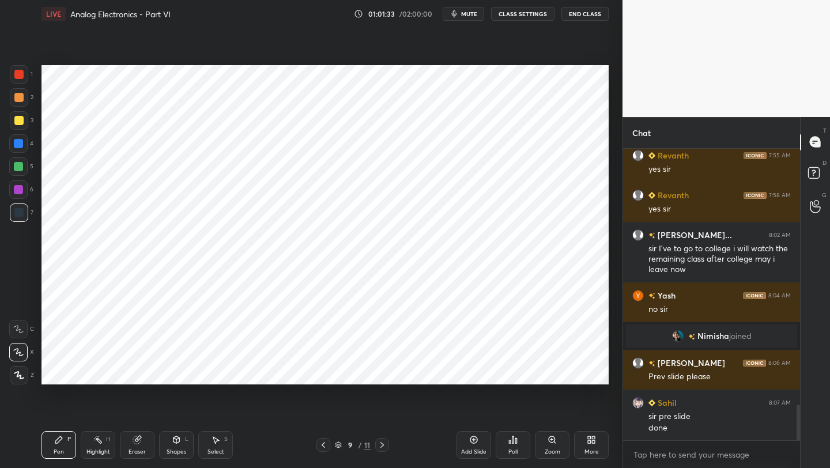
click at [384, 446] on icon at bounding box center [382, 444] width 9 height 9
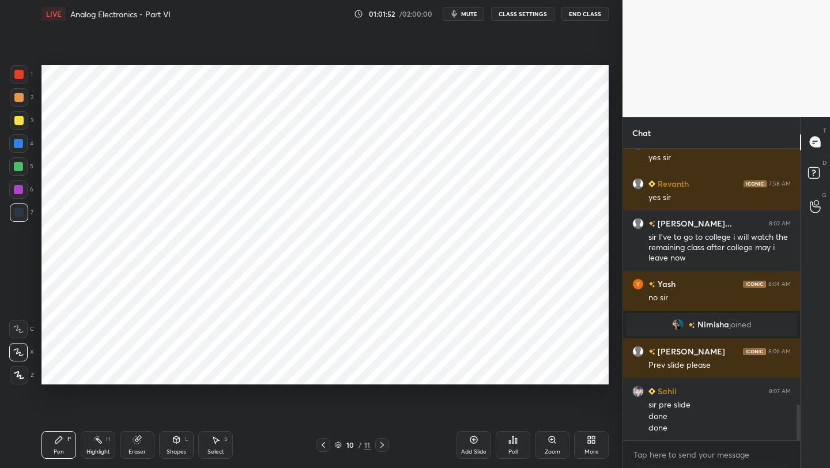
click at [172, 443] on div "Shapes L" at bounding box center [176, 445] width 35 height 28
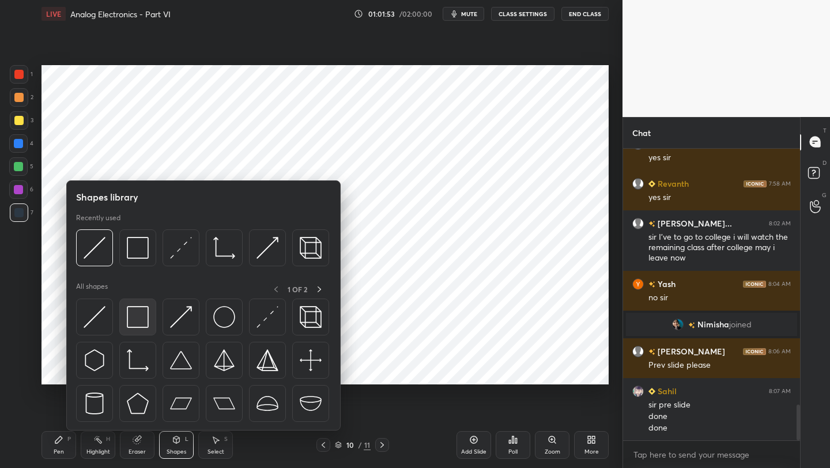
click at [137, 325] on img at bounding box center [138, 317] width 22 height 22
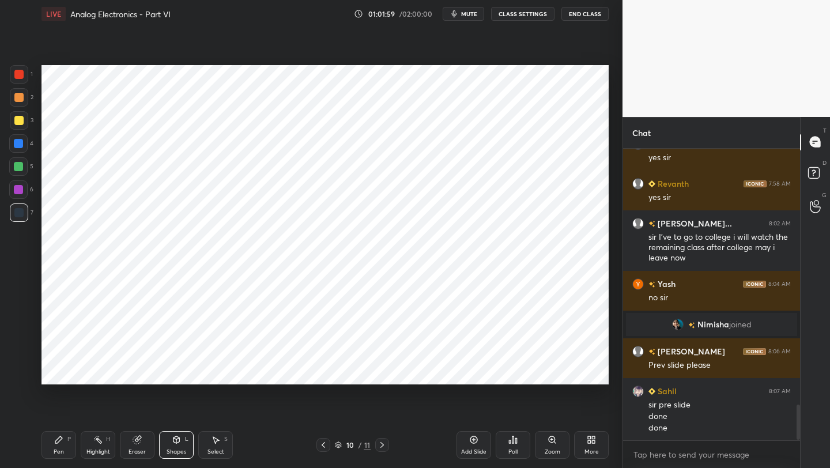
scroll to position [2130, 0]
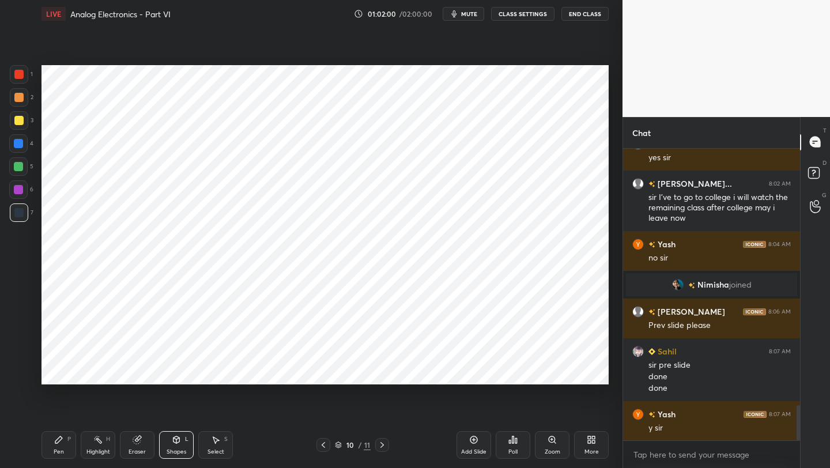
click at [380, 446] on icon at bounding box center [382, 444] width 9 height 9
click at [54, 459] on div "Pen P Highlight H Eraser Shapes L Select S 11 / 11 Add Slide Poll Zoom More" at bounding box center [325, 445] width 567 height 46
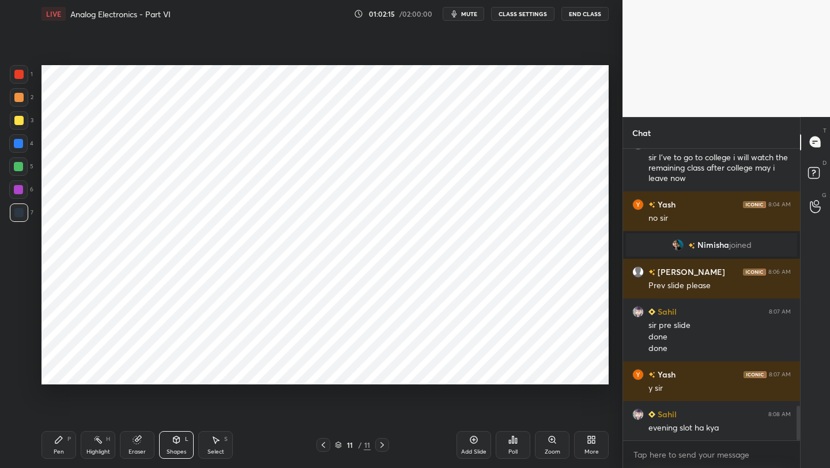
click at [62, 443] on icon at bounding box center [58, 439] width 9 height 9
click at [13, 211] on div at bounding box center [19, 212] width 18 height 18
drag, startPoint x: 177, startPoint y: 448, endPoint x: 178, endPoint y: 442, distance: 6.4
click at [177, 450] on div "Shapes" at bounding box center [177, 452] width 20 height 6
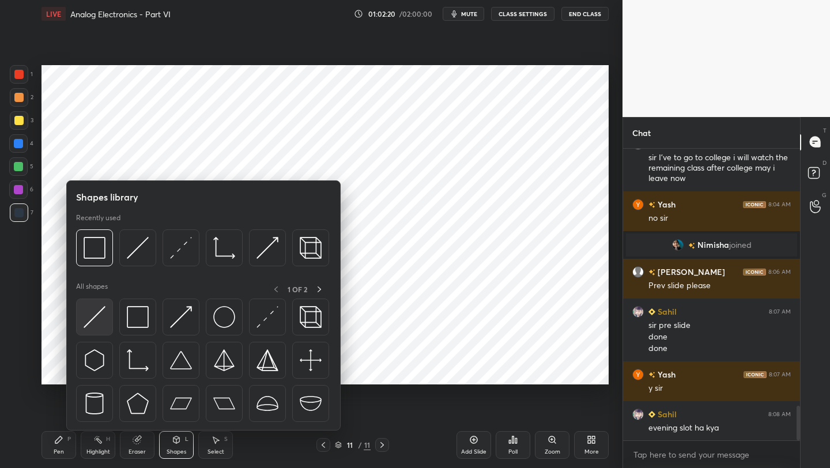
click at [108, 318] on div at bounding box center [94, 317] width 37 height 37
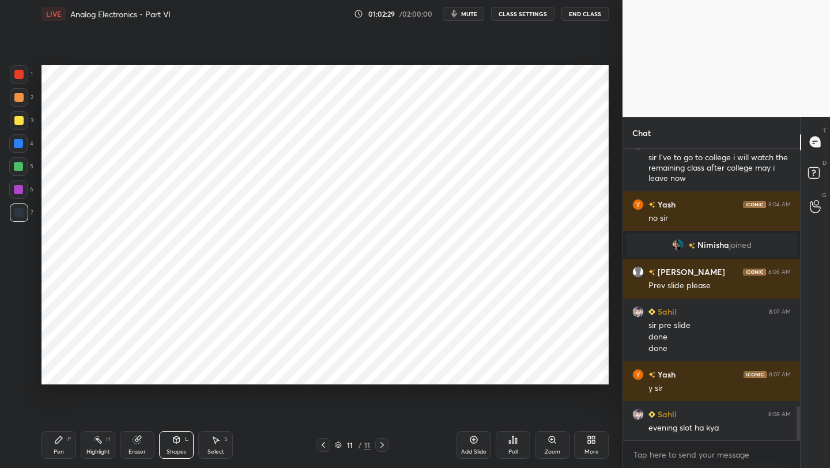
drag, startPoint x: 62, startPoint y: 444, endPoint x: 63, endPoint y: 429, distance: 14.4
click at [61, 443] on icon at bounding box center [58, 439] width 9 height 9
click at [20, 164] on div at bounding box center [18, 166] width 9 height 9
click at [176, 442] on icon at bounding box center [177, 439] width 6 height 7
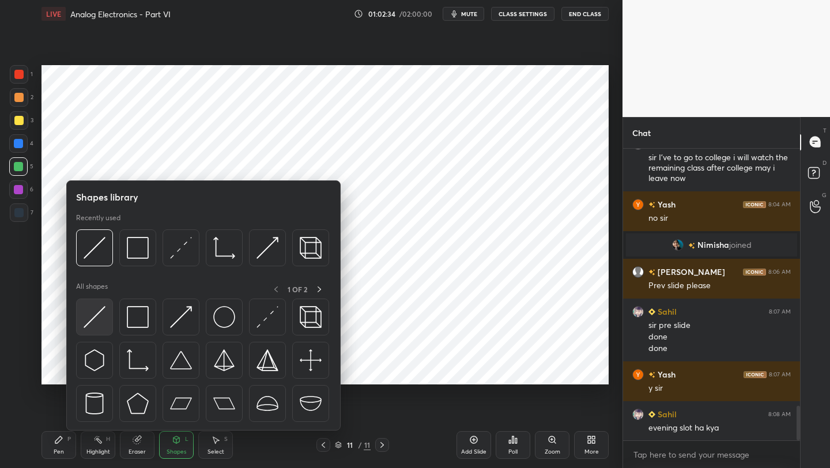
click at [98, 310] on img at bounding box center [95, 317] width 22 height 22
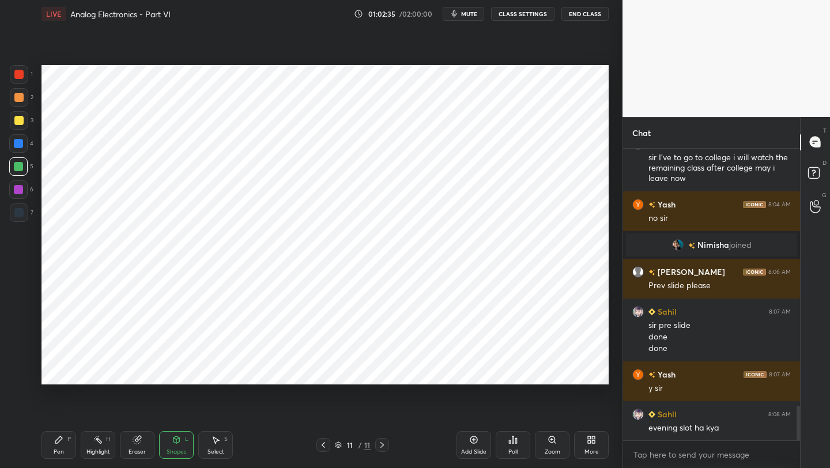
click at [21, 209] on div at bounding box center [18, 212] width 9 height 9
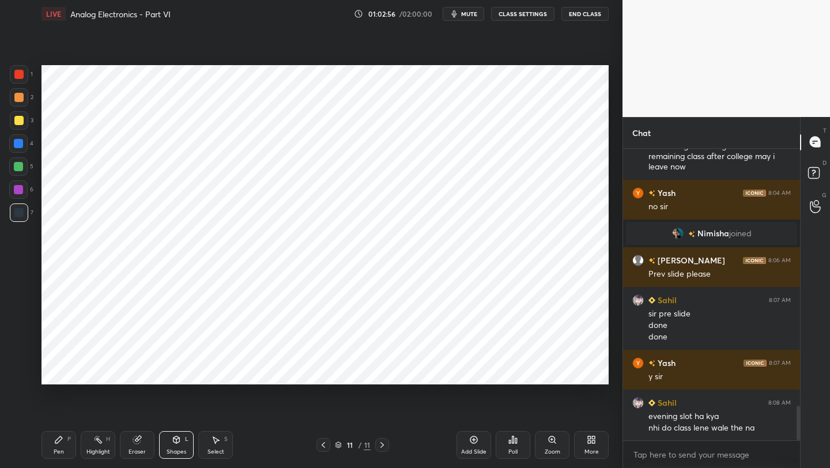
scroll to position [2209, 0]
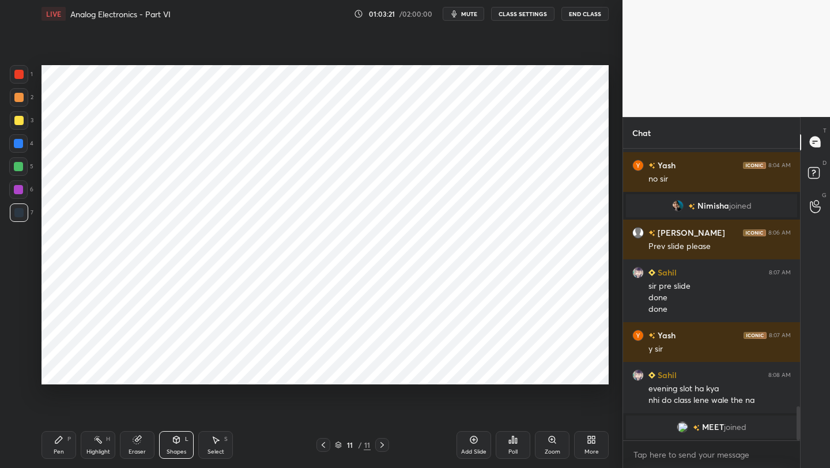
drag, startPoint x: 61, startPoint y: 446, endPoint x: 61, endPoint y: 425, distance: 21.3
click at [59, 444] on div "Pen P" at bounding box center [59, 445] width 35 height 28
drag, startPoint x: 24, startPoint y: 70, endPoint x: 32, endPoint y: 81, distance: 14.0
click at [24, 71] on div at bounding box center [19, 74] width 18 height 18
drag, startPoint x: 24, startPoint y: 139, endPoint x: 31, endPoint y: 141, distance: 7.3
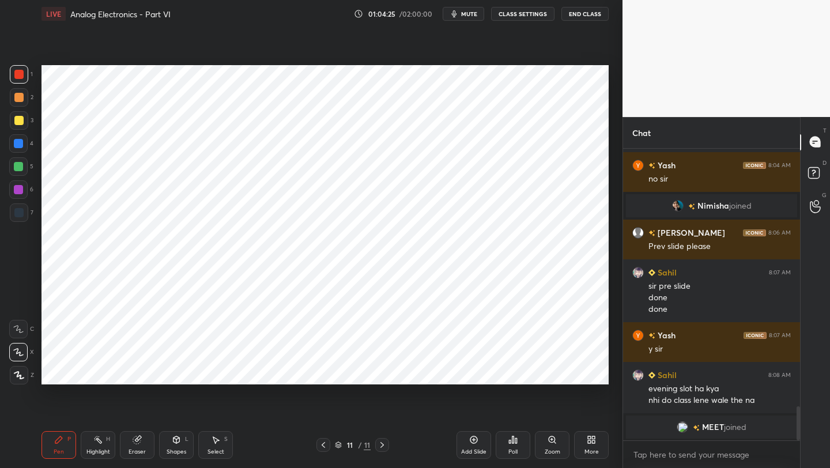
click at [25, 139] on div at bounding box center [18, 143] width 18 height 18
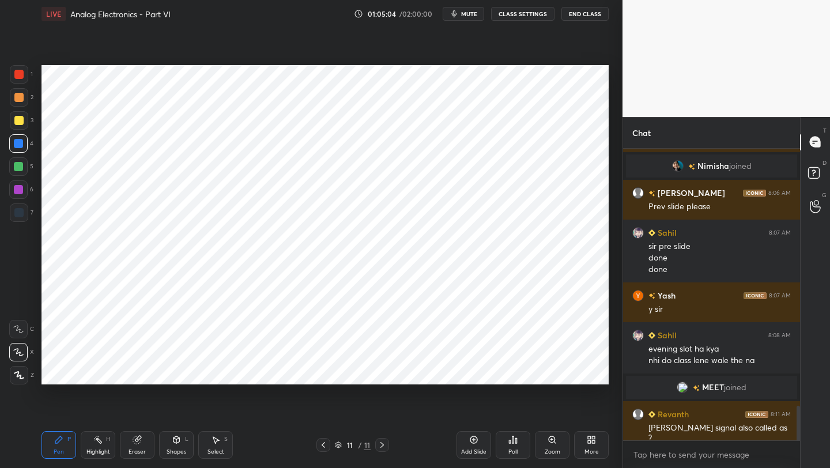
scroll to position [2163, 0]
click at [132, 449] on div "Eraser" at bounding box center [137, 452] width 17 height 6
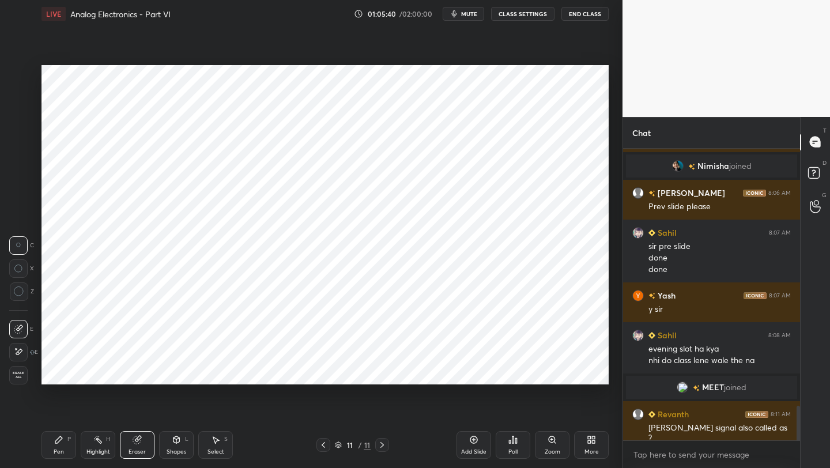
click at [38, 447] on div "LIVE Analog Electronics - Part VI 01:05:40 / 02:00:00 mute CLASS SETTINGS End C…" at bounding box center [325, 234] width 576 height 468
click at [56, 451] on div "Pen" at bounding box center [59, 452] width 10 height 6
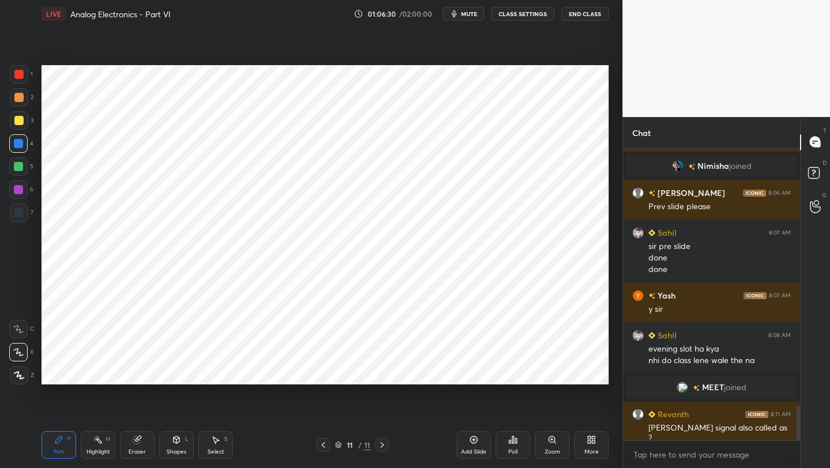
click at [320, 443] on icon at bounding box center [323, 444] width 9 height 9
click at [321, 447] on icon at bounding box center [323, 444] width 9 height 9
click at [325, 444] on icon at bounding box center [323, 444] width 9 height 9
click at [325, 442] on icon at bounding box center [323, 444] width 9 height 9
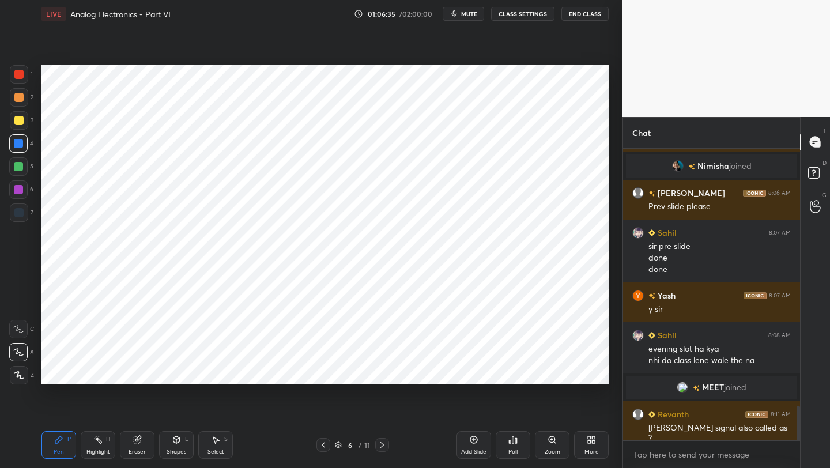
click at [326, 442] on icon at bounding box center [323, 444] width 9 height 9
drag, startPoint x: 384, startPoint y: 444, endPoint x: 387, endPoint y: 437, distance: 7.5
click at [382, 444] on icon at bounding box center [382, 444] width 9 height 9
click at [380, 444] on icon at bounding box center [382, 444] width 9 height 9
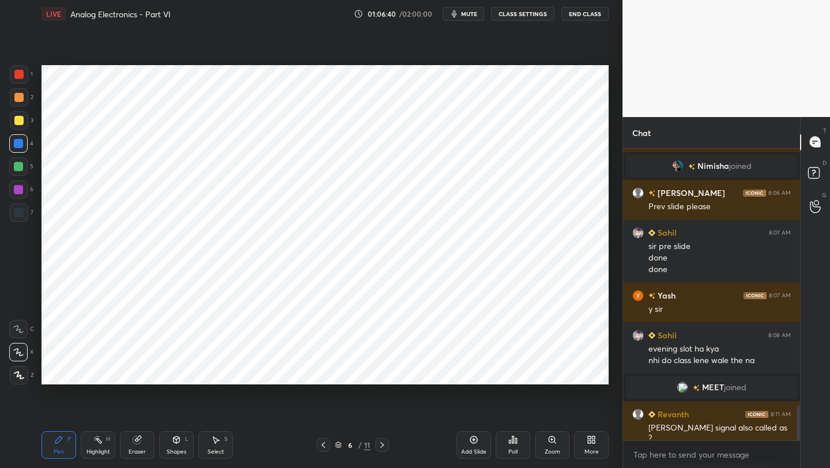
click at [380, 444] on icon at bounding box center [382, 444] width 9 height 9
click at [380, 446] on icon at bounding box center [382, 444] width 9 height 9
click at [381, 445] on icon at bounding box center [382, 444] width 9 height 9
click at [382, 446] on icon at bounding box center [382, 444] width 9 height 9
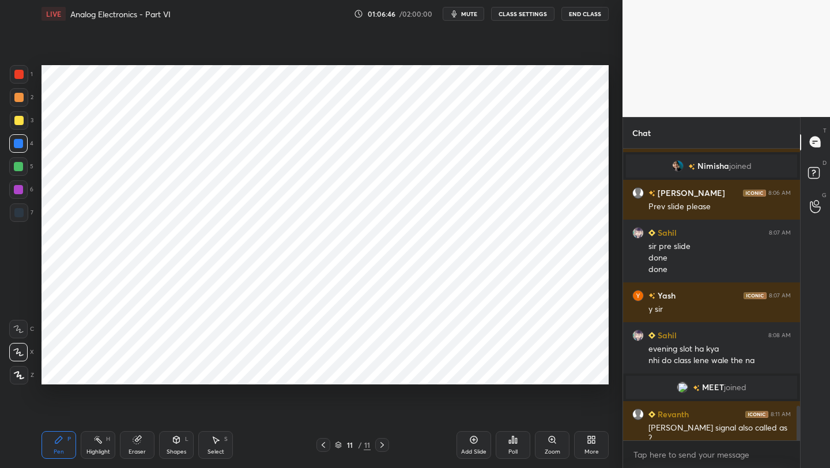
click at [322, 442] on icon at bounding box center [323, 444] width 9 height 9
click at [323, 443] on icon at bounding box center [323, 444] width 9 height 9
click at [322, 443] on icon at bounding box center [323, 444] width 9 height 9
click at [323, 443] on icon at bounding box center [323, 444] width 9 height 9
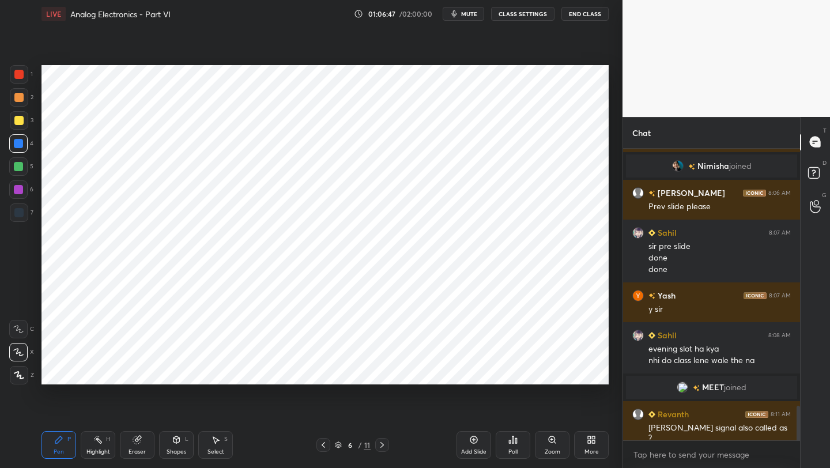
click at [324, 444] on icon at bounding box center [323, 444] width 9 height 9
click at [163, 447] on div "Shapes L" at bounding box center [176, 445] width 35 height 28
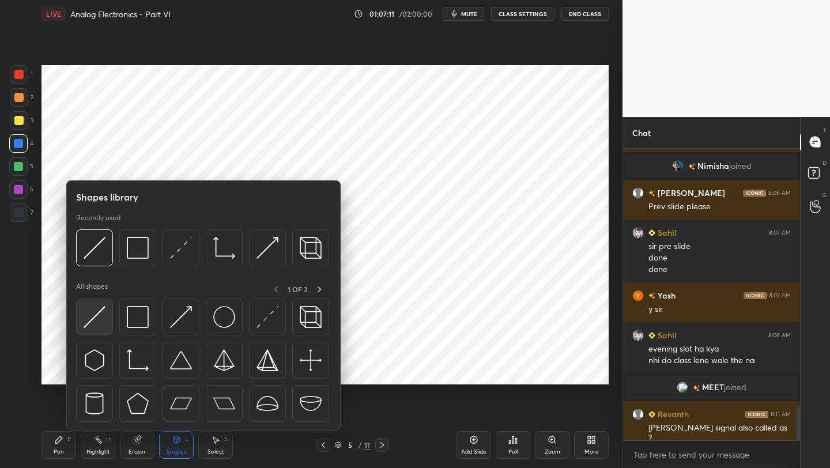
click at [104, 318] on img at bounding box center [95, 317] width 22 height 22
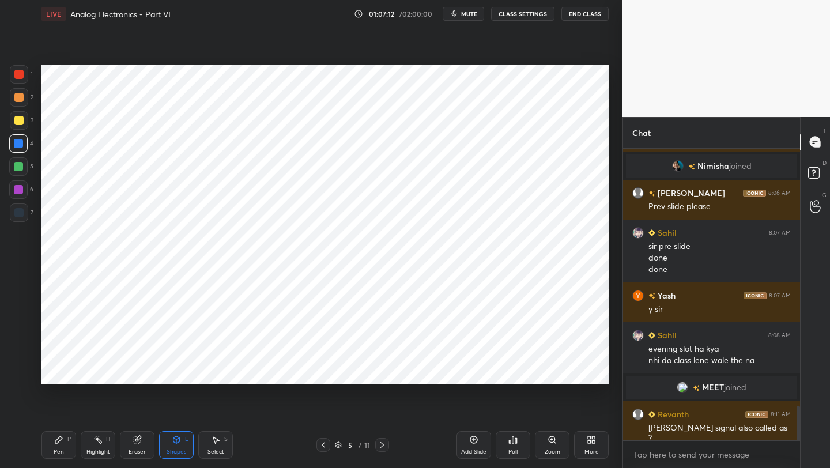
click at [24, 212] on div at bounding box center [19, 212] width 18 height 18
click at [62, 444] on icon at bounding box center [58, 439] width 9 height 9
click at [383, 445] on icon at bounding box center [382, 444] width 9 height 9
click at [383, 442] on icon at bounding box center [382, 444] width 9 height 9
click at [383, 443] on icon at bounding box center [382, 444] width 9 height 9
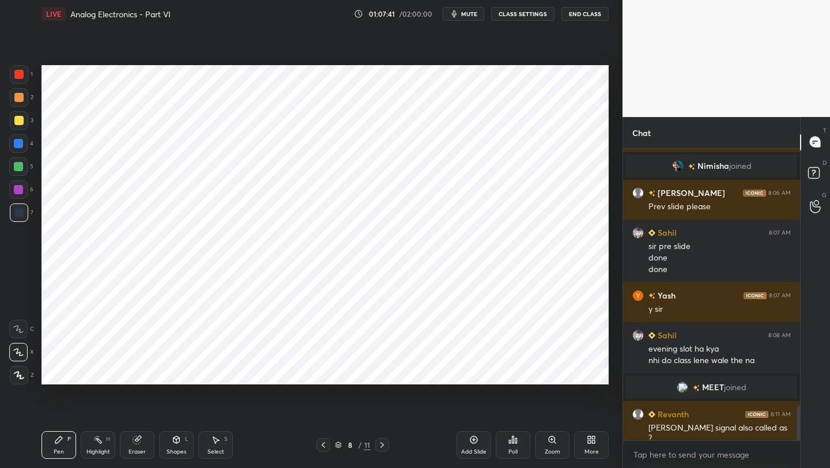
click at [383, 443] on icon at bounding box center [382, 444] width 9 height 9
click at [383, 441] on icon at bounding box center [382, 444] width 9 height 9
click at [384, 443] on icon at bounding box center [382, 444] width 9 height 9
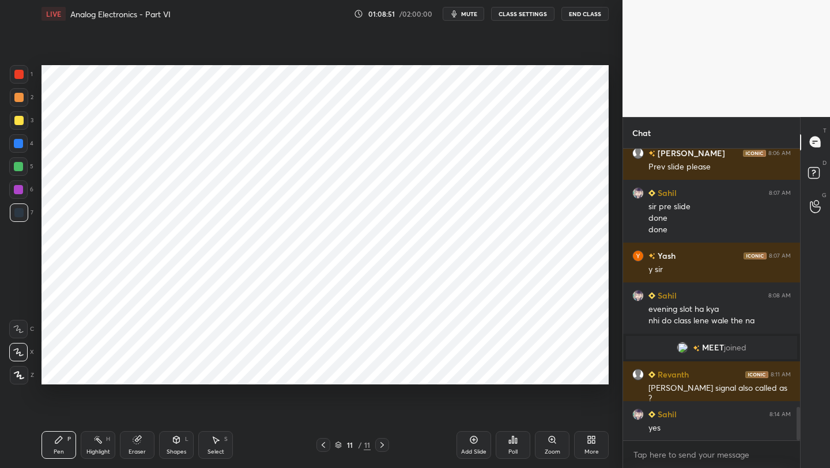
scroll to position [2242, 0]
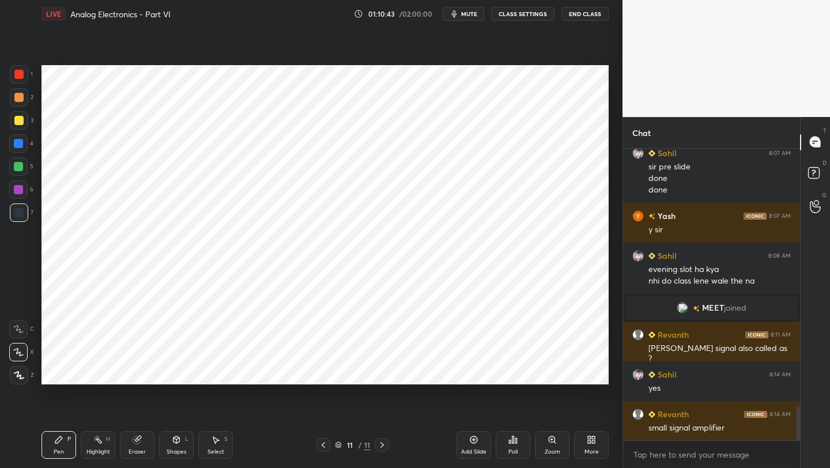
click at [137, 447] on div "Eraser" at bounding box center [137, 445] width 35 height 28
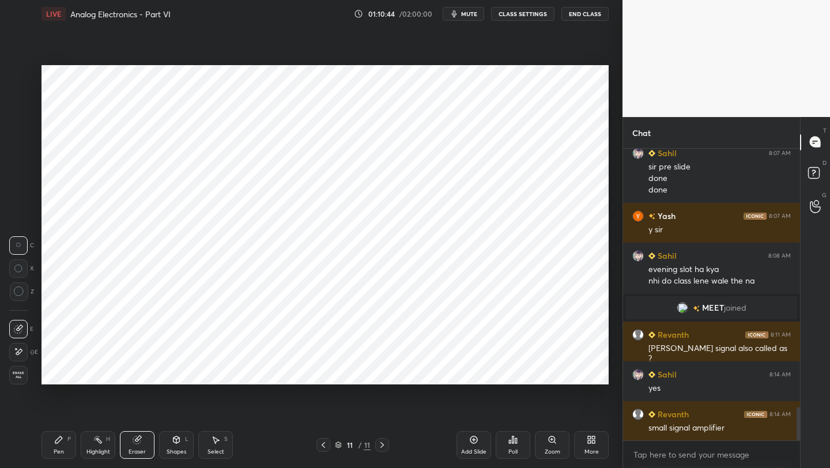
scroll to position [2282, 0]
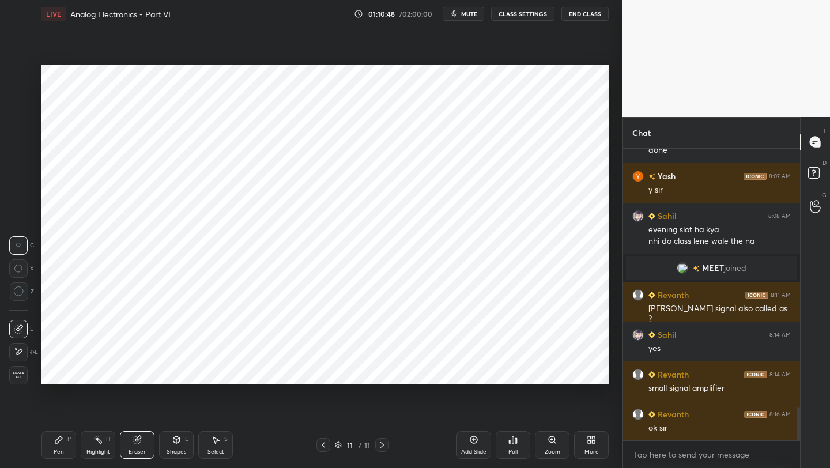
click at [66, 454] on div "Pen P" at bounding box center [59, 445] width 35 height 28
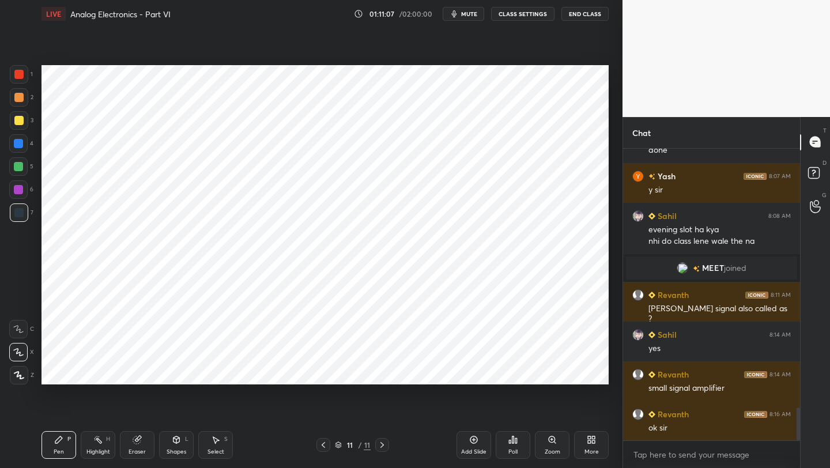
drag, startPoint x: 470, startPoint y: 439, endPoint x: 473, endPoint y: 426, distance: 13.7
click at [470, 439] on icon at bounding box center [473, 439] width 7 height 7
click at [175, 443] on icon at bounding box center [176, 439] width 9 height 9
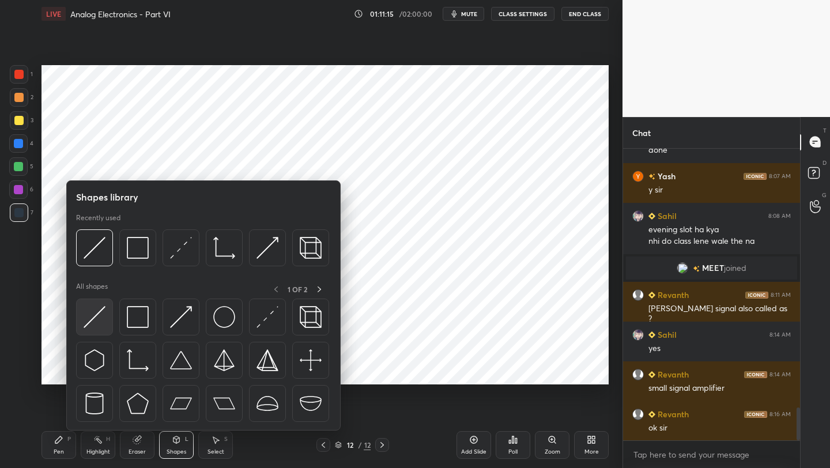
click at [105, 312] on img at bounding box center [95, 317] width 22 height 22
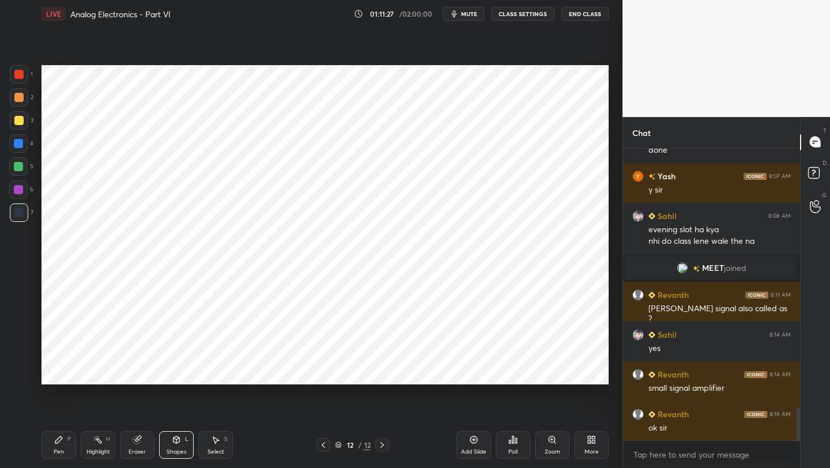
drag, startPoint x: 64, startPoint y: 452, endPoint x: 89, endPoint y: 393, distance: 63.8
click at [64, 452] on div "Pen P" at bounding box center [59, 445] width 35 height 28
drag, startPoint x: 170, startPoint y: 449, endPoint x: 174, endPoint y: 432, distance: 17.1
click at [171, 450] on div "Shapes" at bounding box center [177, 452] width 20 height 6
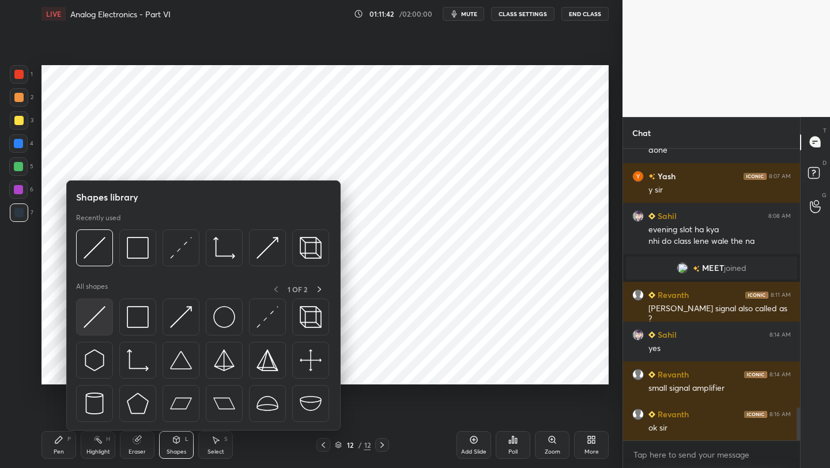
click at [97, 311] on img at bounding box center [95, 317] width 22 height 22
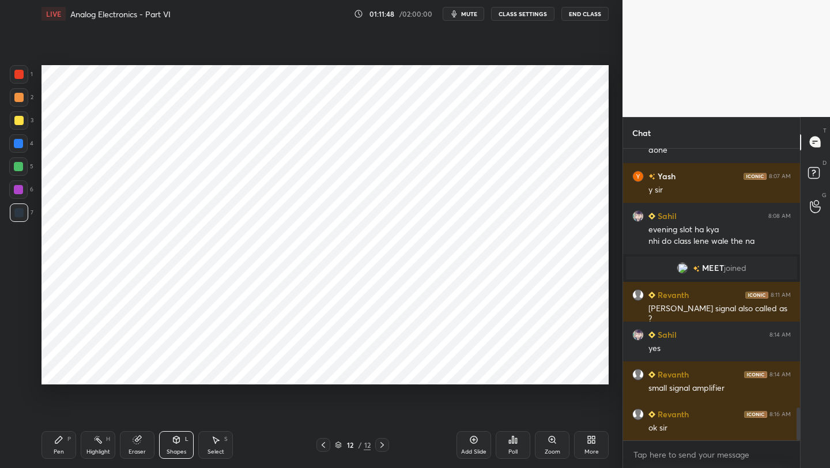
drag, startPoint x: 55, startPoint y: 448, endPoint x: 75, endPoint y: 398, distance: 53.5
click at [54, 445] on div "Pen P" at bounding box center [59, 445] width 35 height 28
drag, startPoint x: 20, startPoint y: 77, endPoint x: 34, endPoint y: 81, distance: 14.3
click at [22, 75] on div at bounding box center [18, 74] width 9 height 9
click at [144, 443] on div "Eraser" at bounding box center [137, 445] width 35 height 28
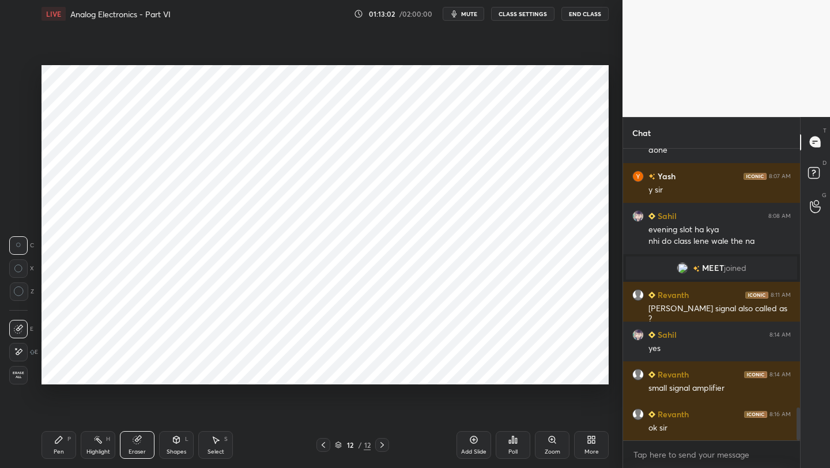
drag, startPoint x: 65, startPoint y: 443, endPoint x: 63, endPoint y: 438, distance: 6.2
click at [62, 441] on div "Pen P" at bounding box center [59, 445] width 35 height 28
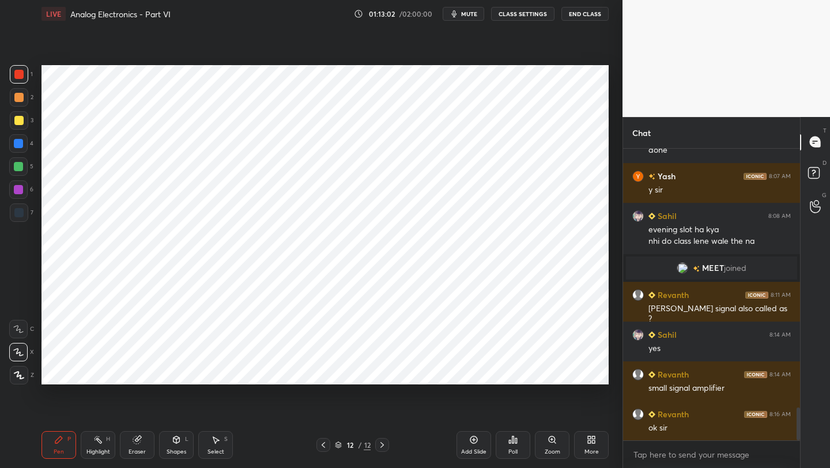
scroll to position [2322, 0]
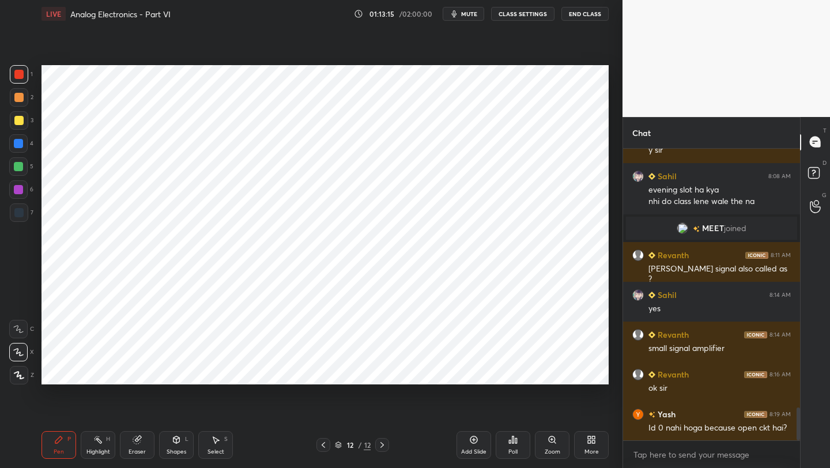
click at [325, 445] on icon at bounding box center [323, 444] width 9 height 9
click at [380, 448] on icon at bounding box center [382, 444] width 9 height 9
click at [144, 443] on div "Eraser" at bounding box center [137, 445] width 35 height 28
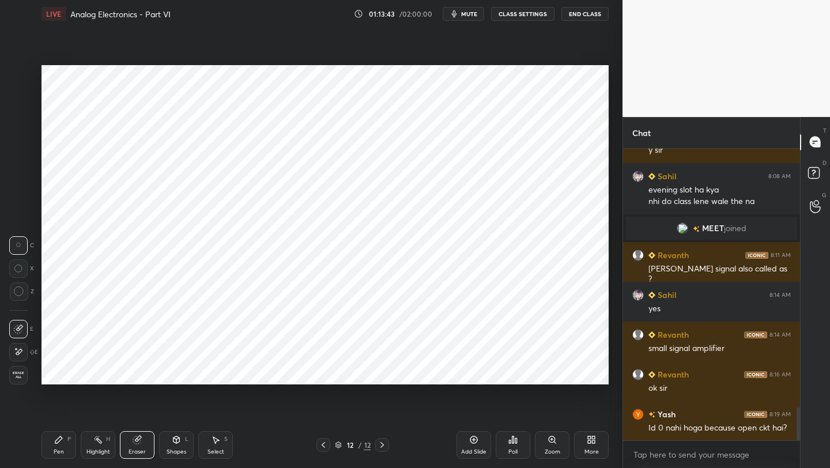
drag, startPoint x: 137, startPoint y: 446, endPoint x: 141, endPoint y: 435, distance: 11.7
click at [138, 447] on div "Eraser" at bounding box center [137, 445] width 35 height 28
drag, startPoint x: 61, startPoint y: 447, endPoint x: 60, endPoint y: 441, distance: 6.4
click at [60, 447] on div "Pen P" at bounding box center [59, 445] width 35 height 28
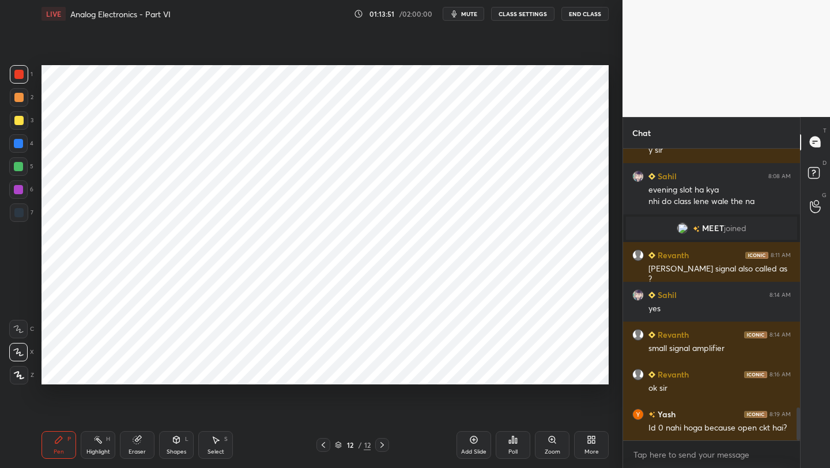
click at [14, 219] on div at bounding box center [19, 212] width 18 height 18
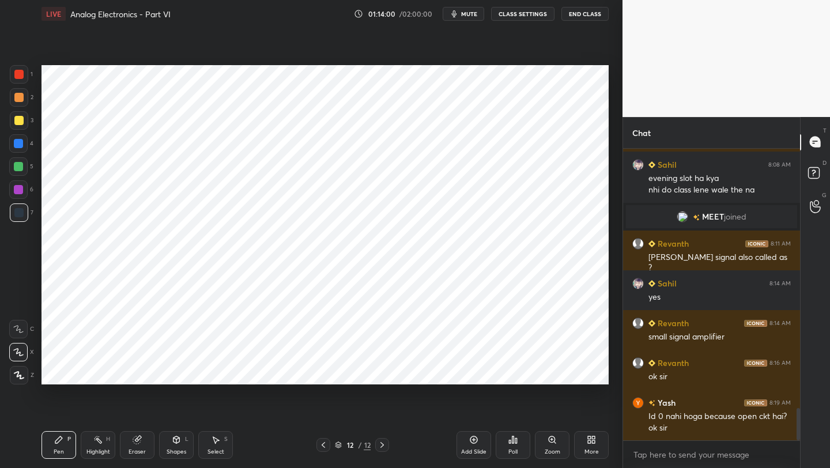
click at [176, 447] on div "Shapes L" at bounding box center [176, 445] width 35 height 28
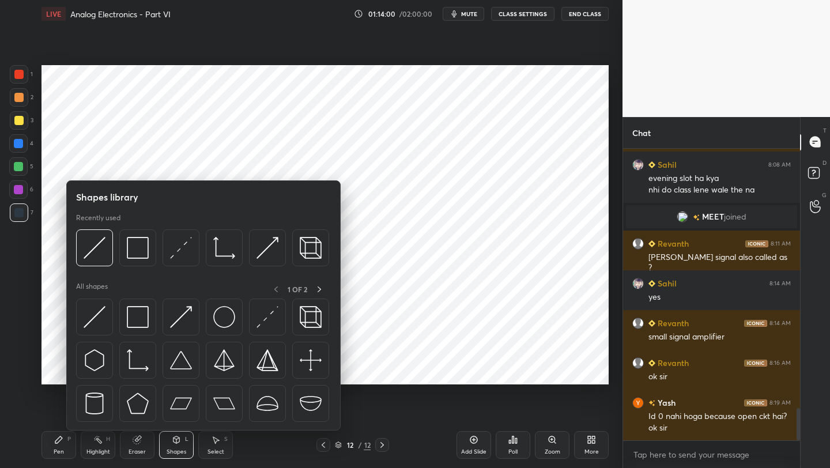
click at [135, 446] on div "Eraser" at bounding box center [137, 445] width 35 height 28
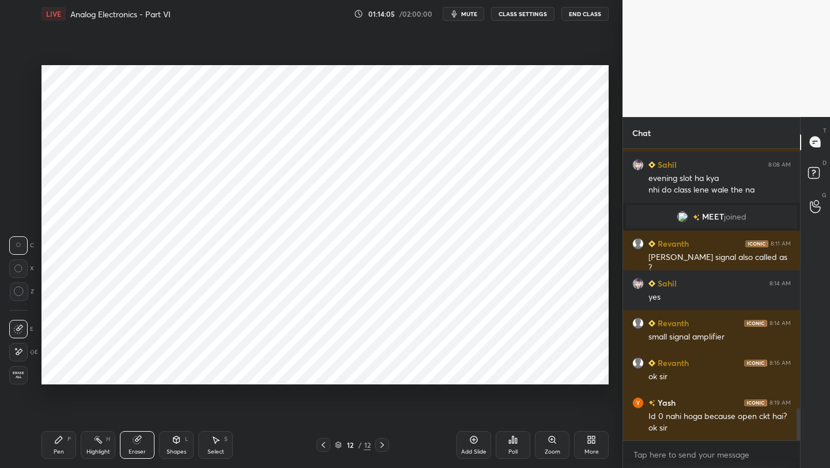
click at [60, 448] on div "Pen P" at bounding box center [59, 445] width 35 height 28
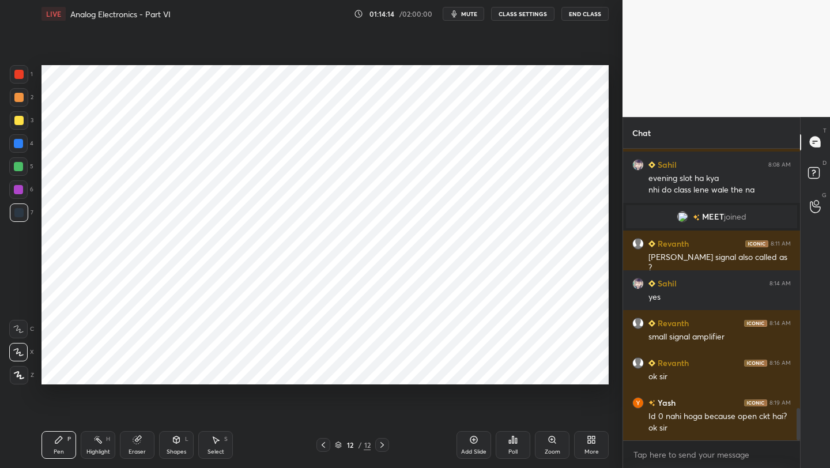
click at [323, 447] on icon at bounding box center [323, 444] width 9 height 9
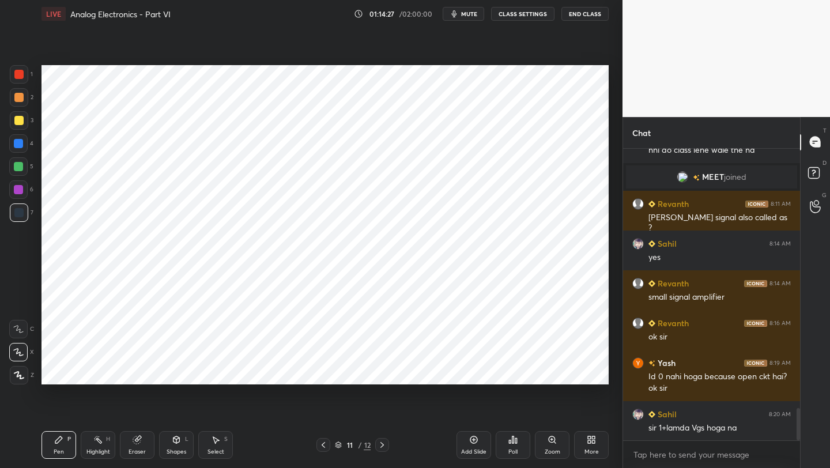
drag, startPoint x: 383, startPoint y: 447, endPoint x: 385, endPoint y: 427, distance: 20.3
click at [383, 447] on icon at bounding box center [382, 444] width 9 height 9
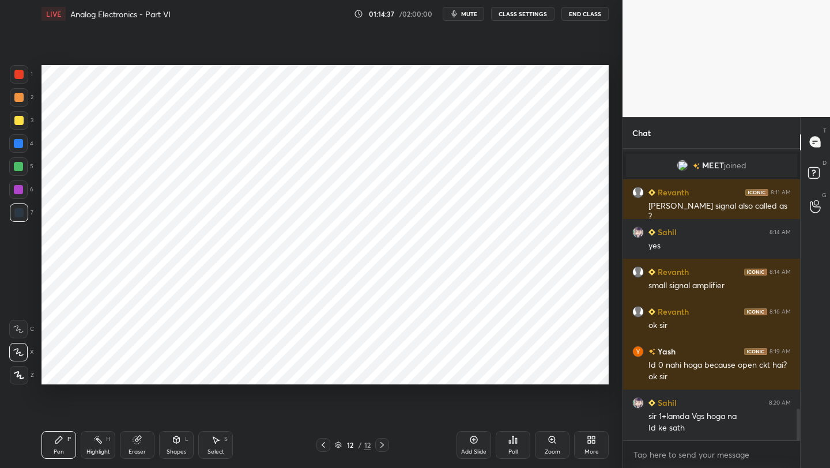
click at [20, 78] on div at bounding box center [19, 74] width 18 height 18
click at [322, 446] on icon at bounding box center [323, 444] width 9 height 9
click at [380, 446] on icon at bounding box center [382, 444] width 9 height 9
click at [131, 446] on div "Eraser" at bounding box center [137, 445] width 35 height 28
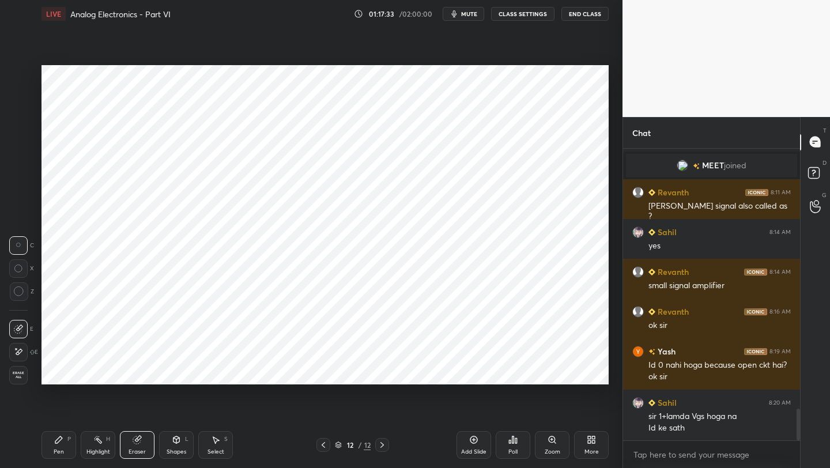
drag, startPoint x: 60, startPoint y: 448, endPoint x: 61, endPoint y: 422, distance: 26.5
click at [59, 446] on div "Pen P" at bounding box center [59, 445] width 35 height 28
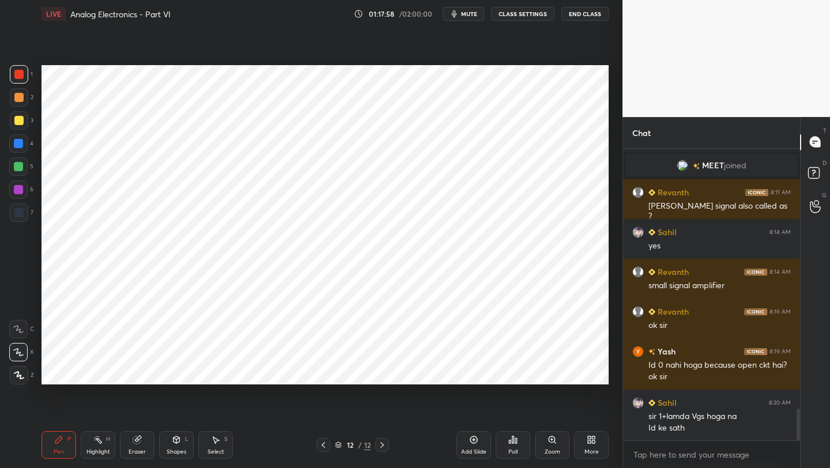
drag, startPoint x: 182, startPoint y: 443, endPoint x: 172, endPoint y: 432, distance: 14.3
click at [179, 443] on div "Shapes L" at bounding box center [176, 445] width 35 height 28
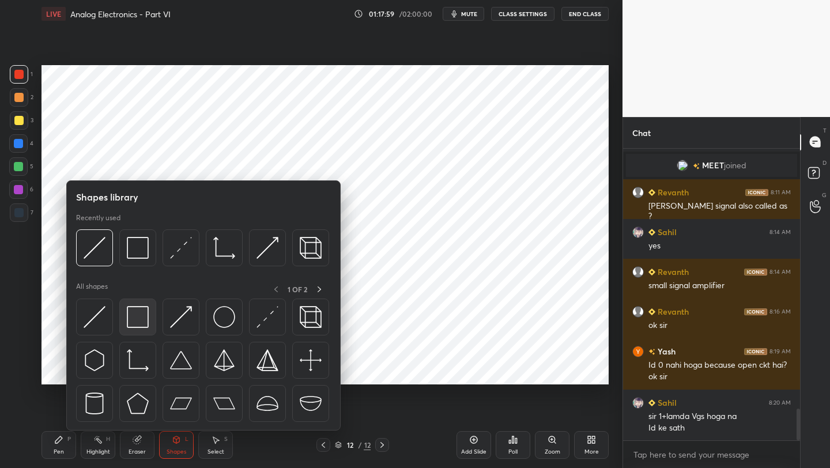
click at [148, 315] on img at bounding box center [138, 317] width 22 height 22
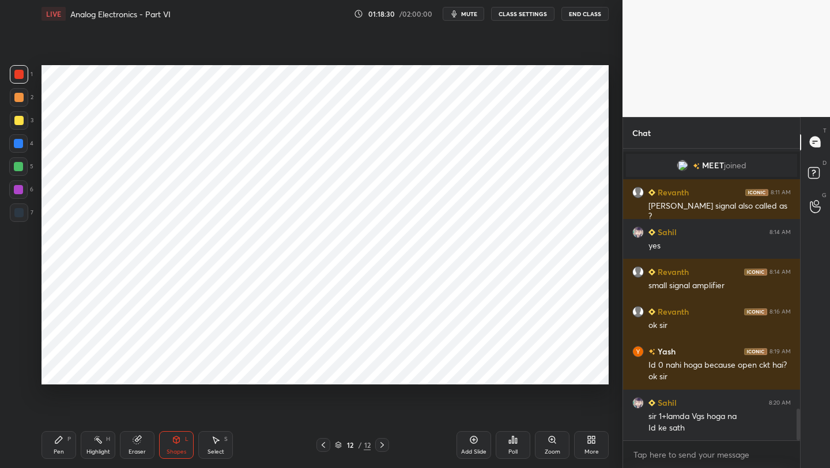
click at [63, 446] on div "Pen P" at bounding box center [59, 445] width 35 height 28
click at [176, 443] on icon at bounding box center [176, 439] width 9 height 9
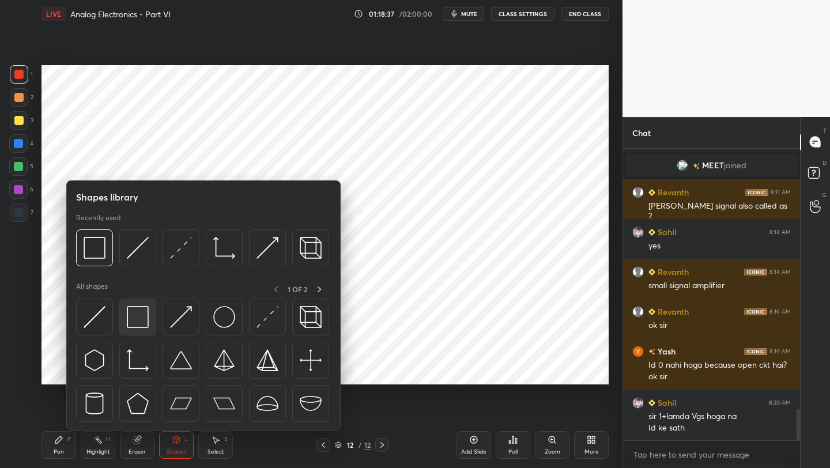
click at [141, 327] on img at bounding box center [138, 317] width 22 height 22
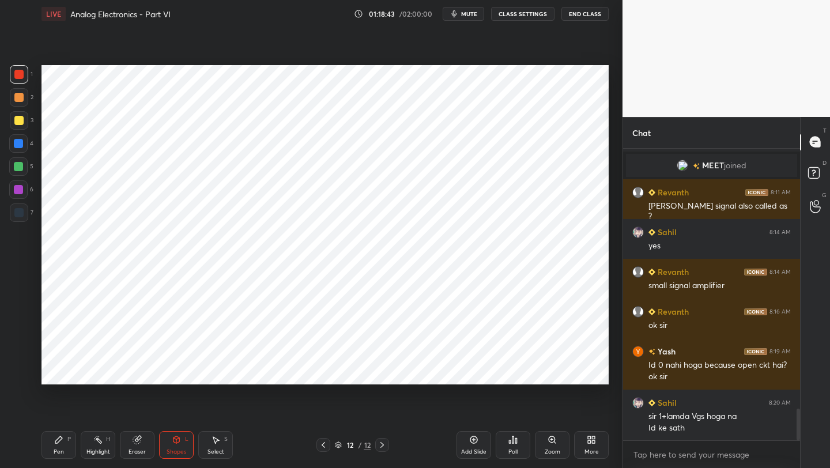
click at [328, 442] on div at bounding box center [323, 445] width 14 height 14
click at [328, 443] on div at bounding box center [323, 445] width 14 height 14
click at [326, 442] on icon at bounding box center [323, 444] width 9 height 9
click at [384, 443] on icon at bounding box center [382, 444] width 9 height 9
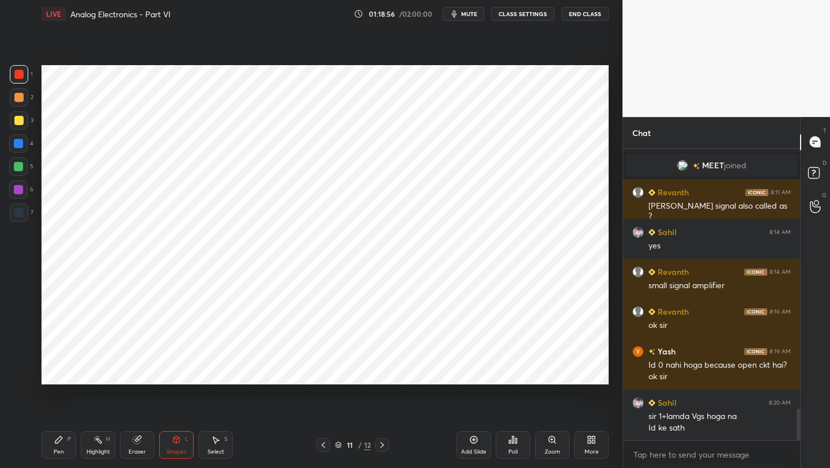
click at [382, 447] on icon at bounding box center [382, 444] width 9 height 9
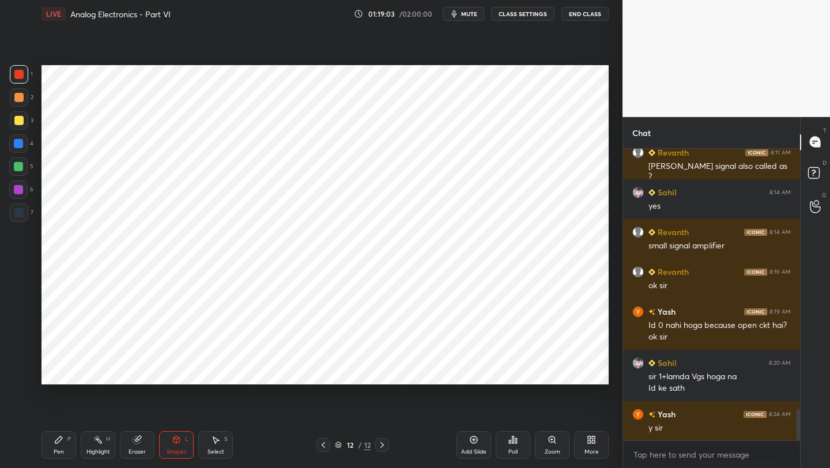
scroll to position [2452, 0]
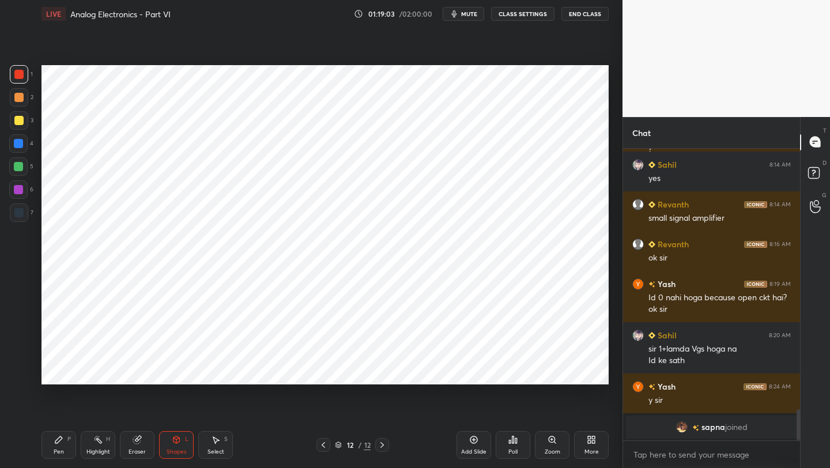
click at [471, 446] on div "Add Slide" at bounding box center [474, 445] width 35 height 28
drag, startPoint x: 62, startPoint y: 447, endPoint x: 60, endPoint y: 439, distance: 7.7
click at [60, 446] on div "Pen P" at bounding box center [59, 445] width 35 height 28
drag, startPoint x: 17, startPoint y: 217, endPoint x: 29, endPoint y: 206, distance: 16.3
click at [17, 217] on div at bounding box center [19, 212] width 18 height 18
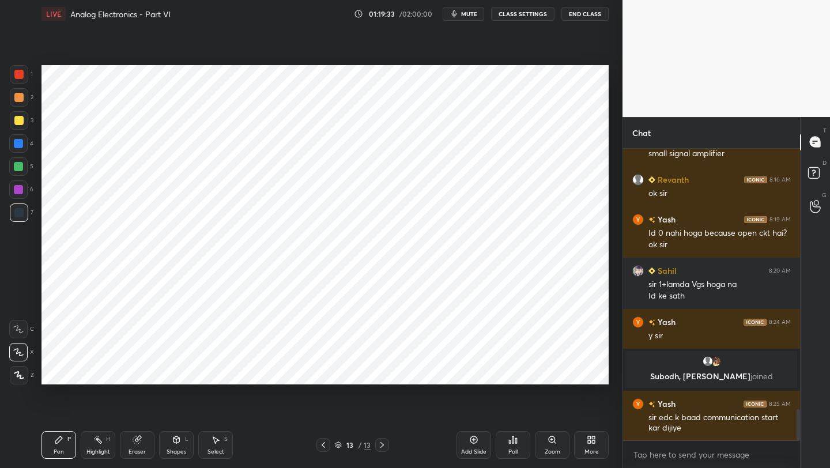
scroll to position [2437, 0]
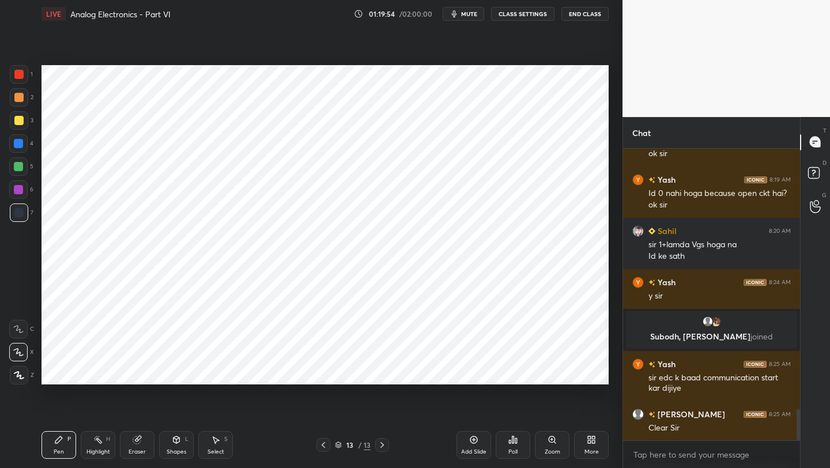
click at [326, 447] on icon at bounding box center [323, 444] width 9 height 9
click at [322, 443] on icon at bounding box center [323, 444] width 9 height 9
click at [322, 444] on icon at bounding box center [323, 445] width 3 height 6
click at [322, 444] on icon at bounding box center [323, 444] width 9 height 9
click at [322, 443] on icon at bounding box center [323, 444] width 9 height 9
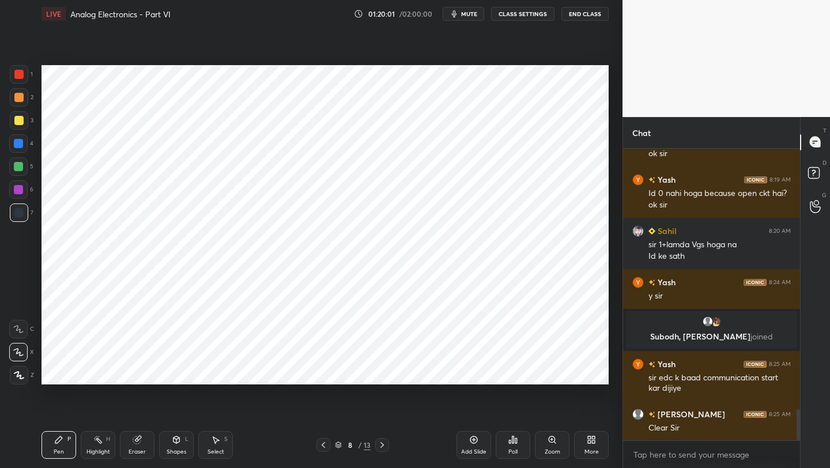
click at [322, 443] on icon at bounding box center [323, 444] width 9 height 9
click at [322, 444] on icon at bounding box center [323, 445] width 3 height 6
click at [322, 446] on icon at bounding box center [323, 444] width 9 height 9
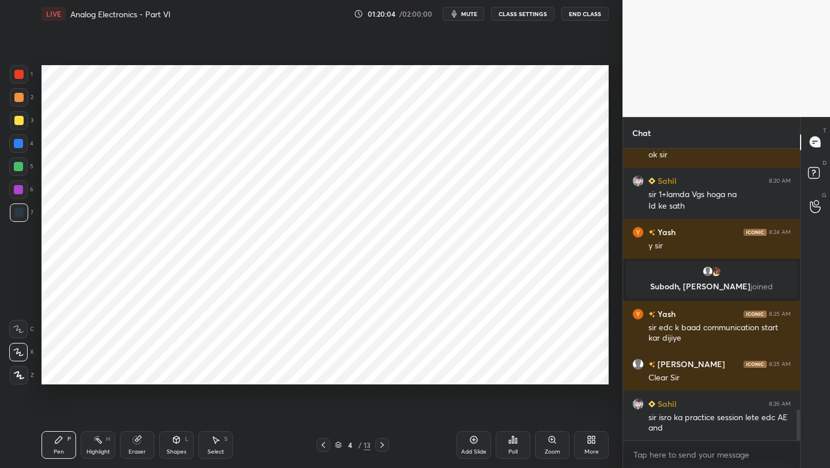
click at [323, 446] on icon at bounding box center [323, 445] width 3 height 6
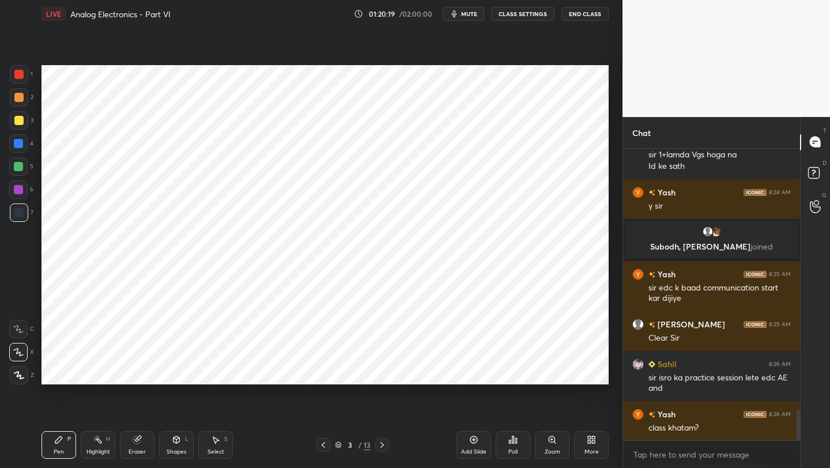
click at [379, 444] on icon at bounding box center [382, 444] width 9 height 9
click at [381, 447] on icon at bounding box center [382, 444] width 9 height 9
click at [381, 447] on icon at bounding box center [381, 445] width 3 height 6
click at [382, 445] on icon at bounding box center [382, 444] width 9 height 9
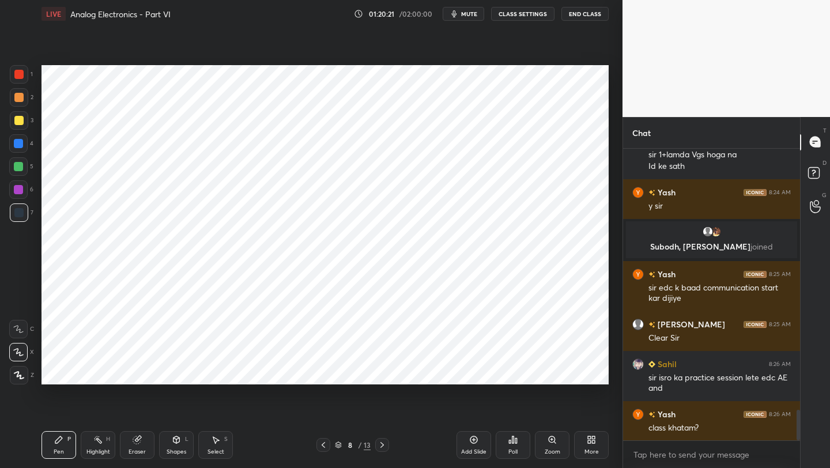
click at [382, 444] on icon at bounding box center [382, 444] width 9 height 9
click at [383, 444] on icon at bounding box center [382, 444] width 9 height 9
click at [383, 443] on icon at bounding box center [382, 444] width 9 height 9
click at [385, 442] on icon at bounding box center [382, 444] width 9 height 9
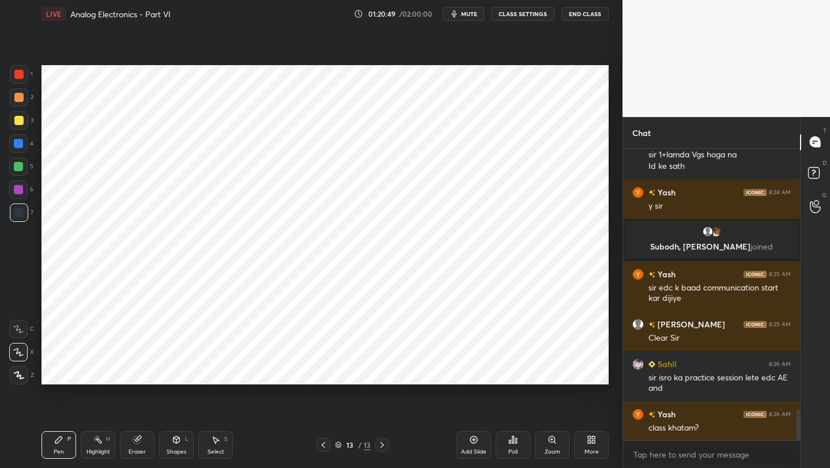
click at [322, 446] on icon at bounding box center [323, 444] width 9 height 9
click at [321, 447] on icon at bounding box center [323, 444] width 9 height 9
click at [324, 446] on icon at bounding box center [323, 444] width 9 height 9
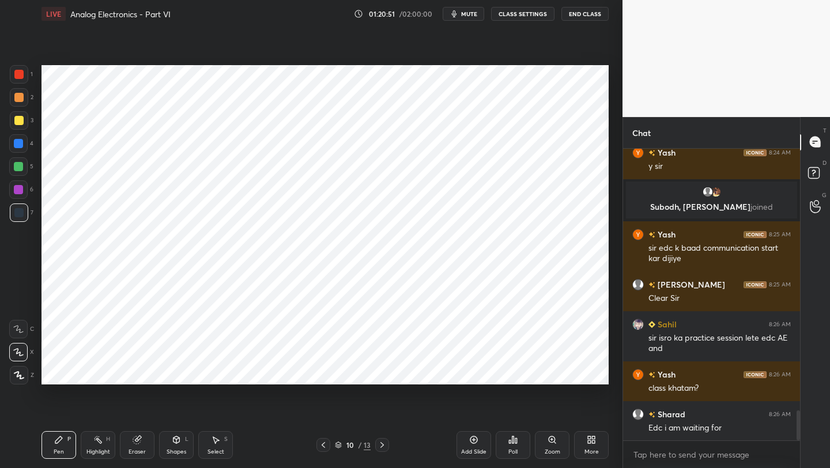
click at [322, 447] on icon at bounding box center [323, 444] width 9 height 9
click at [323, 447] on icon at bounding box center [323, 444] width 9 height 9
click at [322, 447] on icon at bounding box center [323, 444] width 9 height 9
click at [323, 447] on icon at bounding box center [323, 444] width 9 height 9
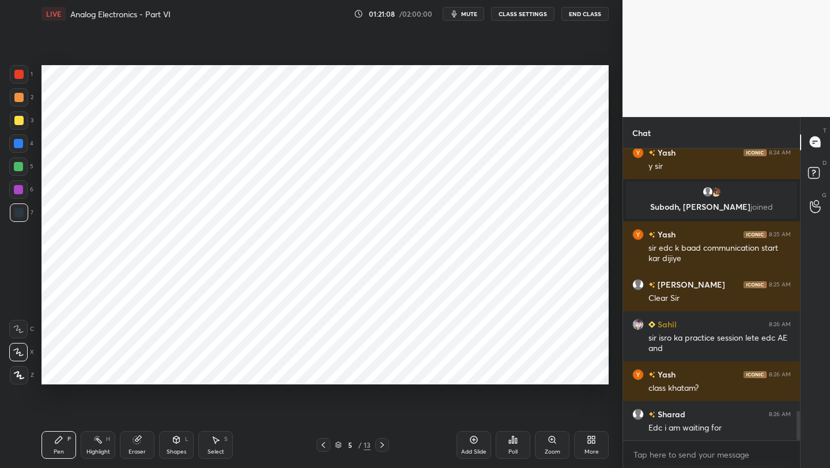
scroll to position [2606, 0]
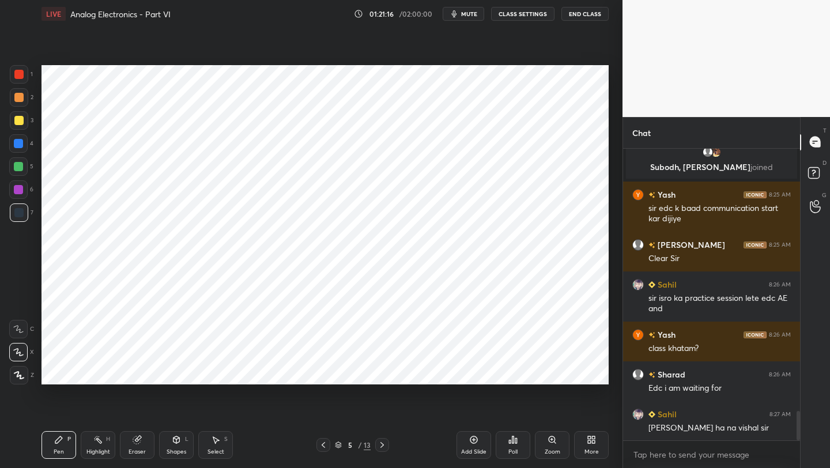
click at [319, 450] on div at bounding box center [323, 445] width 14 height 14
click at [319, 444] on icon at bounding box center [323, 444] width 9 height 9
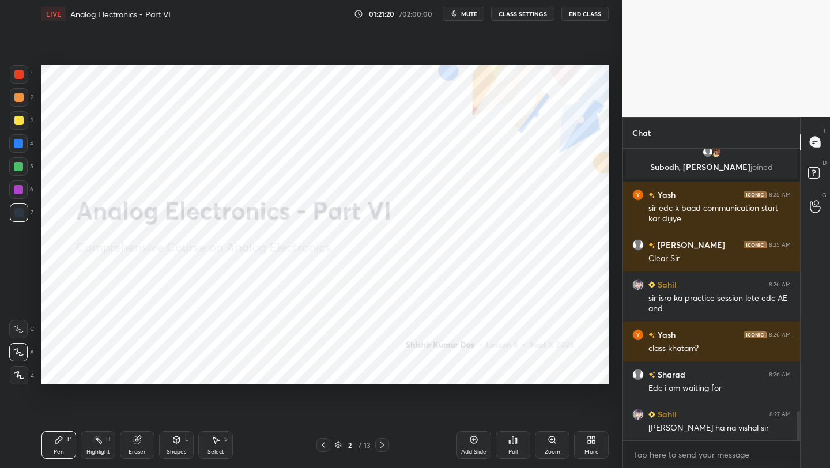
click at [380, 444] on icon at bounding box center [382, 444] width 9 height 9
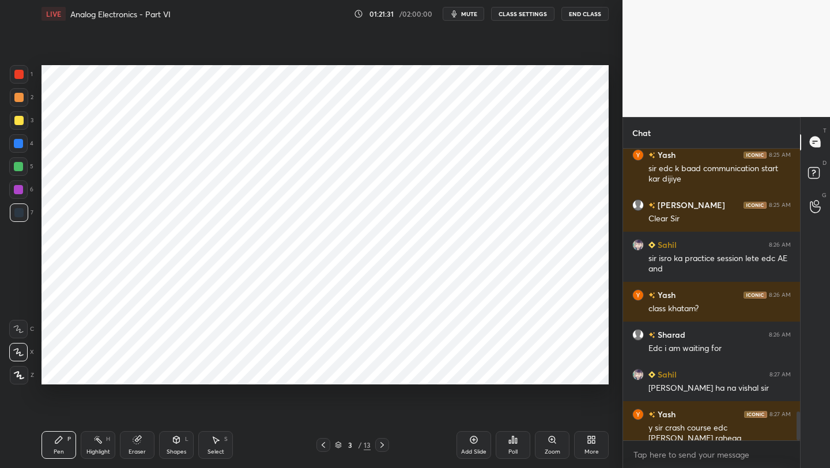
scroll to position [2686, 0]
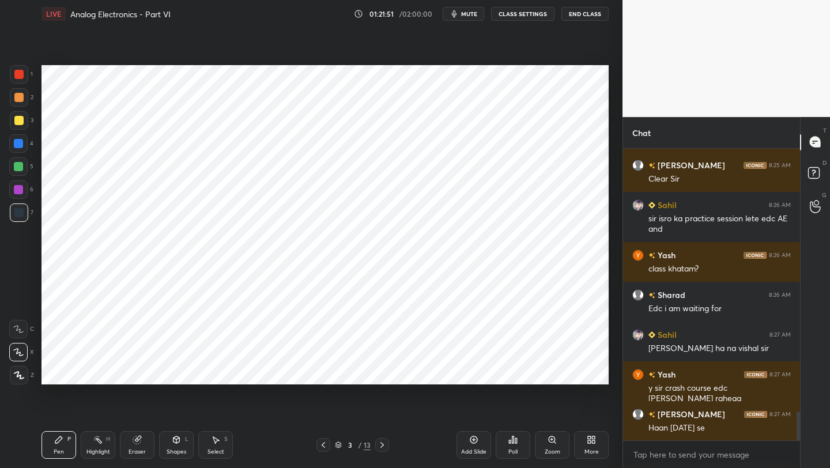
click at [324, 445] on icon at bounding box center [323, 444] width 9 height 9
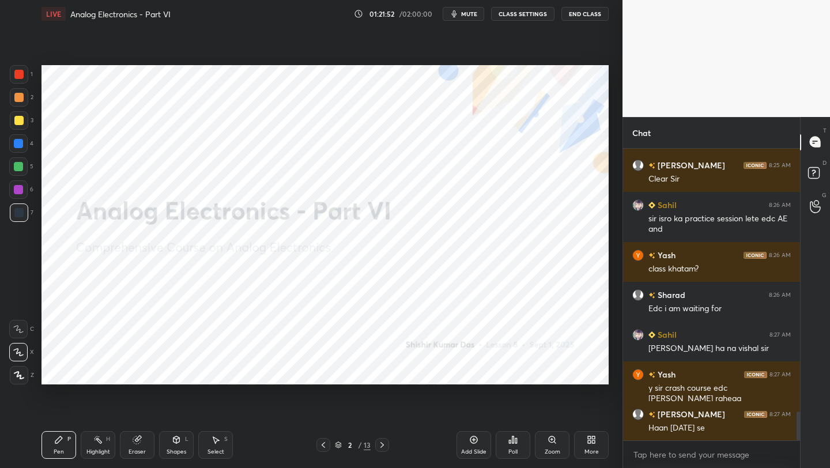
click at [383, 443] on icon at bounding box center [382, 444] width 9 height 9
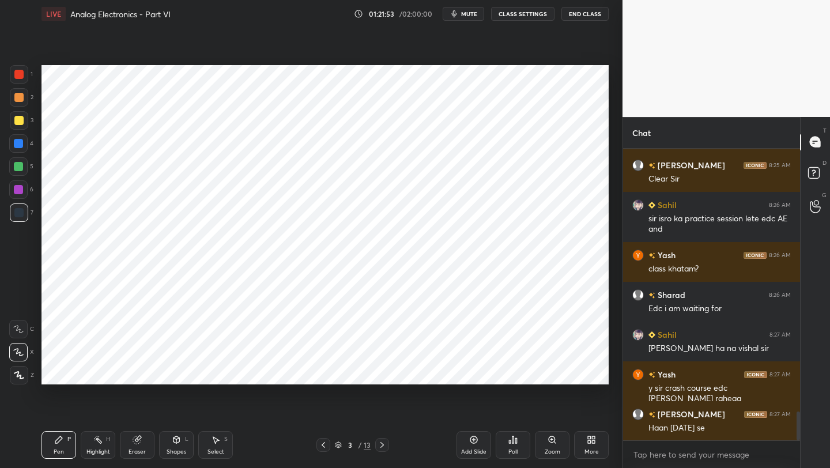
click at [381, 446] on icon at bounding box center [382, 444] width 9 height 9
click at [381, 445] on icon at bounding box center [382, 444] width 9 height 9
click at [380, 447] on icon at bounding box center [382, 444] width 9 height 9
click at [382, 448] on icon at bounding box center [382, 444] width 9 height 9
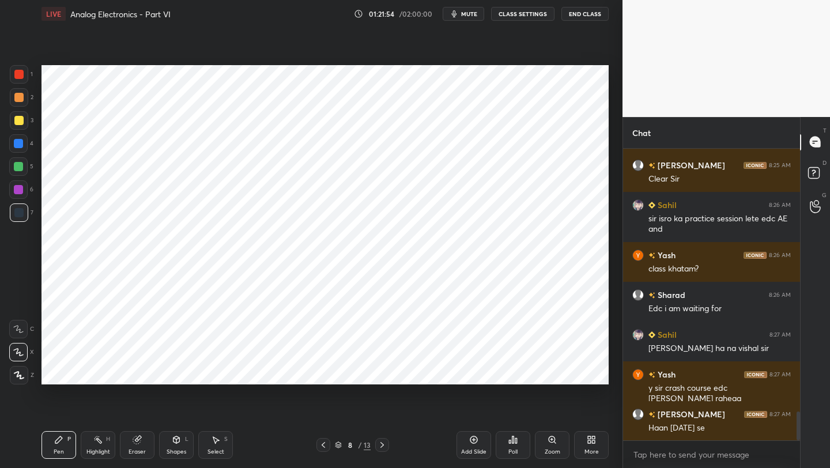
click at [382, 447] on icon at bounding box center [382, 444] width 9 height 9
click at [380, 448] on icon at bounding box center [382, 444] width 9 height 9
click at [380, 449] on icon at bounding box center [382, 444] width 9 height 9
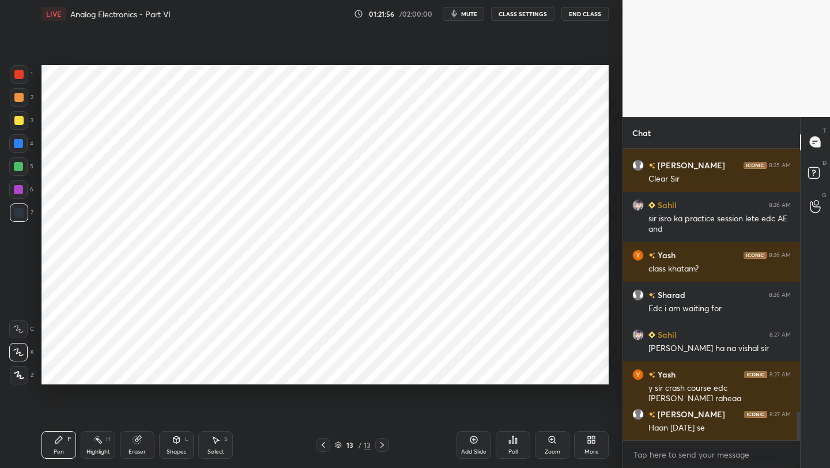
click at [380, 450] on div at bounding box center [382, 445] width 14 height 14
click at [179, 438] on icon at bounding box center [177, 439] width 6 height 7
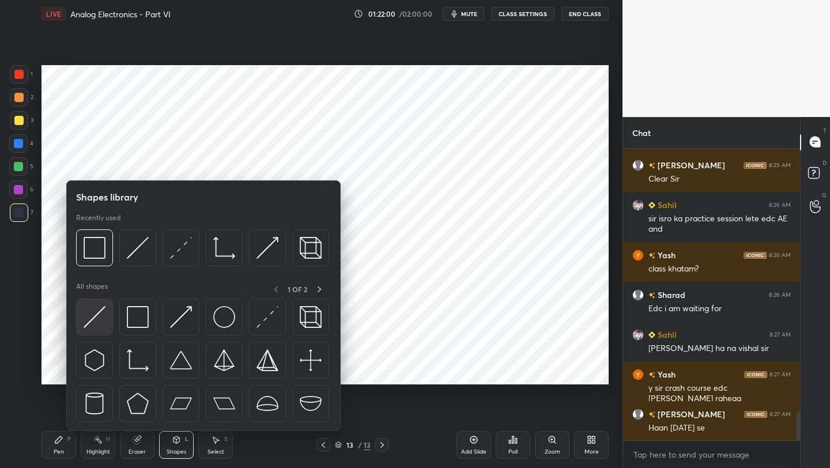
scroll to position [2726, 0]
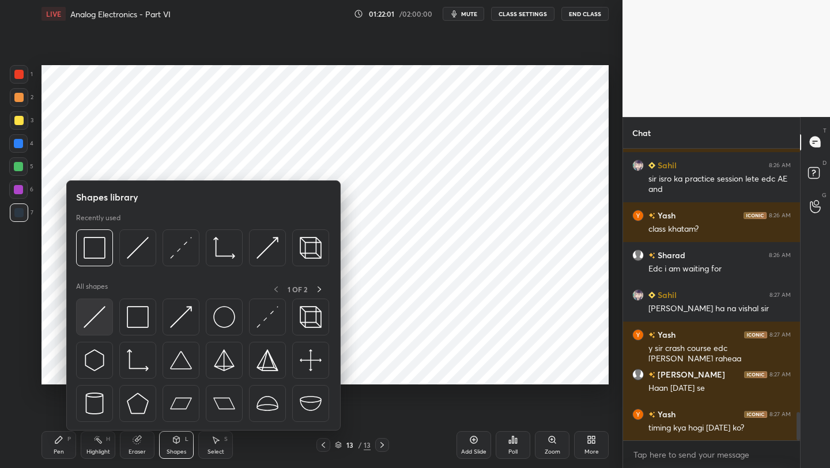
click at [99, 316] on img at bounding box center [95, 317] width 22 height 22
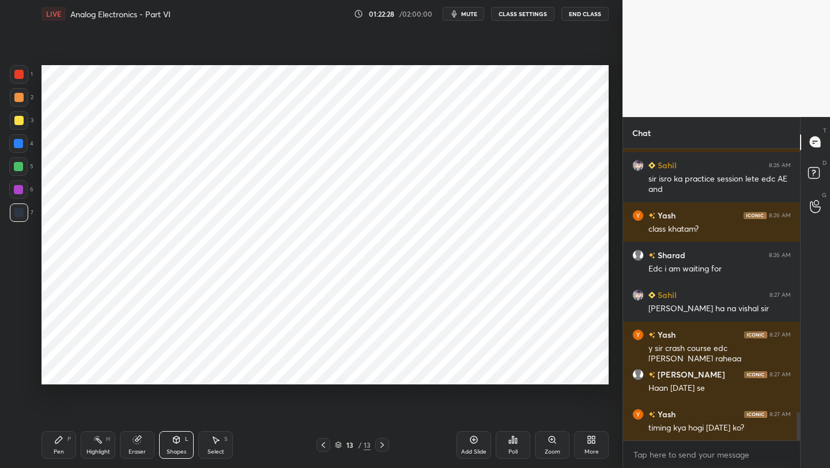
click at [323, 447] on icon at bounding box center [323, 444] width 9 height 9
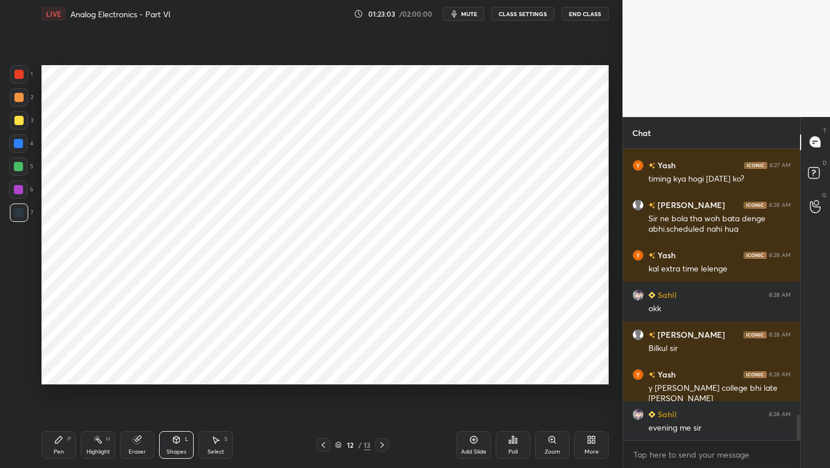
scroll to position [3014, 0]
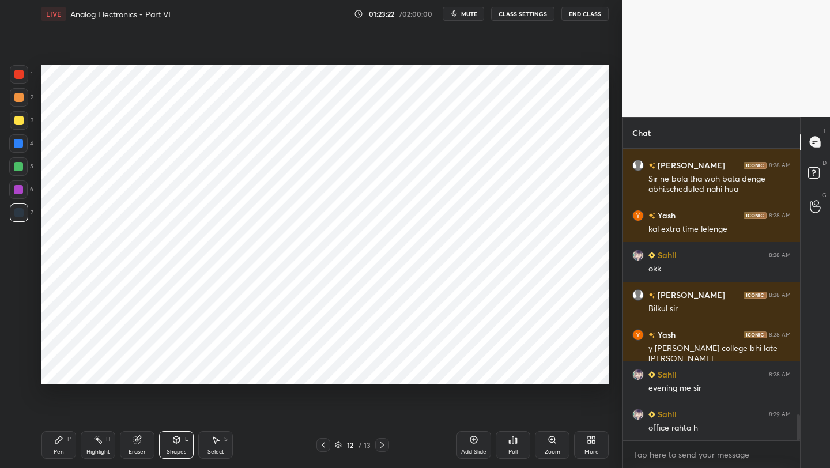
click at [376, 446] on div at bounding box center [382, 445] width 14 height 14
click at [379, 446] on icon at bounding box center [382, 444] width 9 height 9
click at [324, 444] on icon at bounding box center [323, 444] width 9 height 9
click at [325, 444] on icon at bounding box center [323, 444] width 9 height 9
click at [327, 447] on icon at bounding box center [323, 444] width 9 height 9
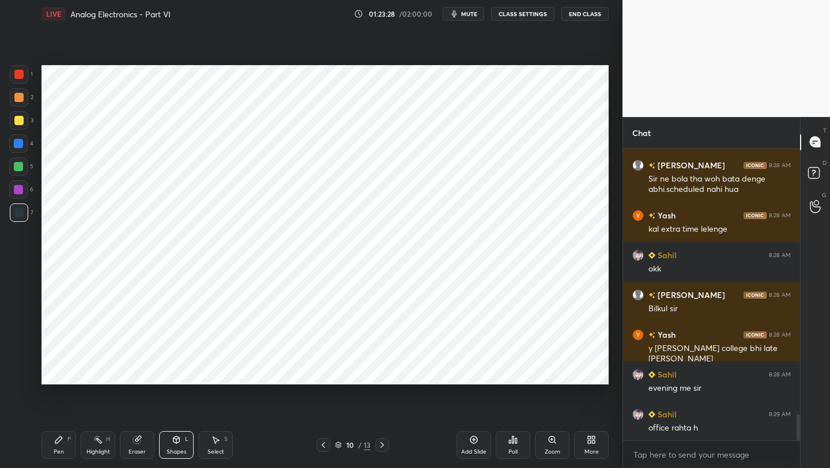
click at [326, 444] on icon at bounding box center [323, 444] width 9 height 9
click at [327, 446] on icon at bounding box center [323, 444] width 9 height 9
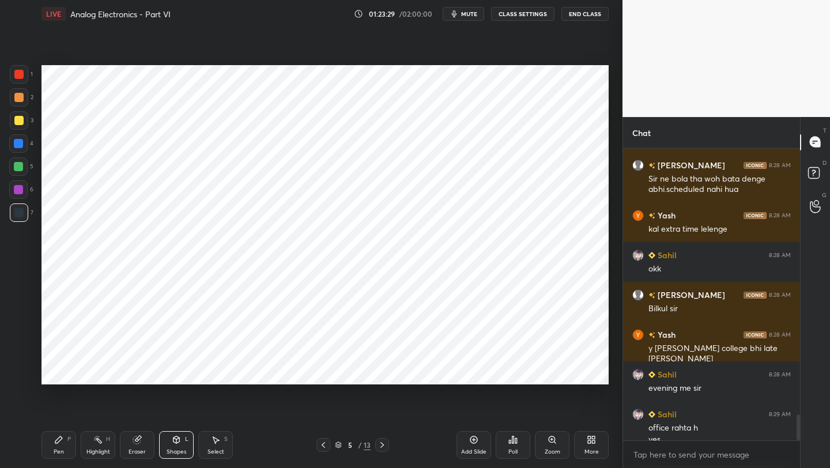
click at [327, 446] on icon at bounding box center [323, 444] width 9 height 9
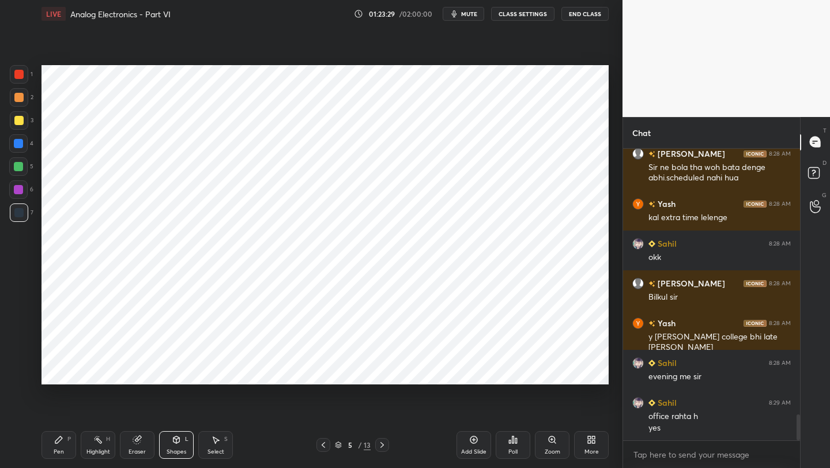
click at [328, 446] on div at bounding box center [323, 445] width 14 height 14
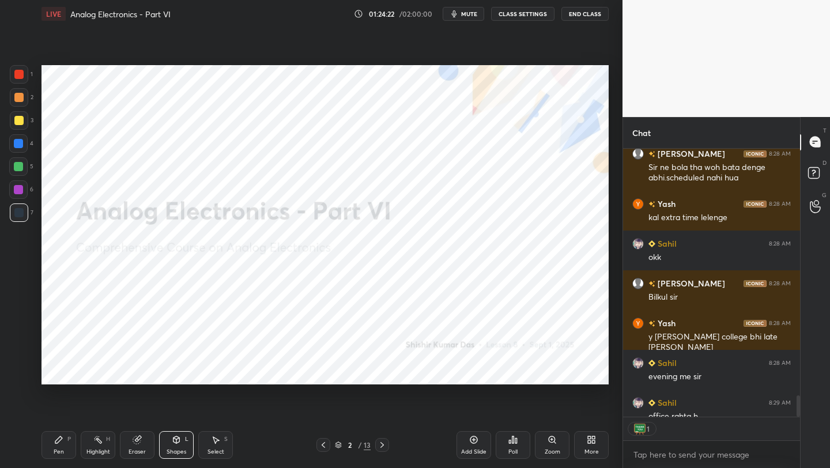
scroll to position [3089, 0]
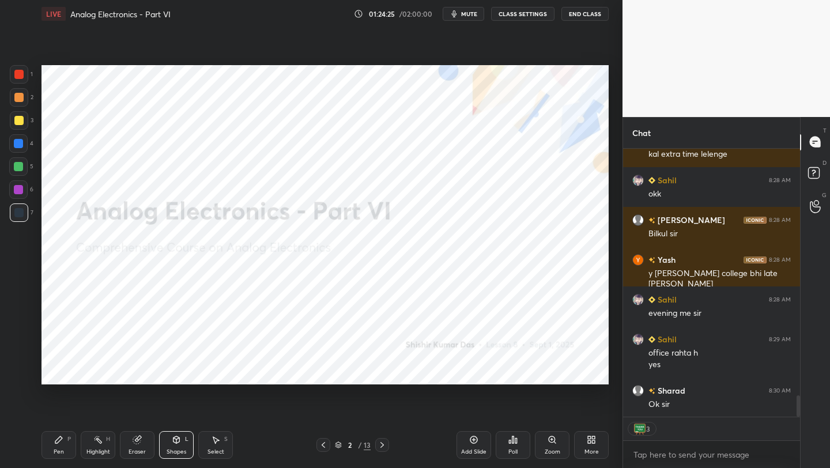
click at [579, 16] on button "End Class" at bounding box center [584, 14] width 47 height 14
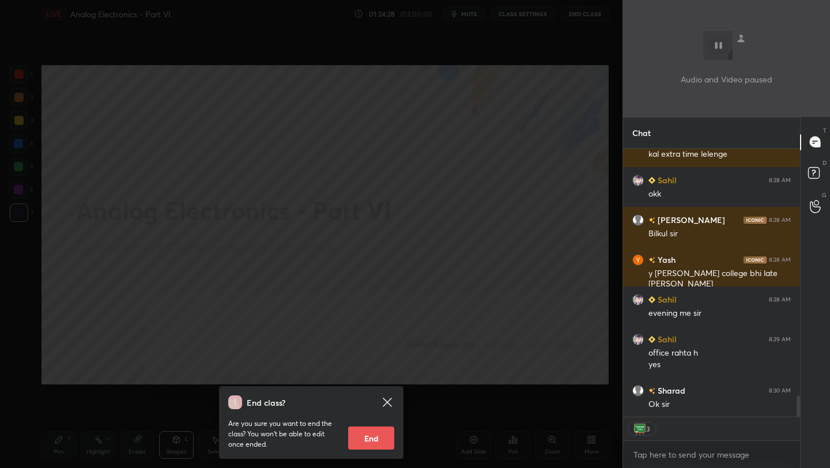
click at [378, 434] on button "End" at bounding box center [371, 438] width 46 height 23
type textarea "x"
